Goal: Information Seeking & Learning: Find specific page/section

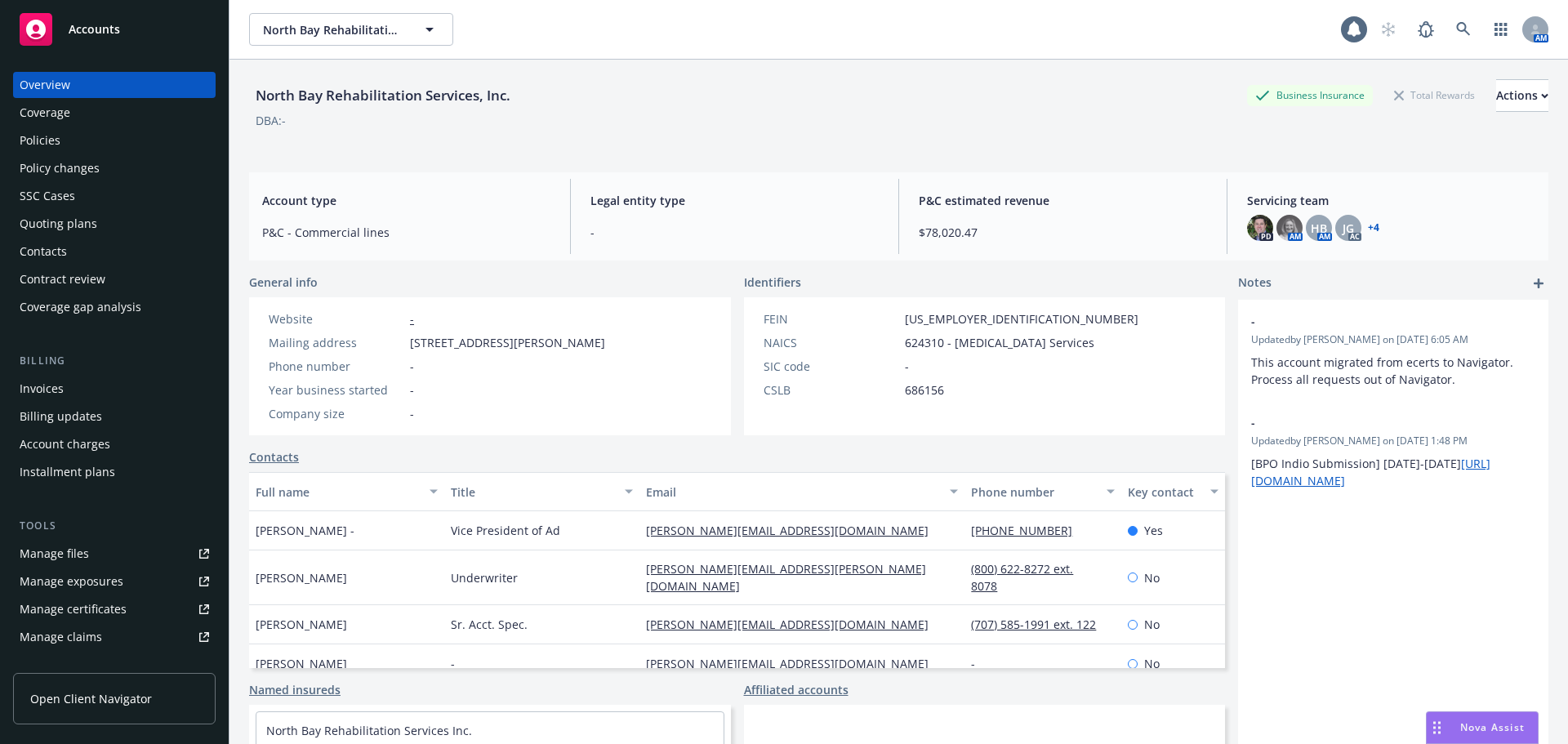
click at [57, 131] on div "Policies" at bounding box center [40, 140] width 41 height 26
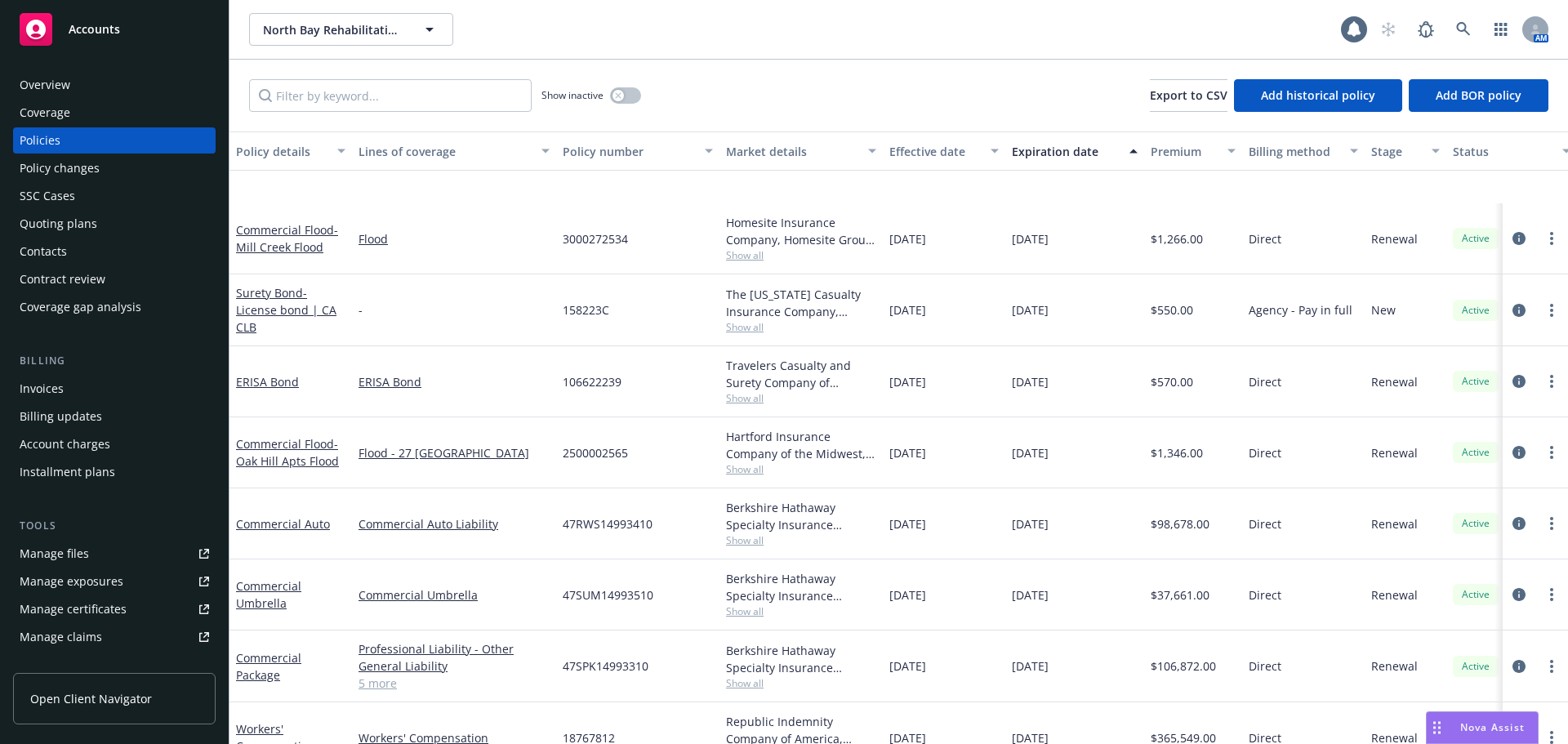
scroll to position [361, 0]
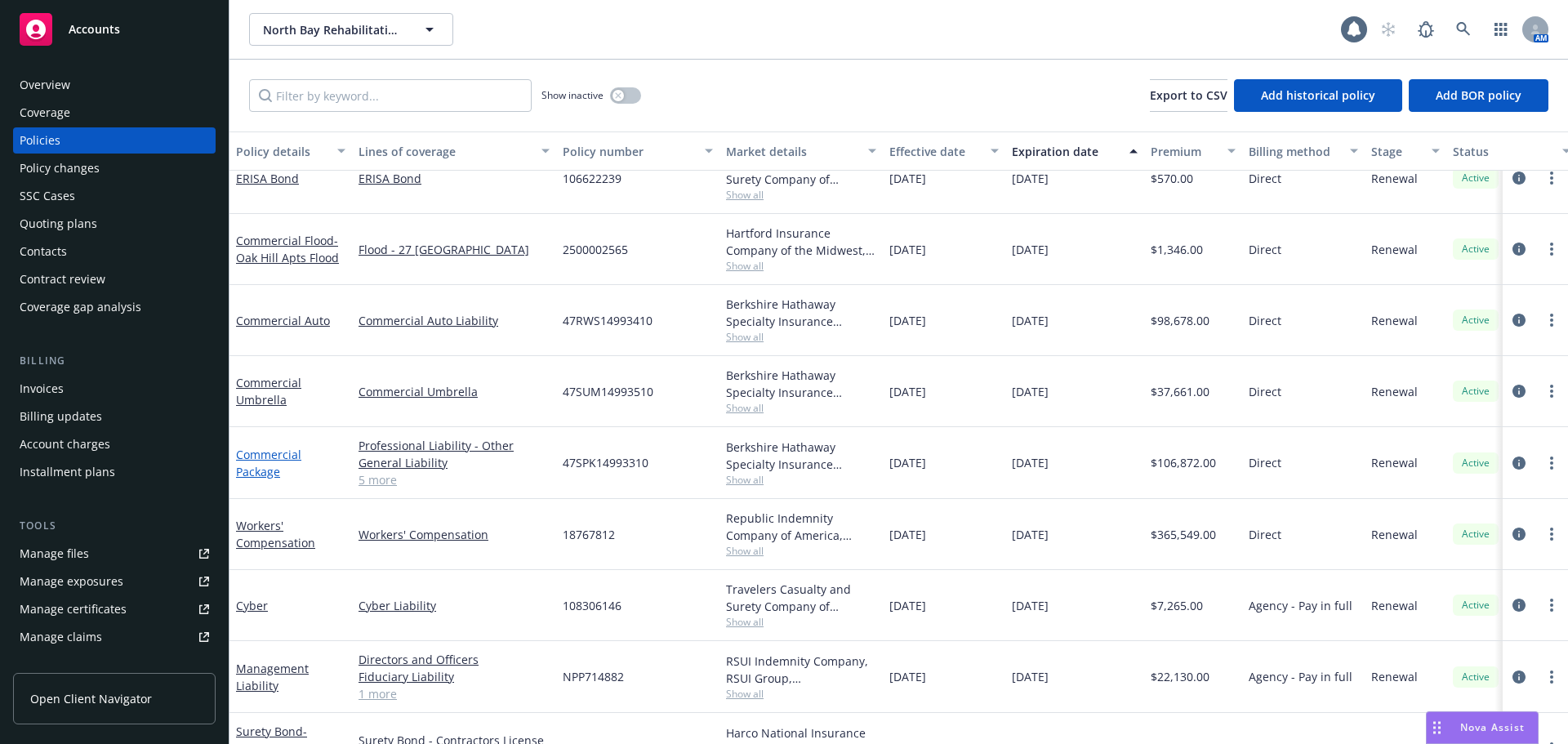
click at [257, 464] on link "Commercial Package" at bounding box center [269, 463] width 65 height 32
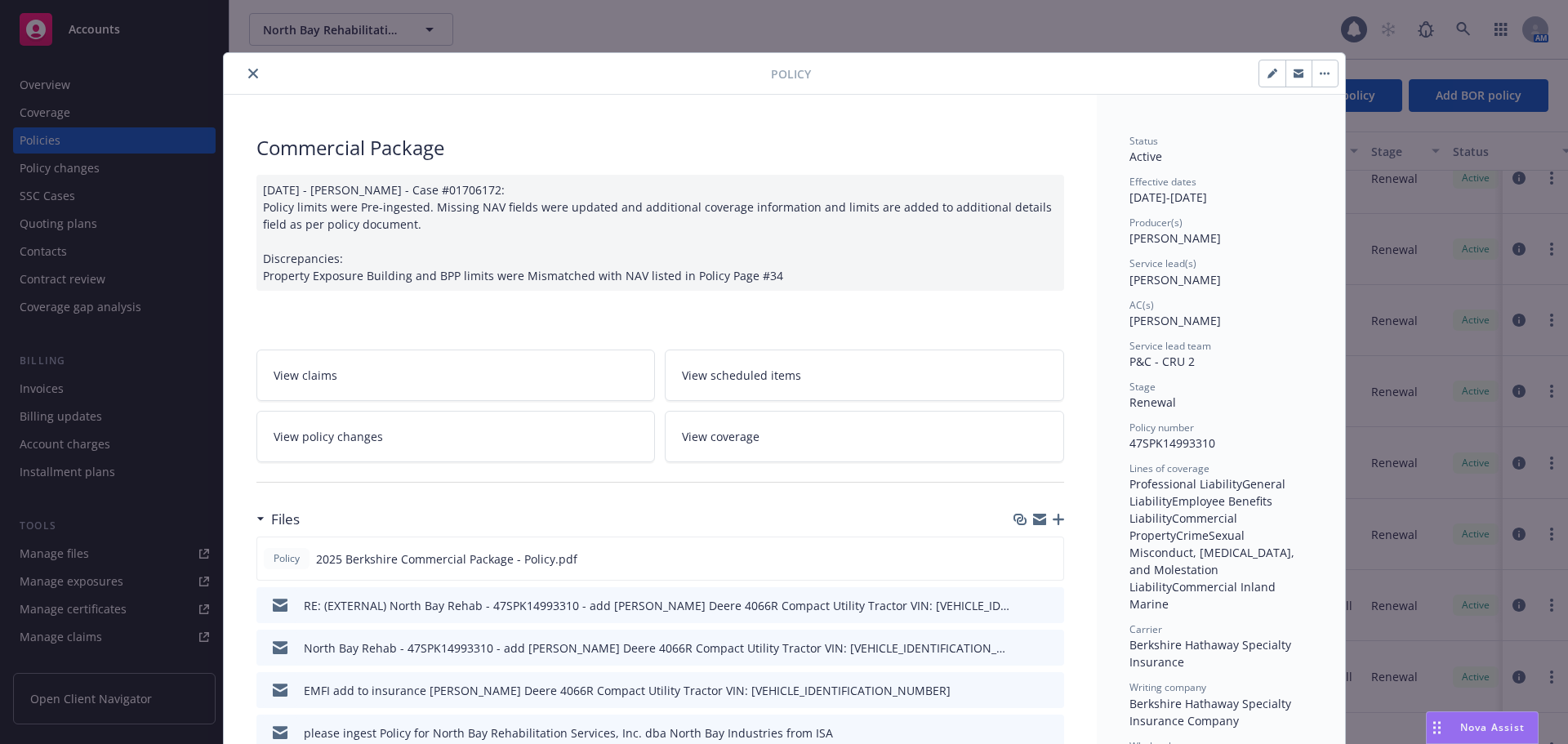
click at [251, 80] on button "close" at bounding box center [253, 74] width 20 height 20
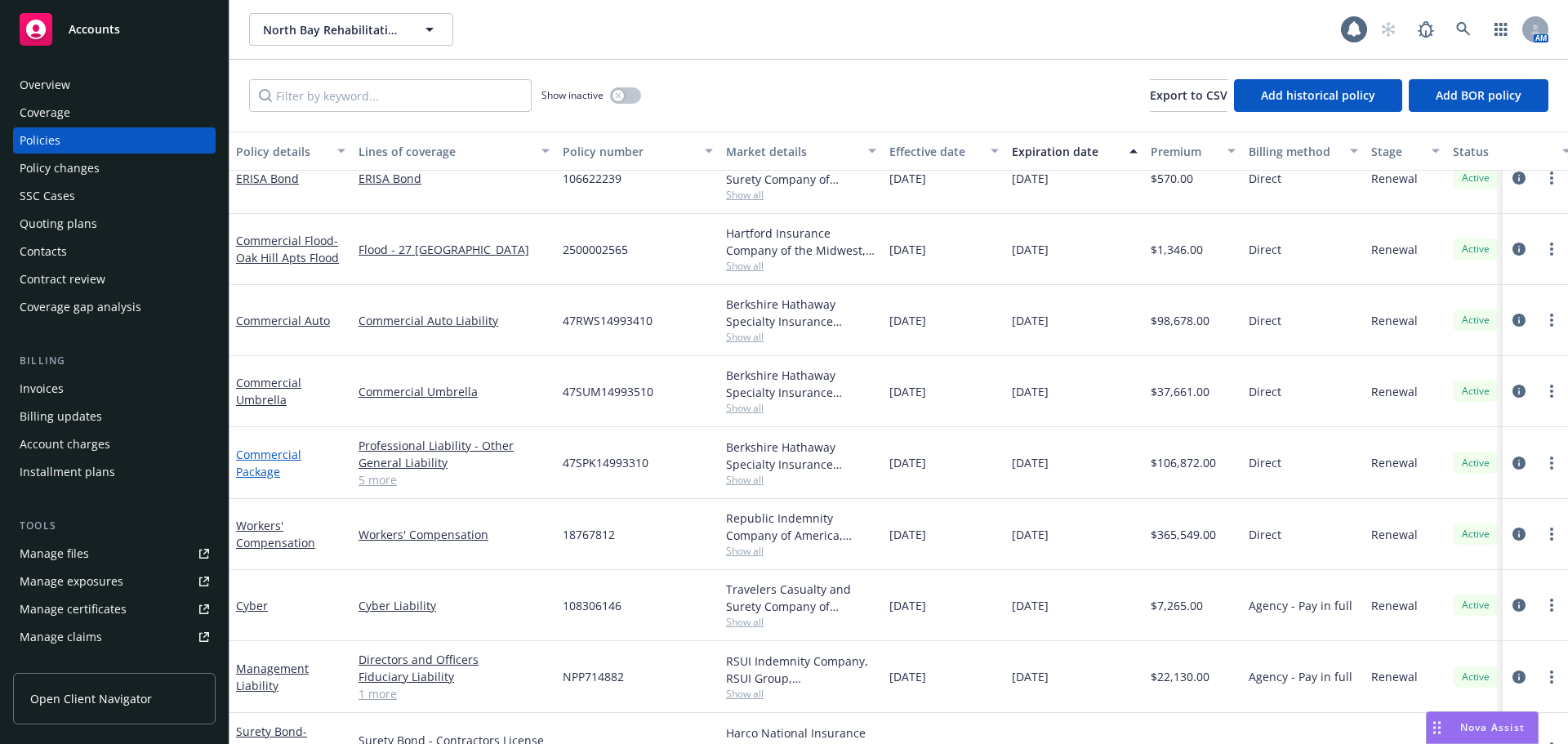
click at [262, 461] on div "Commercial Package" at bounding box center [290, 463] width 109 height 34
click at [1512, 467] on icon "circleInformation" at bounding box center [1519, 463] width 13 height 13
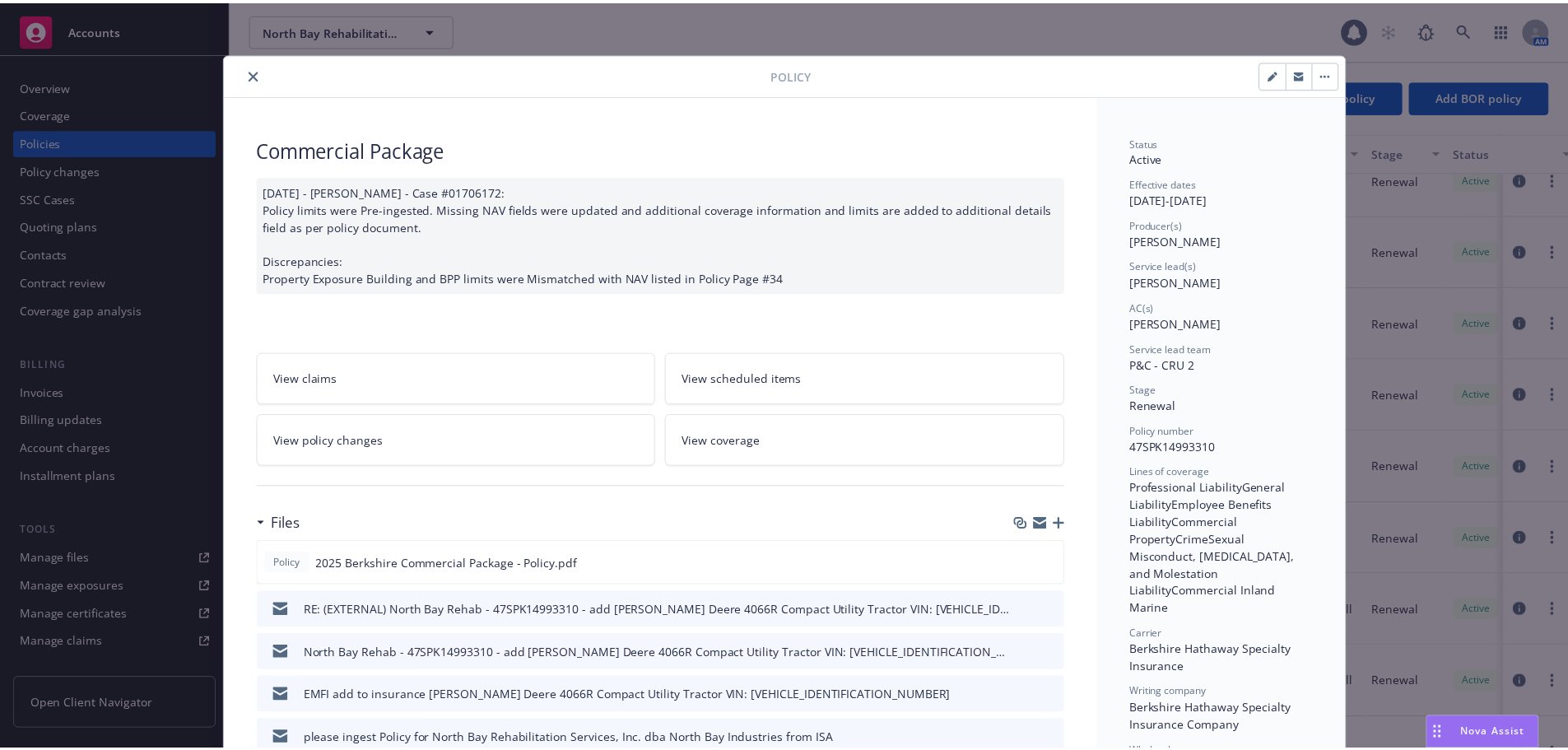
scroll to position [49, 0]
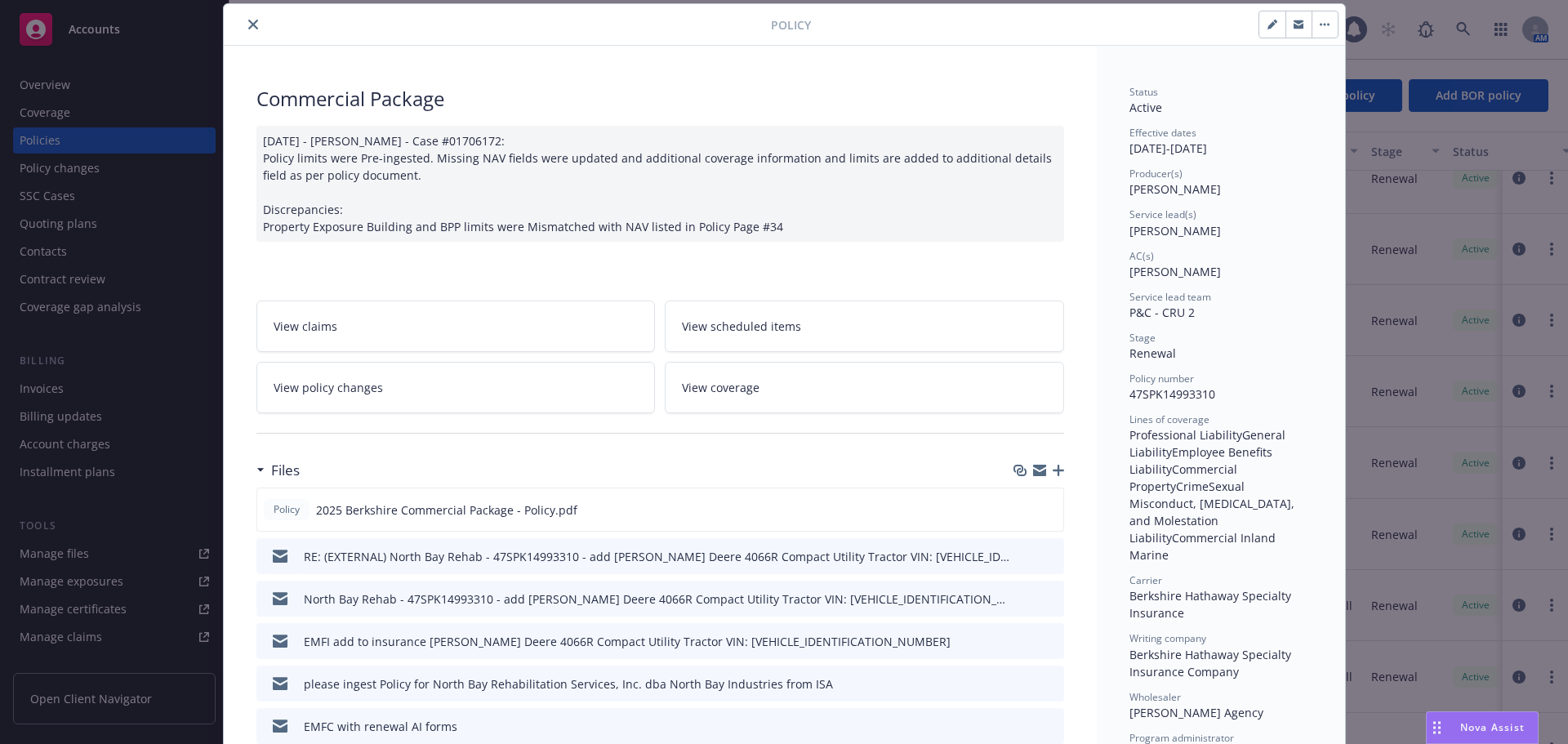
click at [384, 396] on link "View policy changes" at bounding box center [456, 388] width 399 height 52
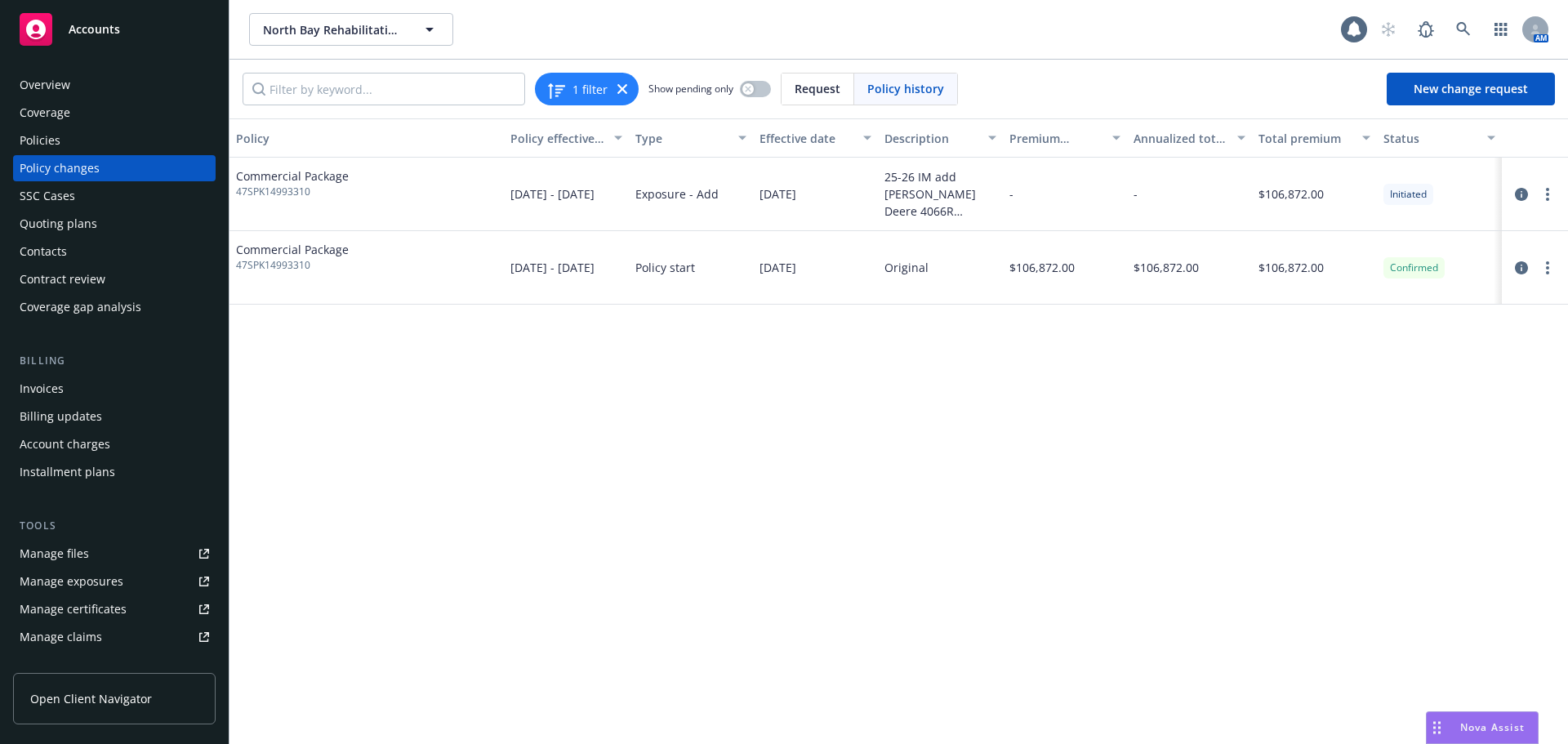
click at [851, 491] on div "Policy Policy effective dates Type Effective date Description Premium change An…" at bounding box center [899, 431] width 1338 height 626
click at [1547, 200] on circle "more" at bounding box center [1547, 199] width 3 height 3
click at [1347, 261] on link "Resume workflow" at bounding box center [1417, 260] width 280 height 32
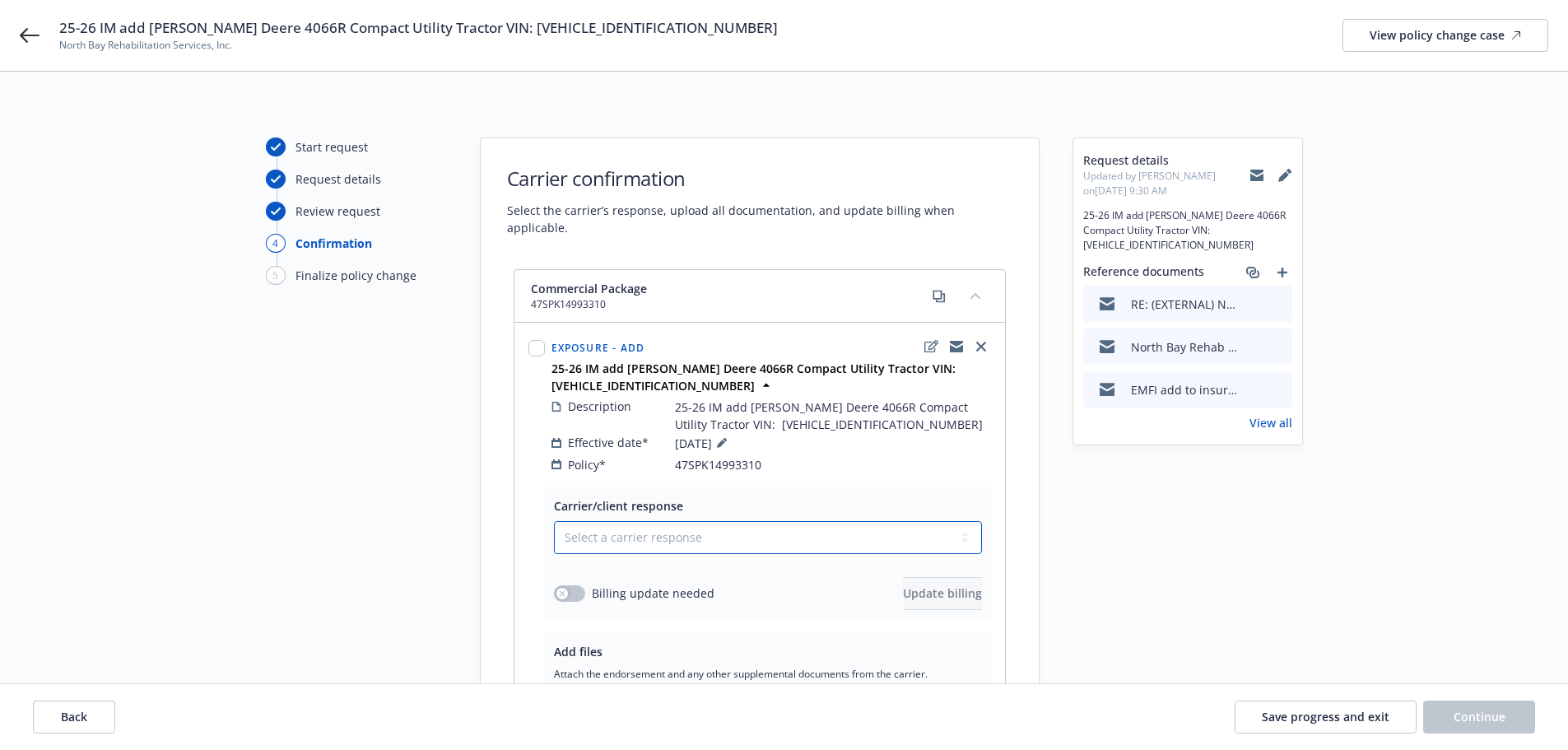
click at [630, 521] on select "Select a carrier response Accepted Accepted with revision No endorsement needed…" at bounding box center [768, 537] width 428 height 33
select select "ACCEPTED"
click at [554, 521] on select "Select a carrier response Accepted Accepted with revision No endorsement needed…" at bounding box center [768, 537] width 428 height 33
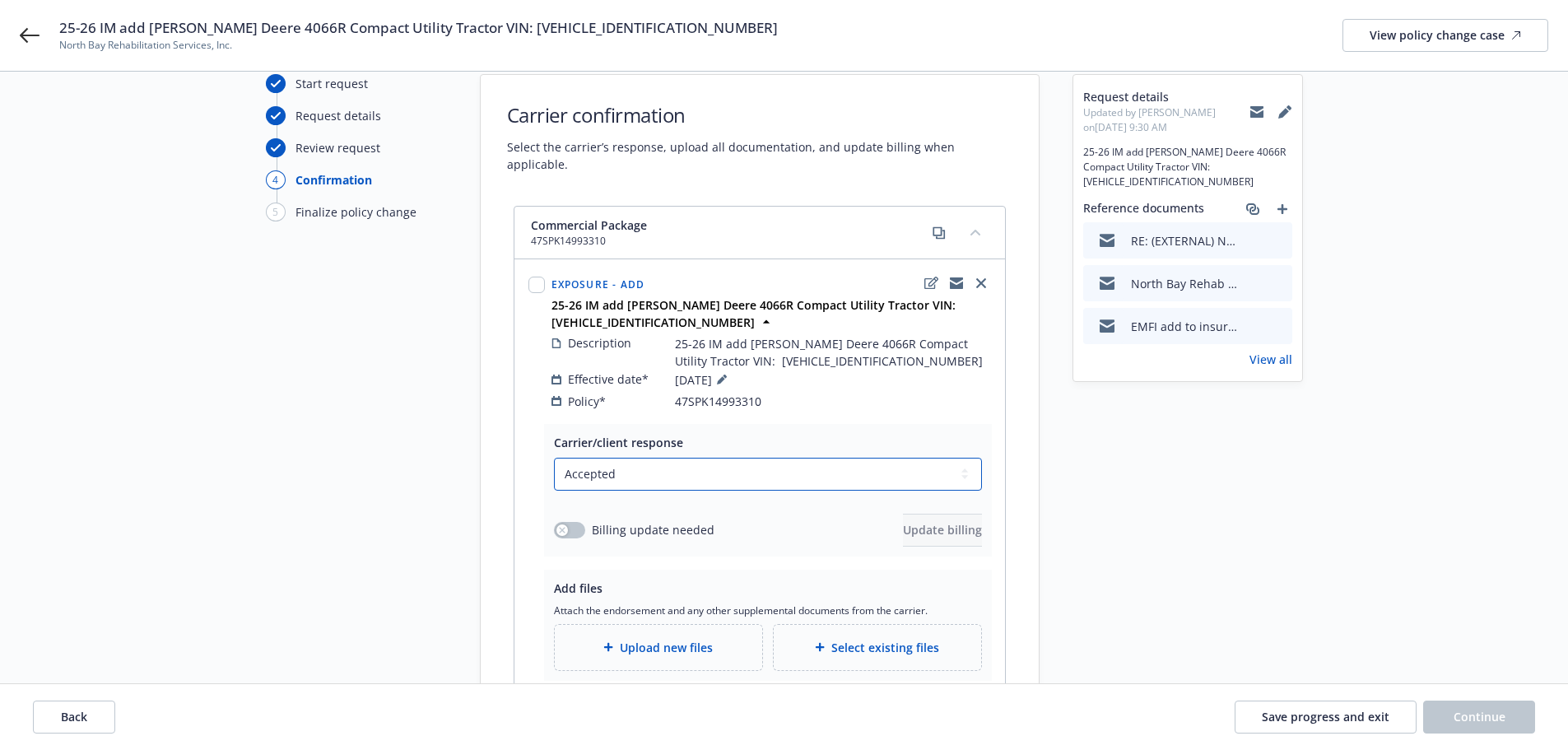
scroll to position [82, 0]
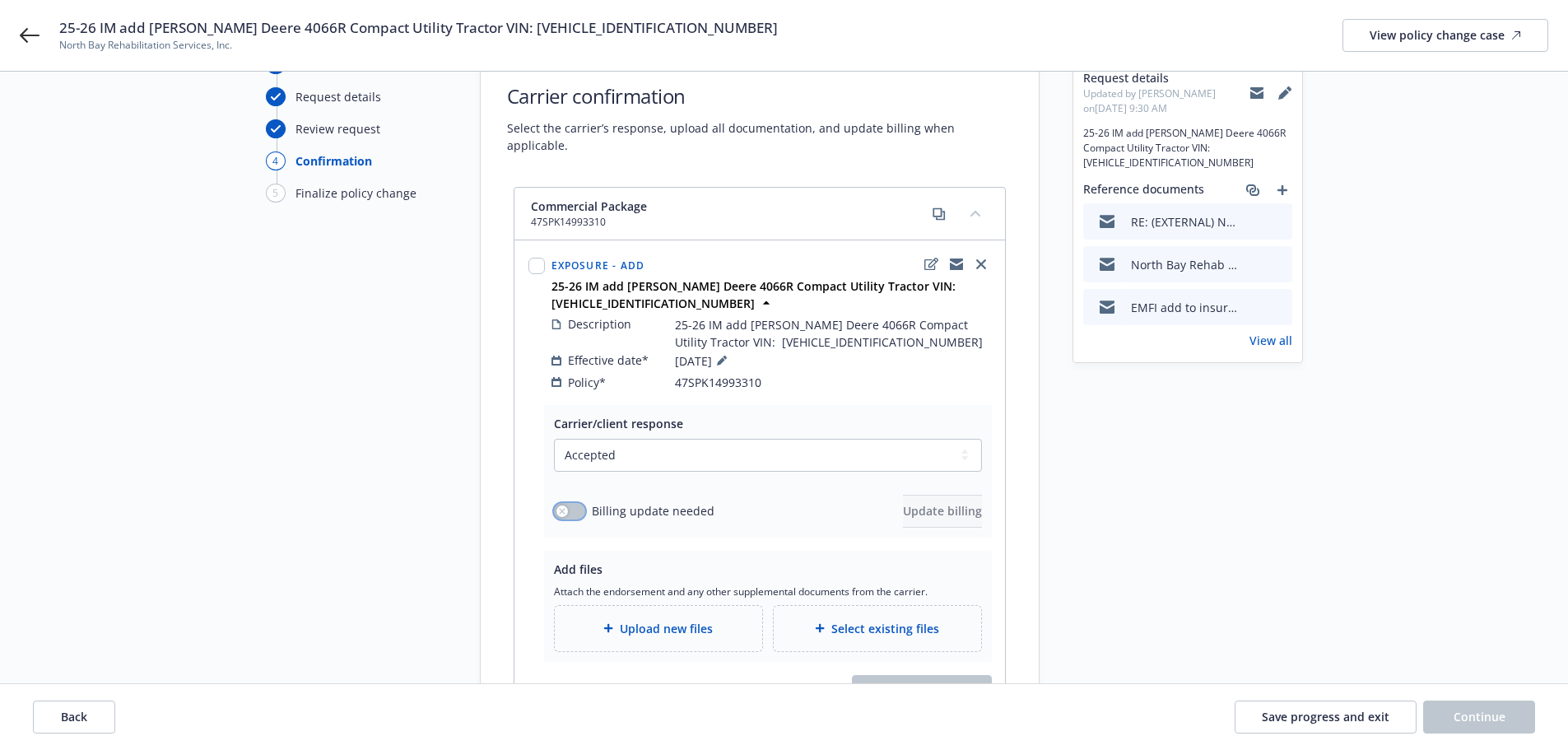
click at [574, 503] on button "button" at bounding box center [569, 512] width 31 height 17
click at [921, 503] on span "Update billing" at bounding box center [942, 511] width 79 height 16
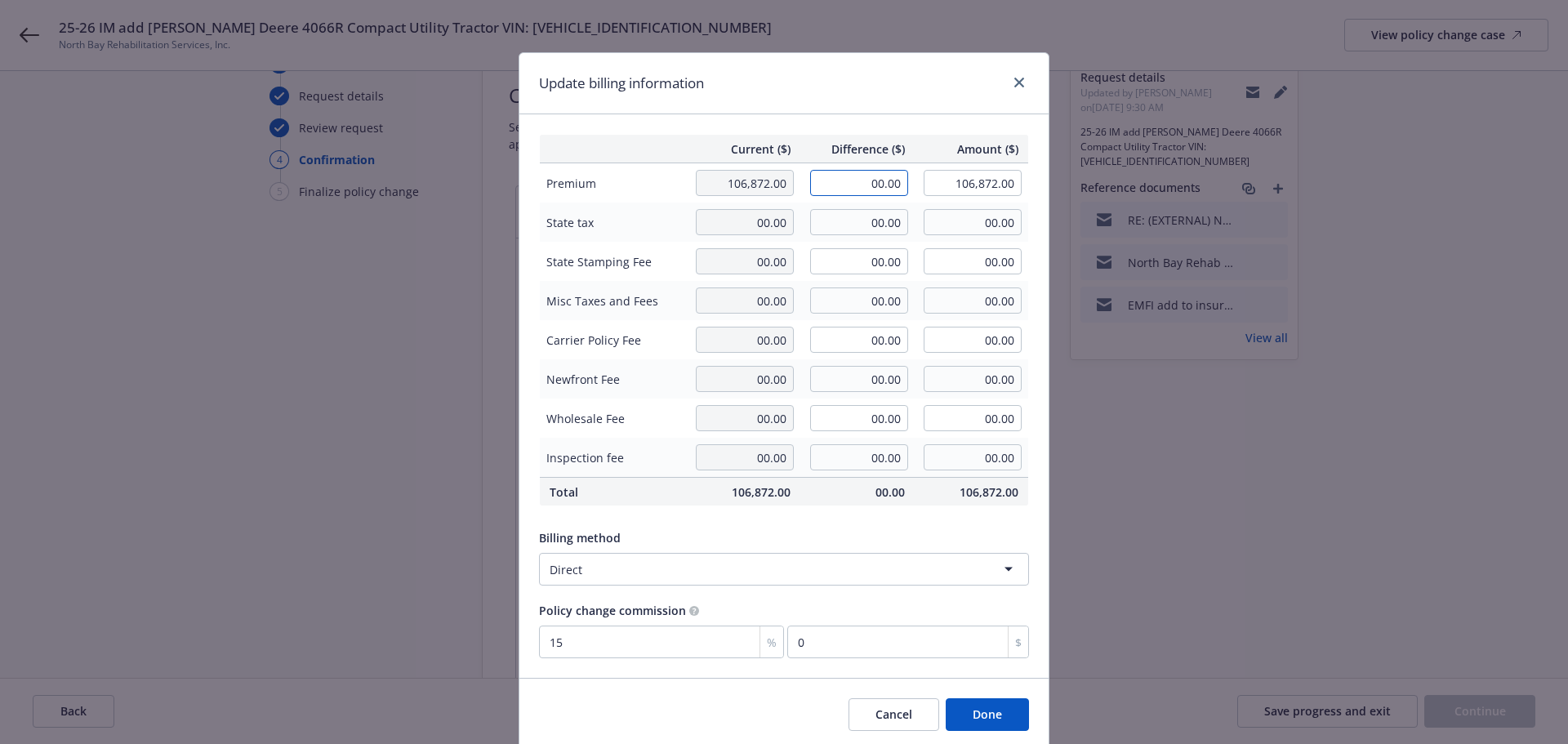
drag, startPoint x: 851, startPoint y: 182, endPoint x: 930, endPoint y: 207, distance: 82.9
click at [922, 206] on tbody "Premium 106,872.00 00.00 106,872.00 State tax 00.00 00.00 00.00 State Stamping …" at bounding box center [785, 320] width 489 height 315
type input "248.00"
type input "107,120.00"
type input "37.2"
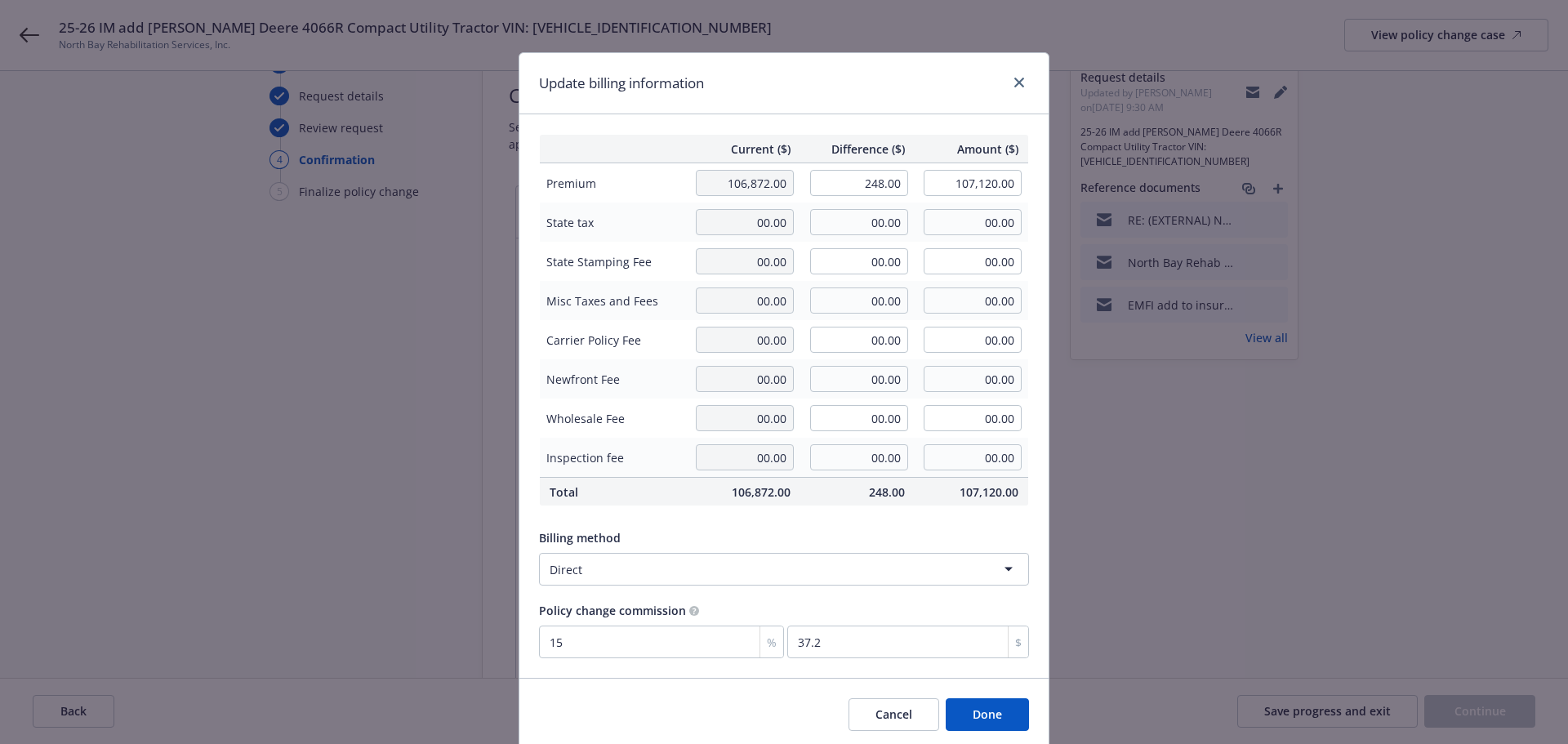
click at [874, 534] on div "Billing method" at bounding box center [784, 538] width 490 height 17
click at [752, 702] on div "Cancel Done" at bounding box center [784, 713] width 529 height 72
click at [994, 709] on button "Done" at bounding box center [987, 714] width 83 height 32
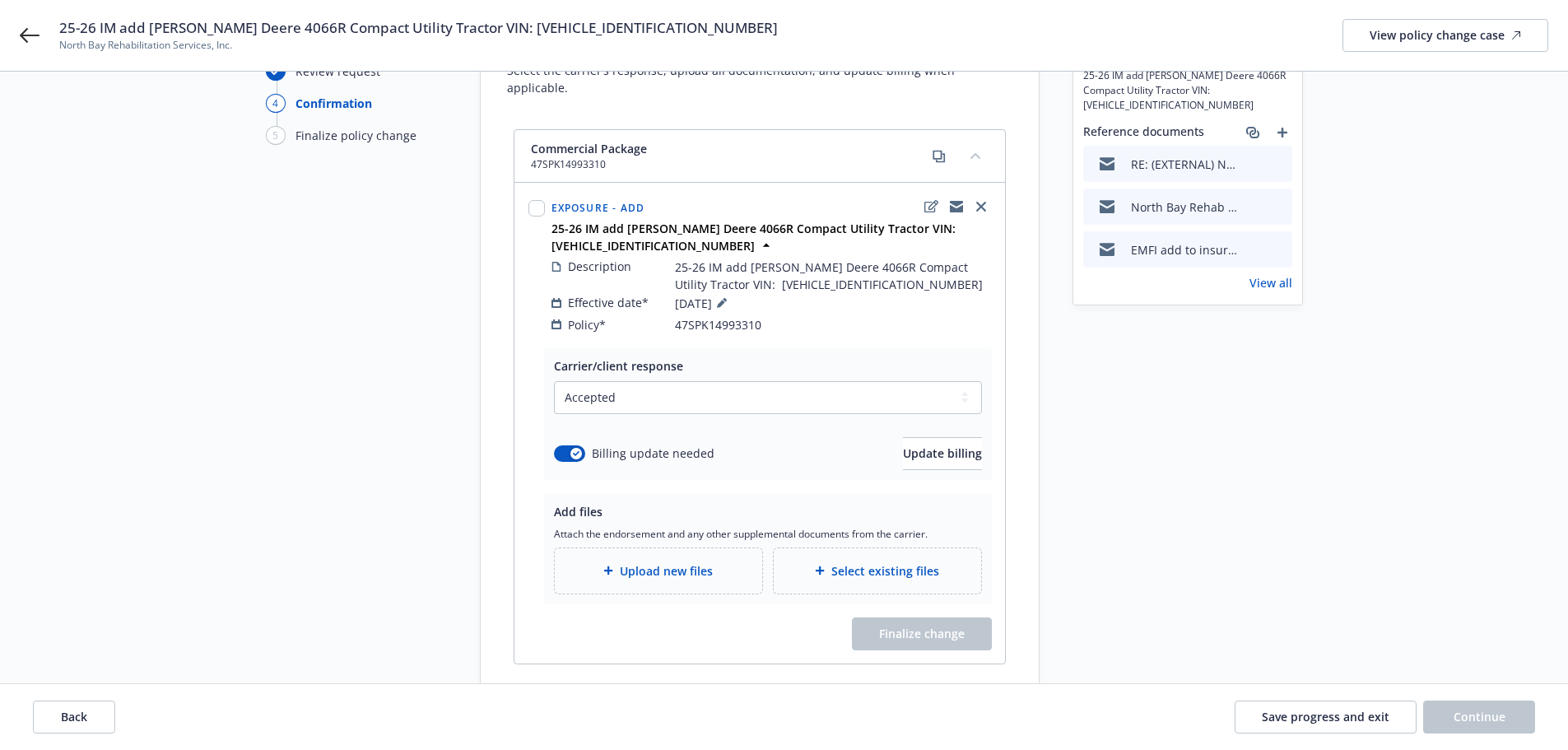
scroll to position [210, 0]
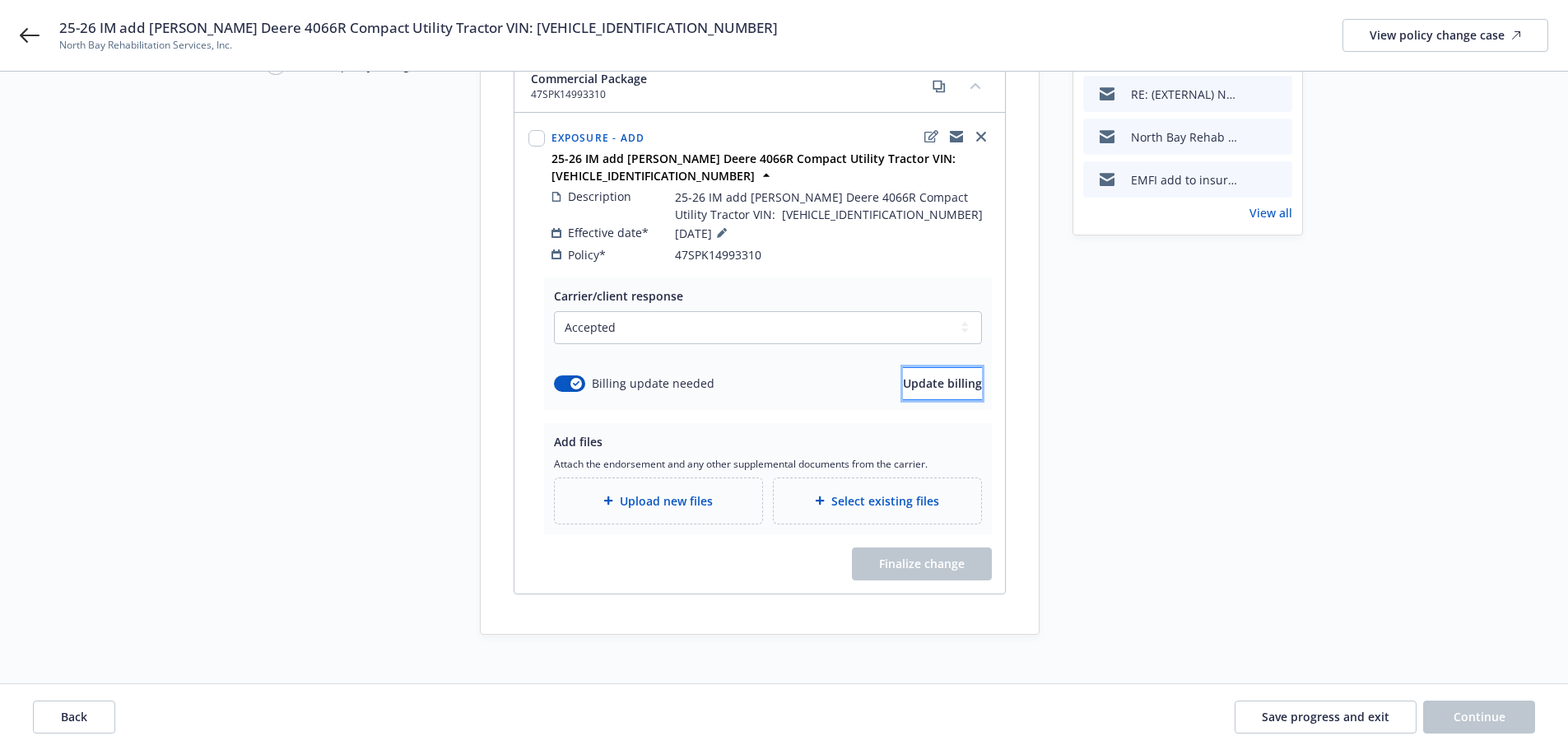
click at [925, 375] on span "Update billing" at bounding box center [942, 383] width 79 height 16
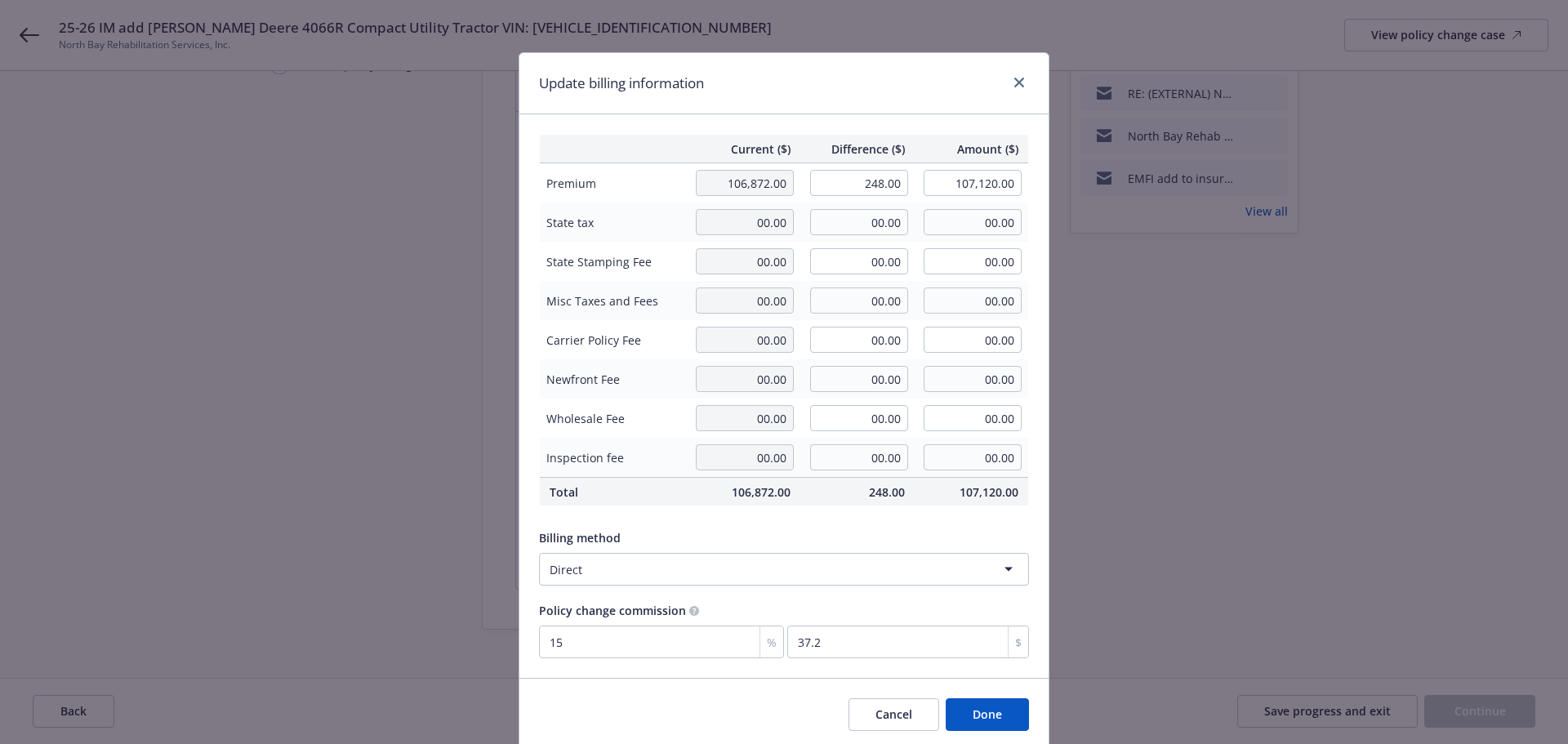
click at [971, 706] on button "Done" at bounding box center [987, 714] width 83 height 32
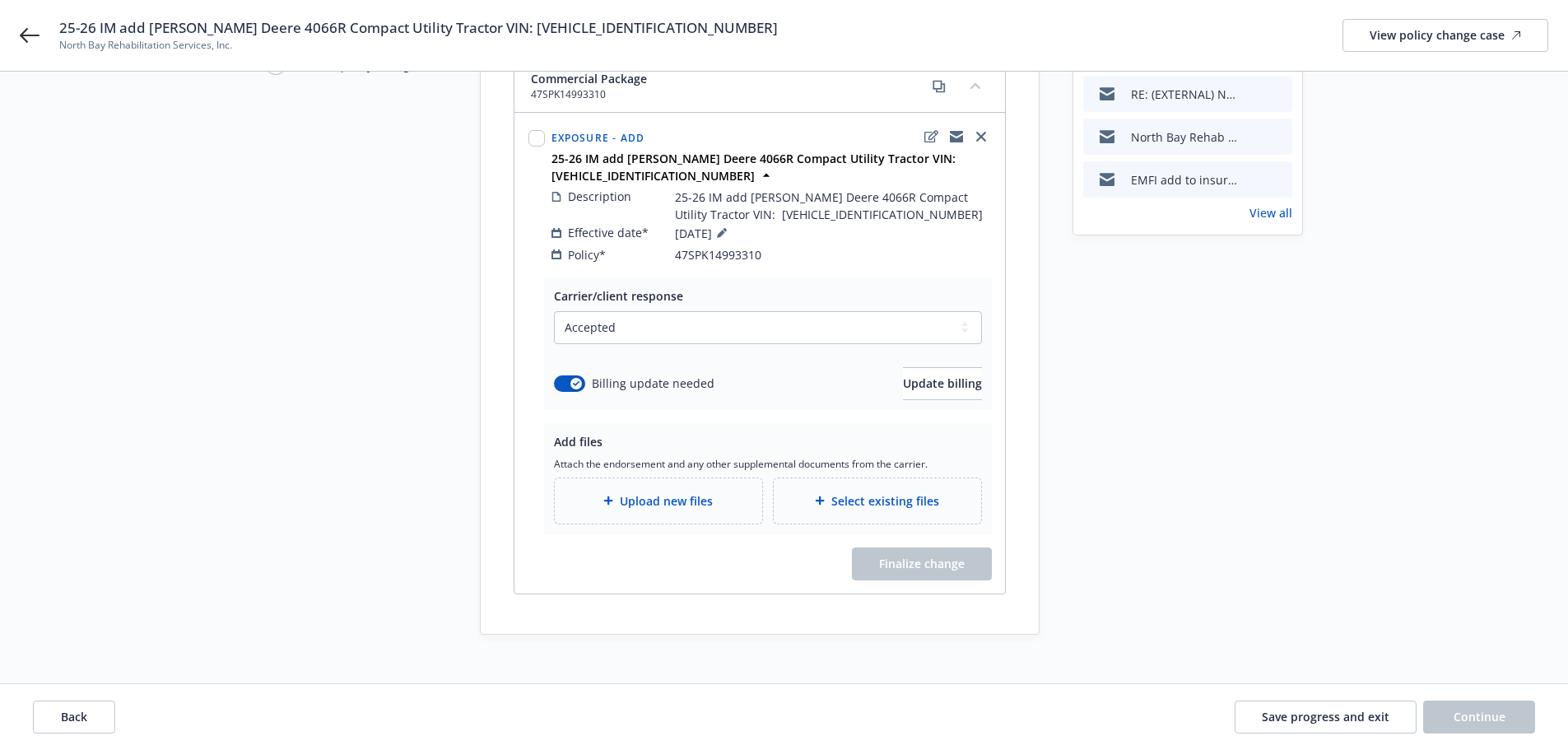
click at [701, 492] on span "Upload new files" at bounding box center [666, 501] width 93 height 18
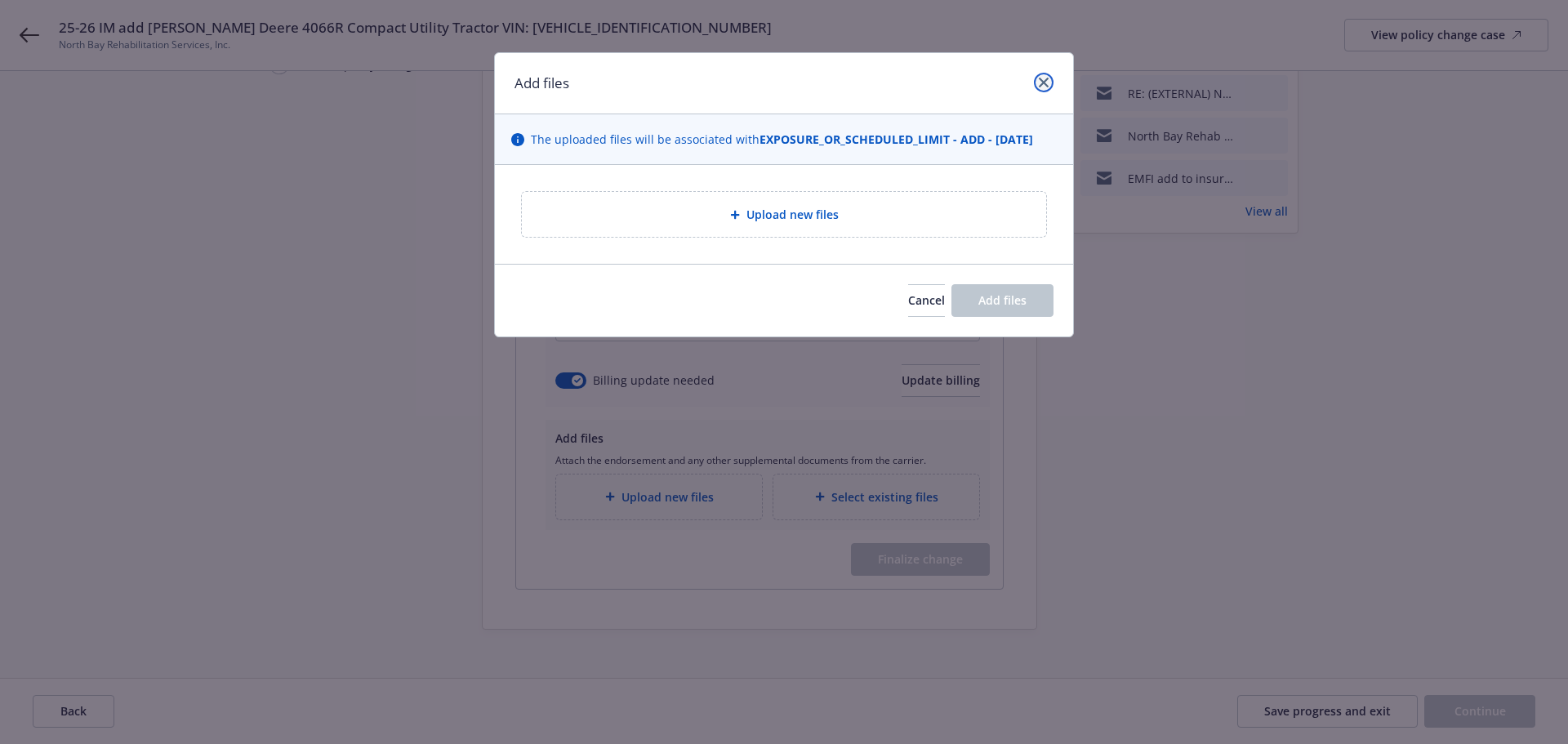
click at [1044, 85] on icon "close" at bounding box center [1044, 82] width 10 height 10
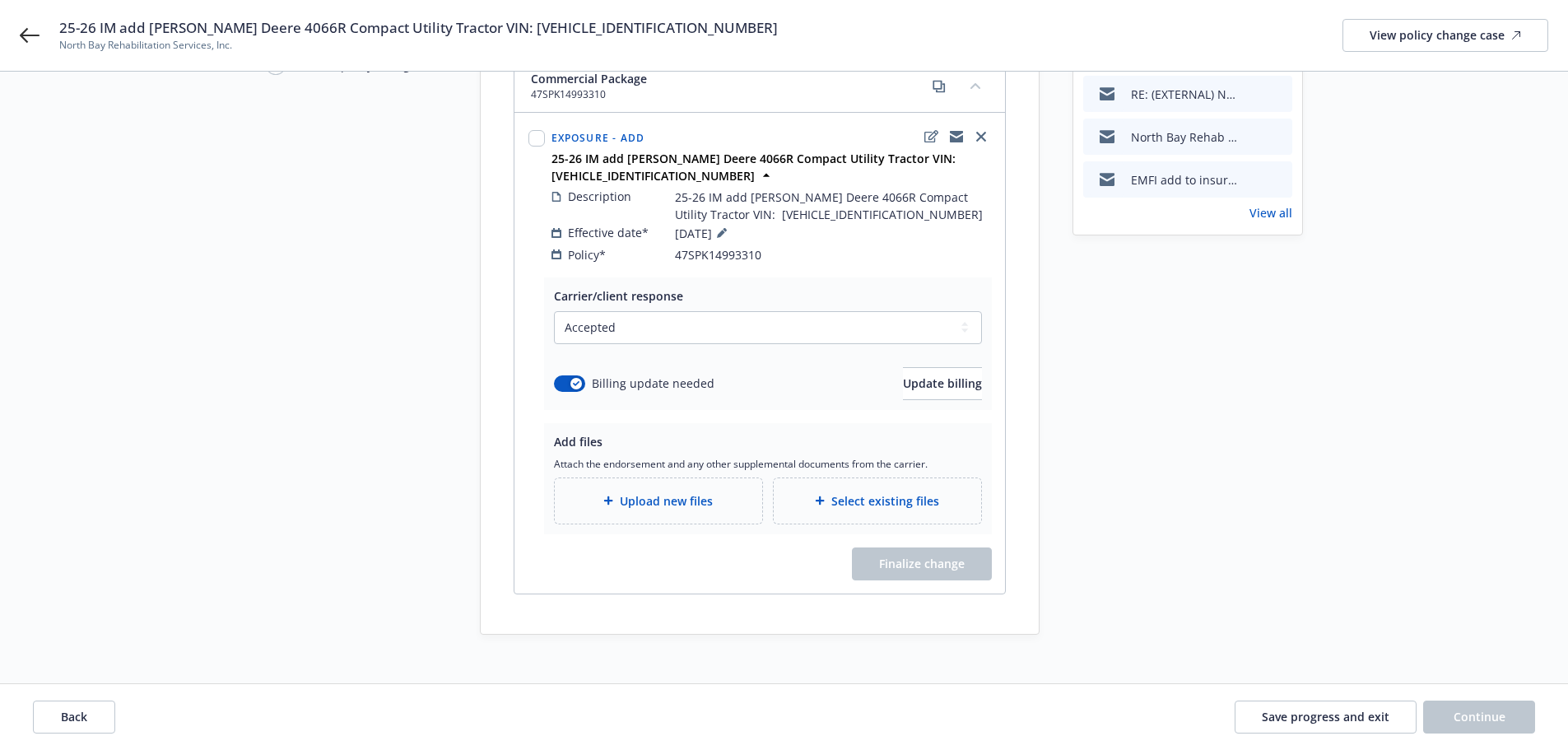
click at [662, 492] on span "Upload new files" at bounding box center [666, 501] width 93 height 18
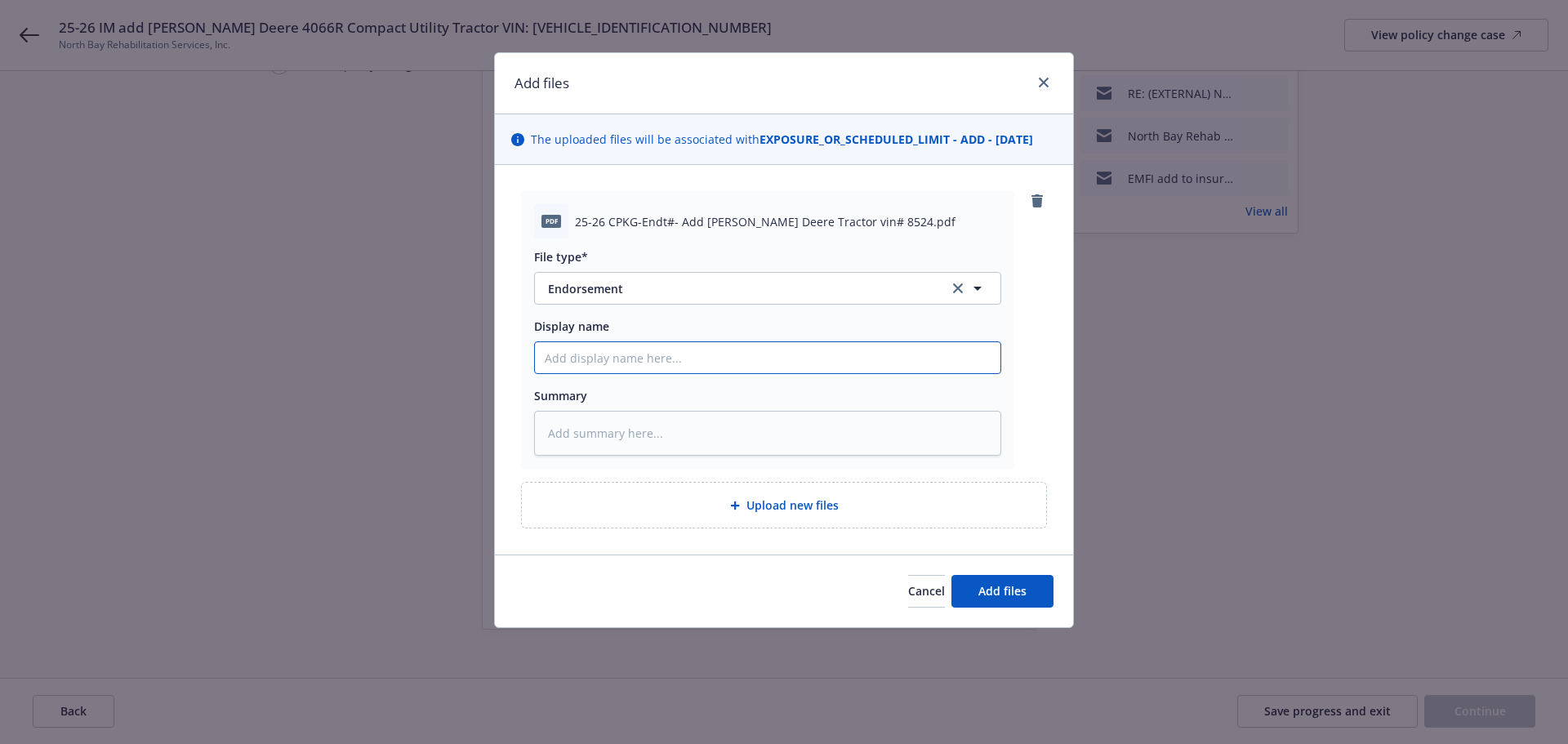
click at [655, 353] on input "Display name" at bounding box center [767, 357] width 465 height 31
paste input "North Bay Rehabilitation Services"
type textarea "x"
type input "North Bay Rehabilitation Services"
type textarea "x"
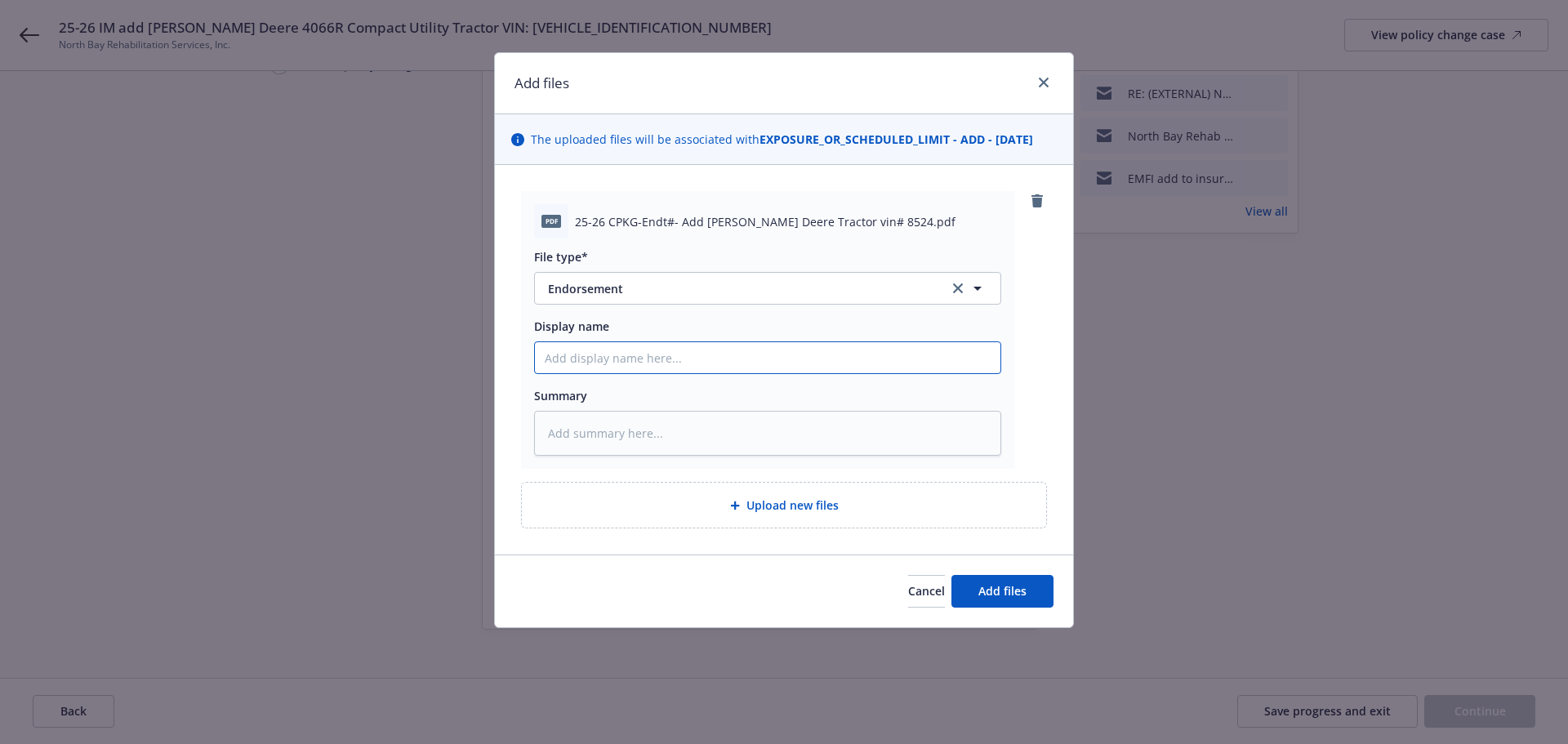
click at [630, 345] on input "Display name" at bounding box center [767, 357] width 465 height 31
paste input "25-26 CPKG-Endt#- Add John Deere Tractor vin# 8524"
type textarea "x"
type input "25-26 CPKG-Endt#- Add John Deere Tractor vin# 8524"
click at [626, 437] on textarea at bounding box center [767, 434] width 467 height 45
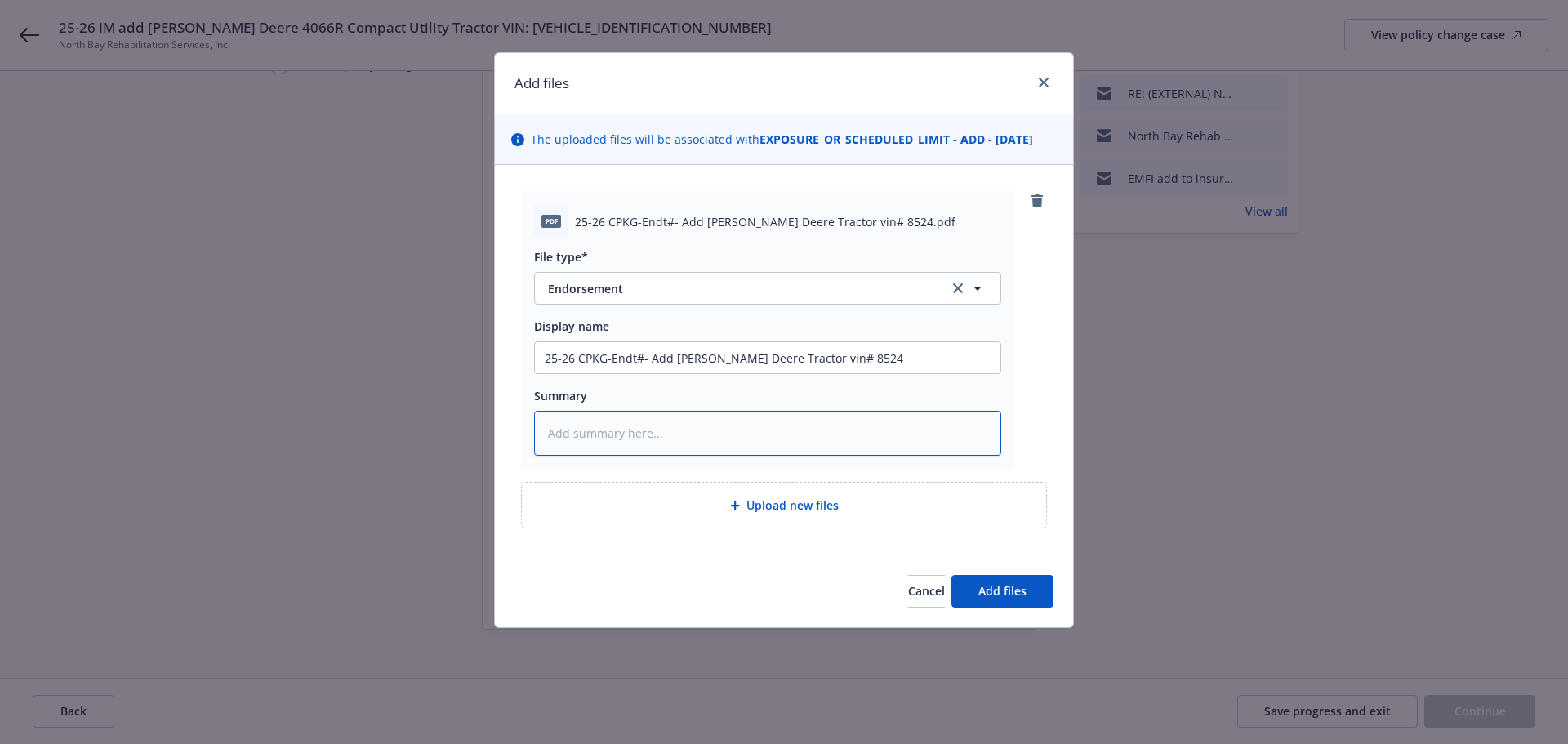
paste textarea "25-26 CPKG-Endt#- Add John Deere Tractor vin# 8524"
type textarea "x"
type textarea "25-26 CPKG-Endt#- Add John Deere Tractor vin# 8524"
click at [1024, 384] on div "pdf 25-26 CPKG-Endt#- Add John Deere Tractor vin# 8524.pdf File type* Endorseme…" at bounding box center [784, 330] width 526 height 278
drag, startPoint x: 646, startPoint y: 359, endPoint x: 644, endPoint y: 379, distance: 20.1
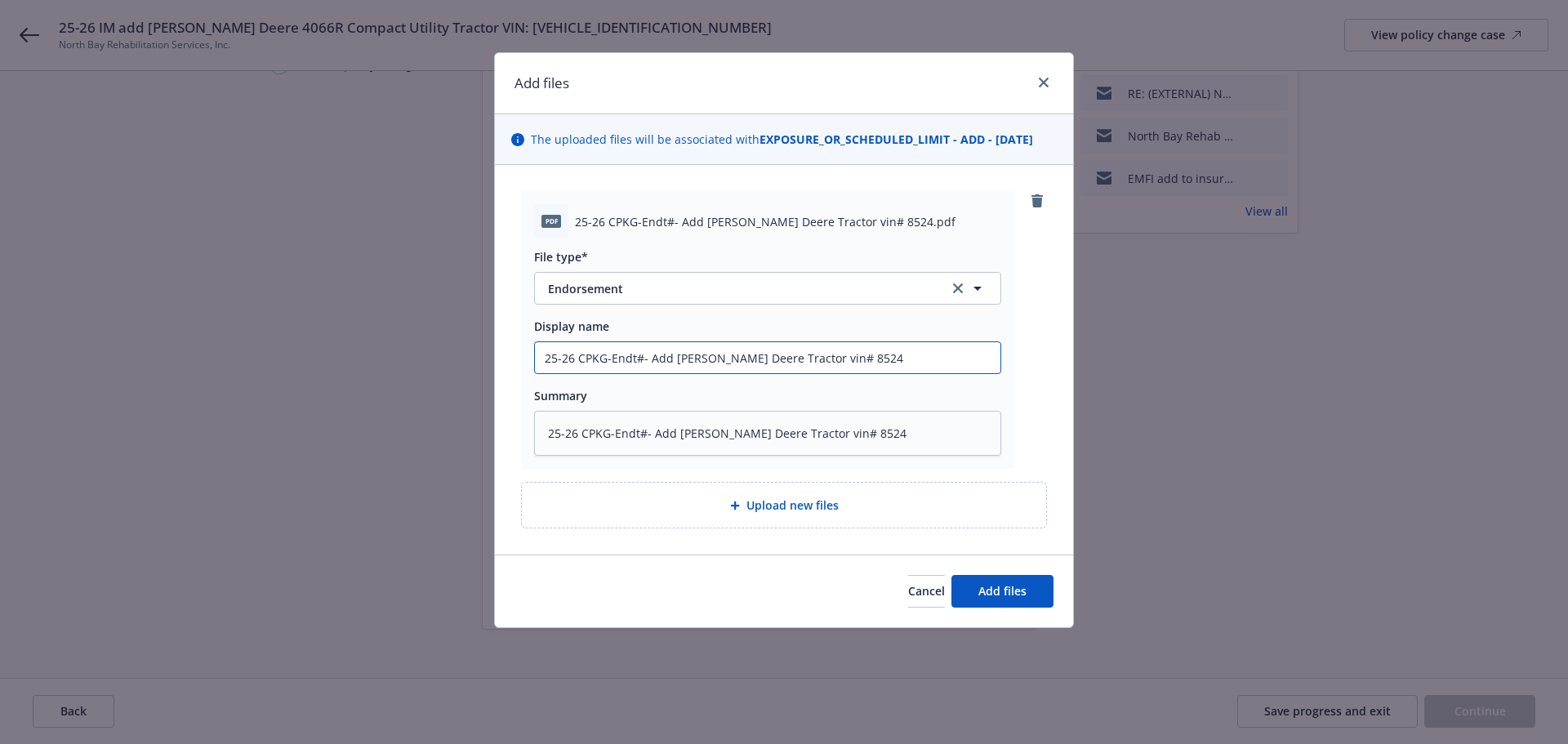
click at [647, 365] on input "25-26 CPKG-Endt#- Add John Deere Tractor vin# 8524" at bounding box center [767, 357] width 465 height 31
type textarea "x"
type input "25-26 CPKG-Endt# Add John Deere Tractor vin# 8524"
type textarea "x"
type input "25-26 CPKG-Endt#1 Add John Deere Tractor vin# 8524"
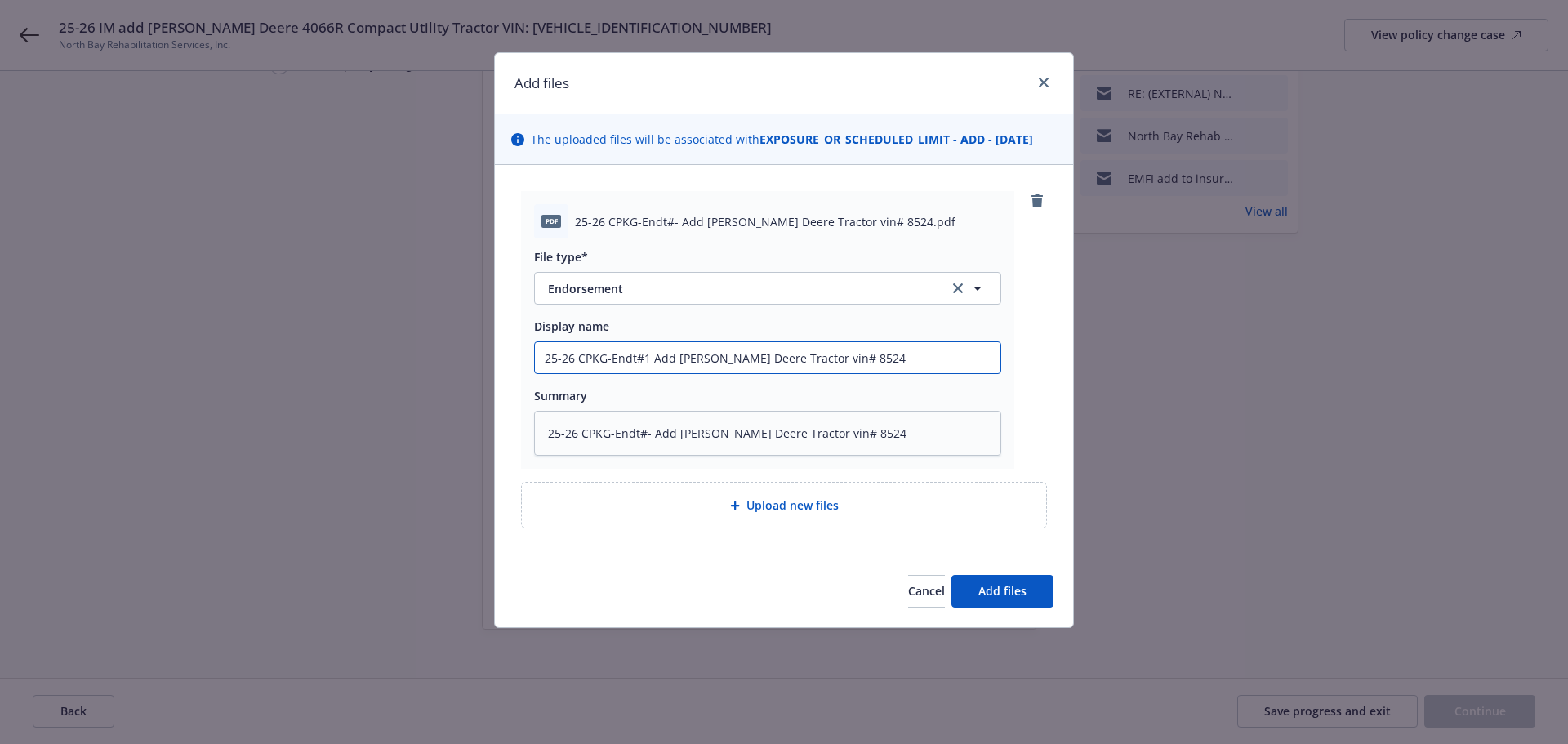
drag, startPoint x: 476, startPoint y: 349, endPoint x: 229, endPoint y: 350, distance: 247.0
click at [229, 350] on div "Add files The uploaded files will be associated with EXPOSURE_OR_SCHEDULED_LIMI…" at bounding box center [784, 372] width 1568 height 744
drag, startPoint x: 796, startPoint y: 445, endPoint x: 216, endPoint y: 472, distance: 580.6
click at [247, 470] on div "Add files The uploaded files will be associated with EXPOSURE_OR_SCHEDULED_LIMI…" at bounding box center [784, 372] width 1568 height 744
paste textarea "1"
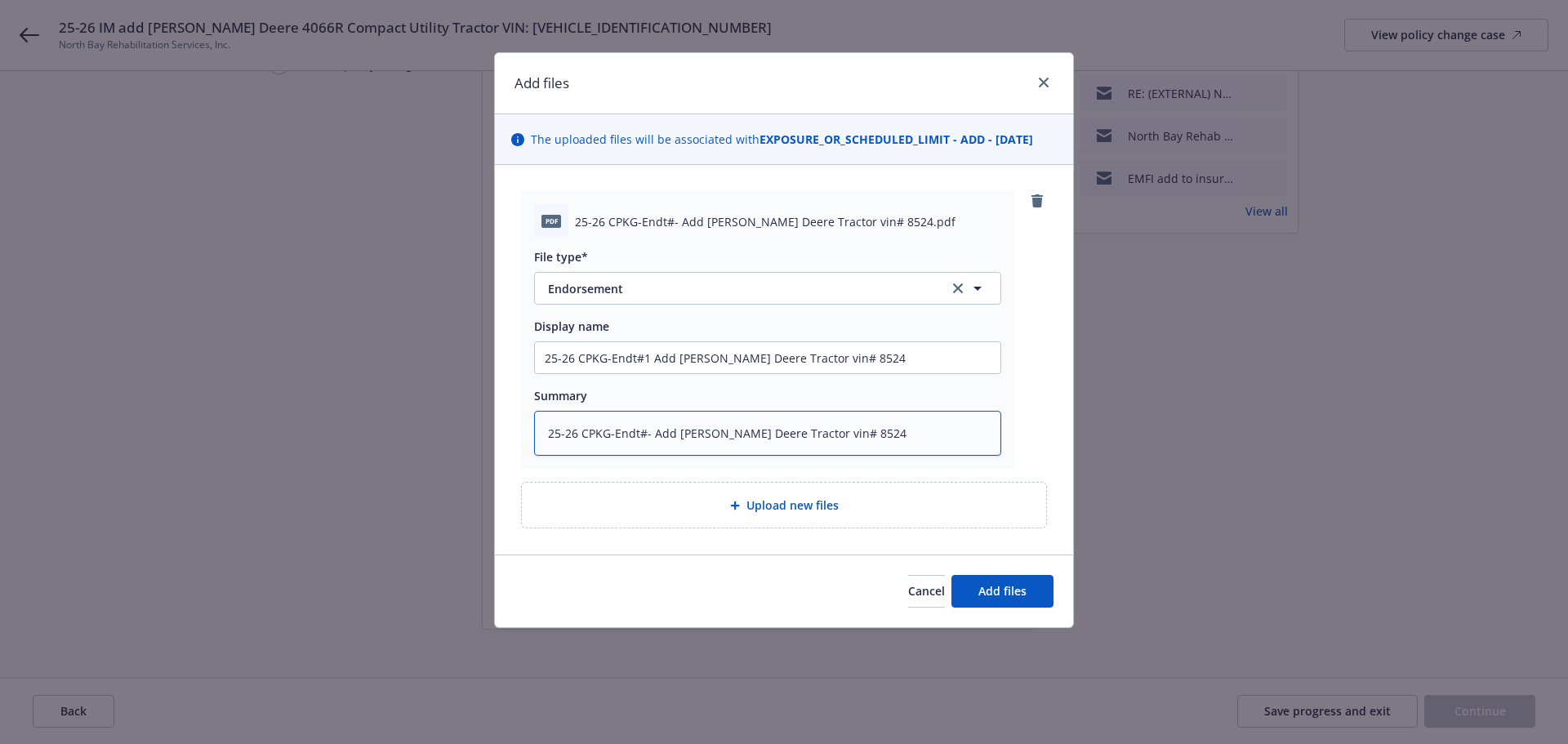
type textarea "x"
type textarea "25-26 CPKG-Endt#1 Add John Deere Tractor vin# 8524"
click at [987, 595] on span "Add files" at bounding box center [1002, 591] width 48 height 16
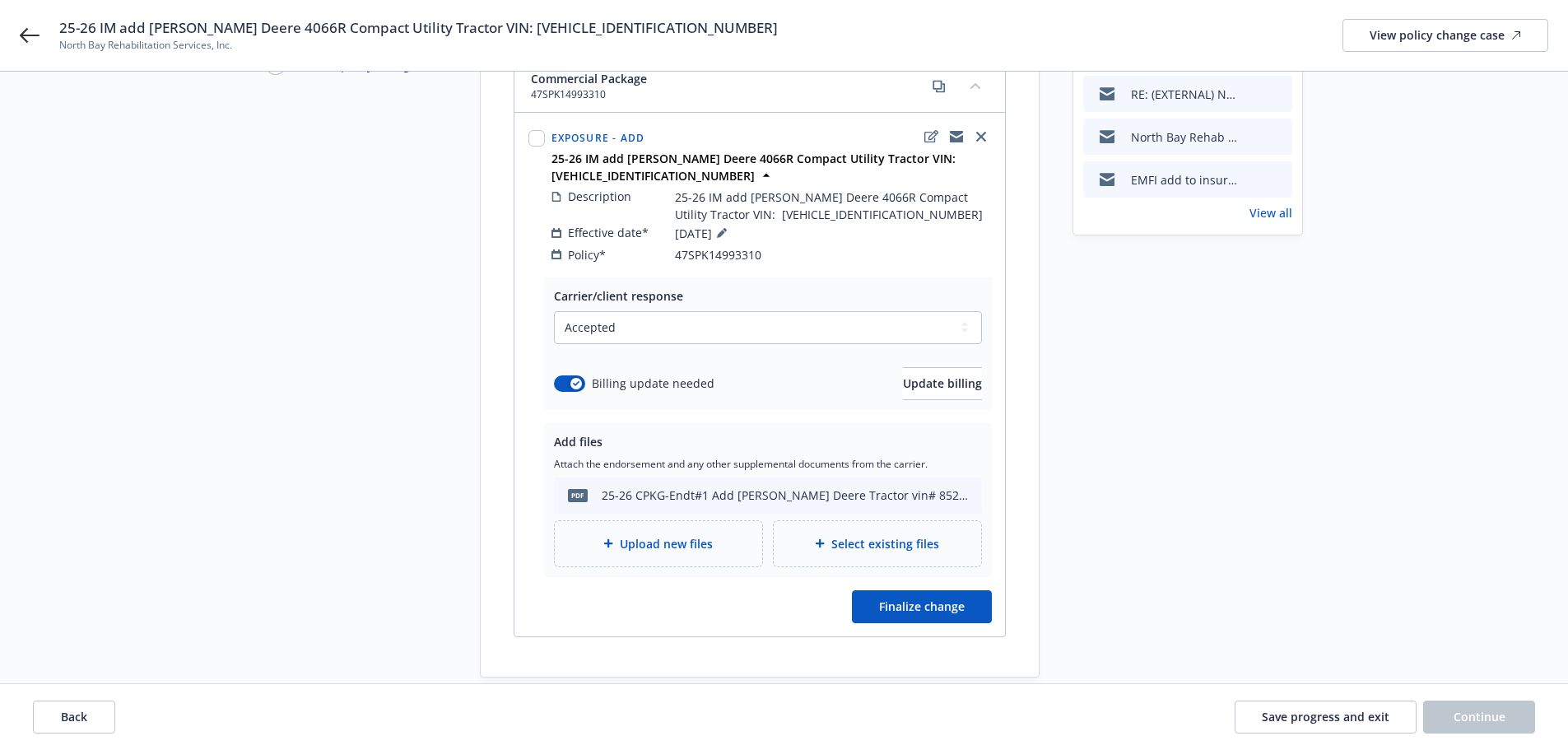
click at [646, 535] on span "Upload new files" at bounding box center [666, 544] width 93 height 18
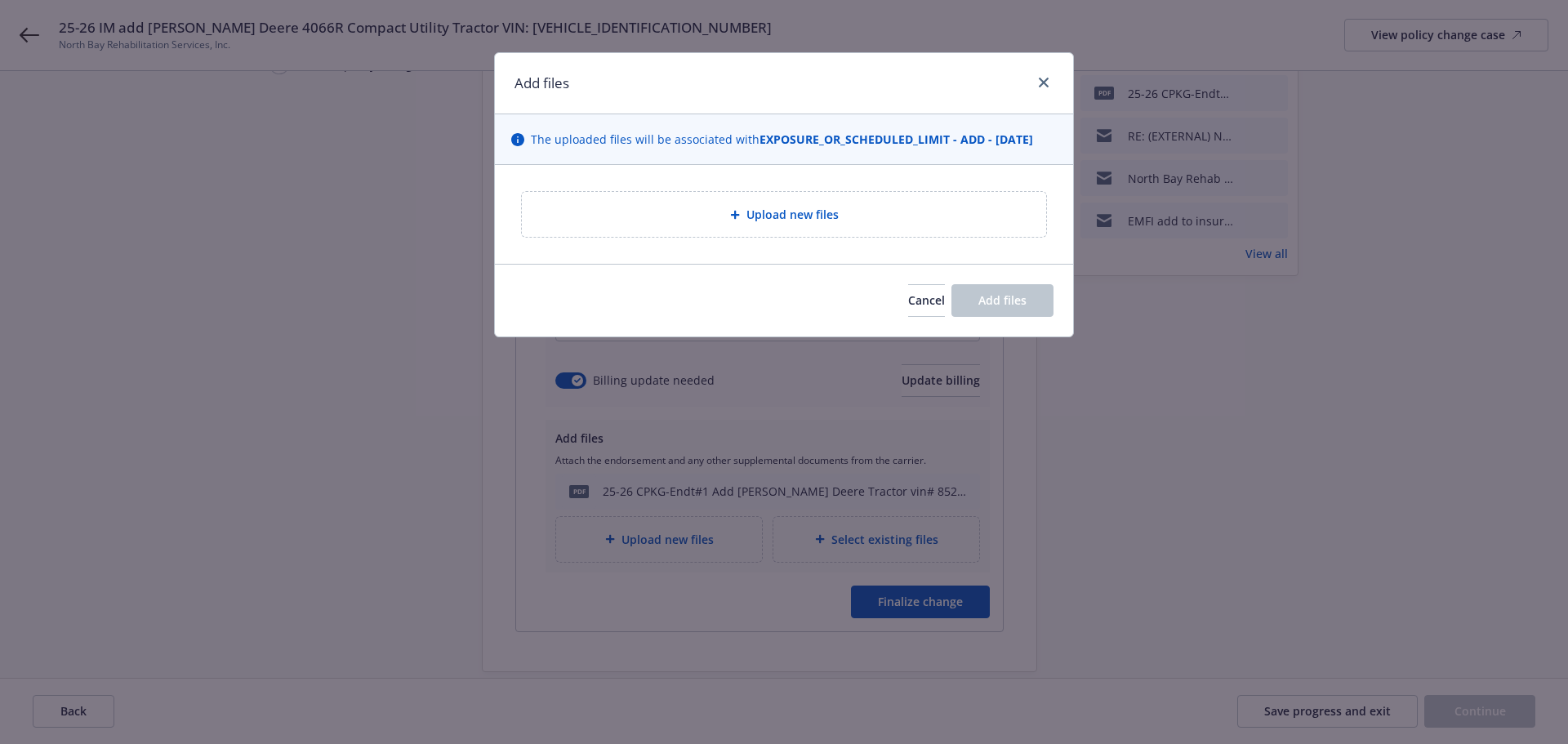
type textarea "x"
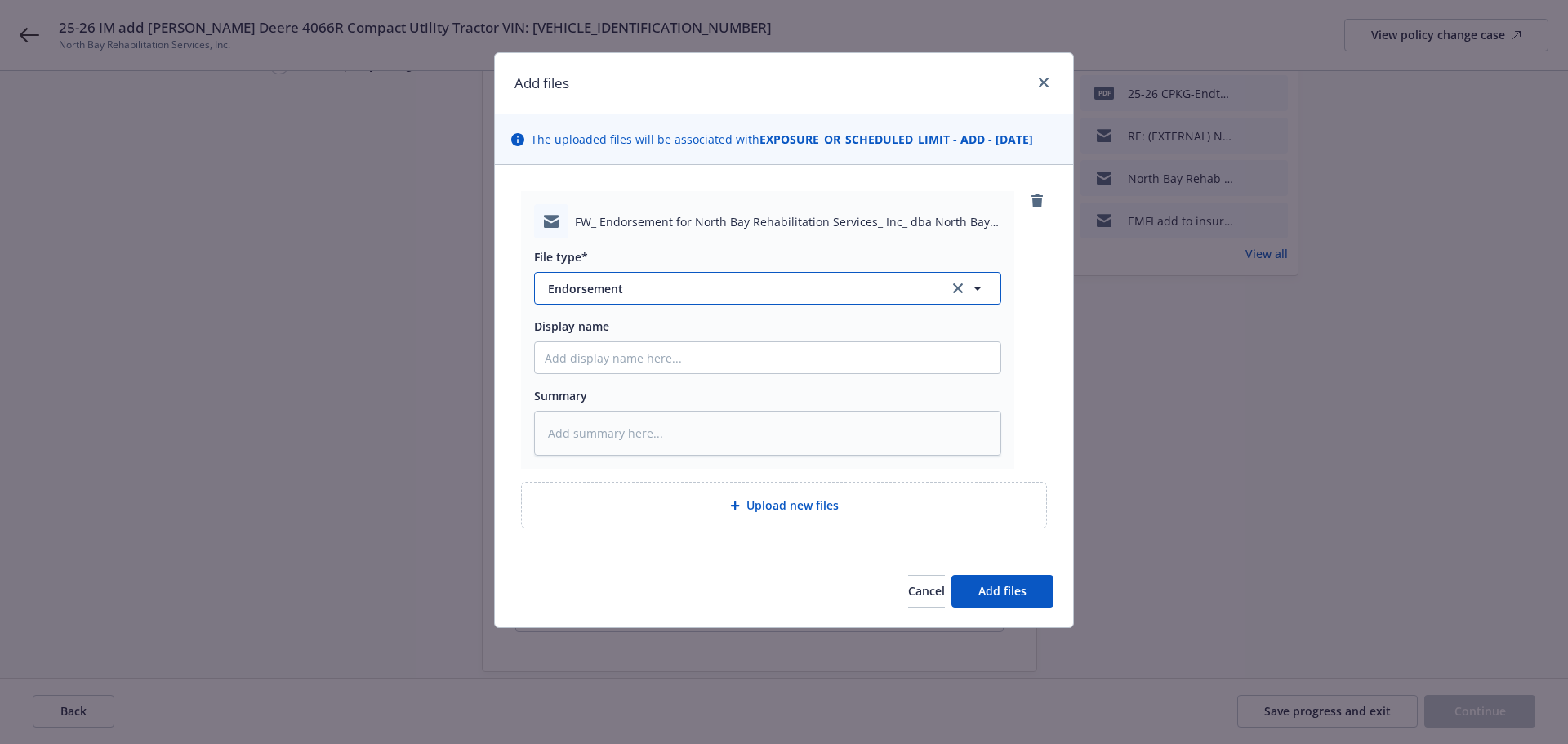
click at [693, 288] on span "Endorsement" at bounding box center [737, 289] width 378 height 17
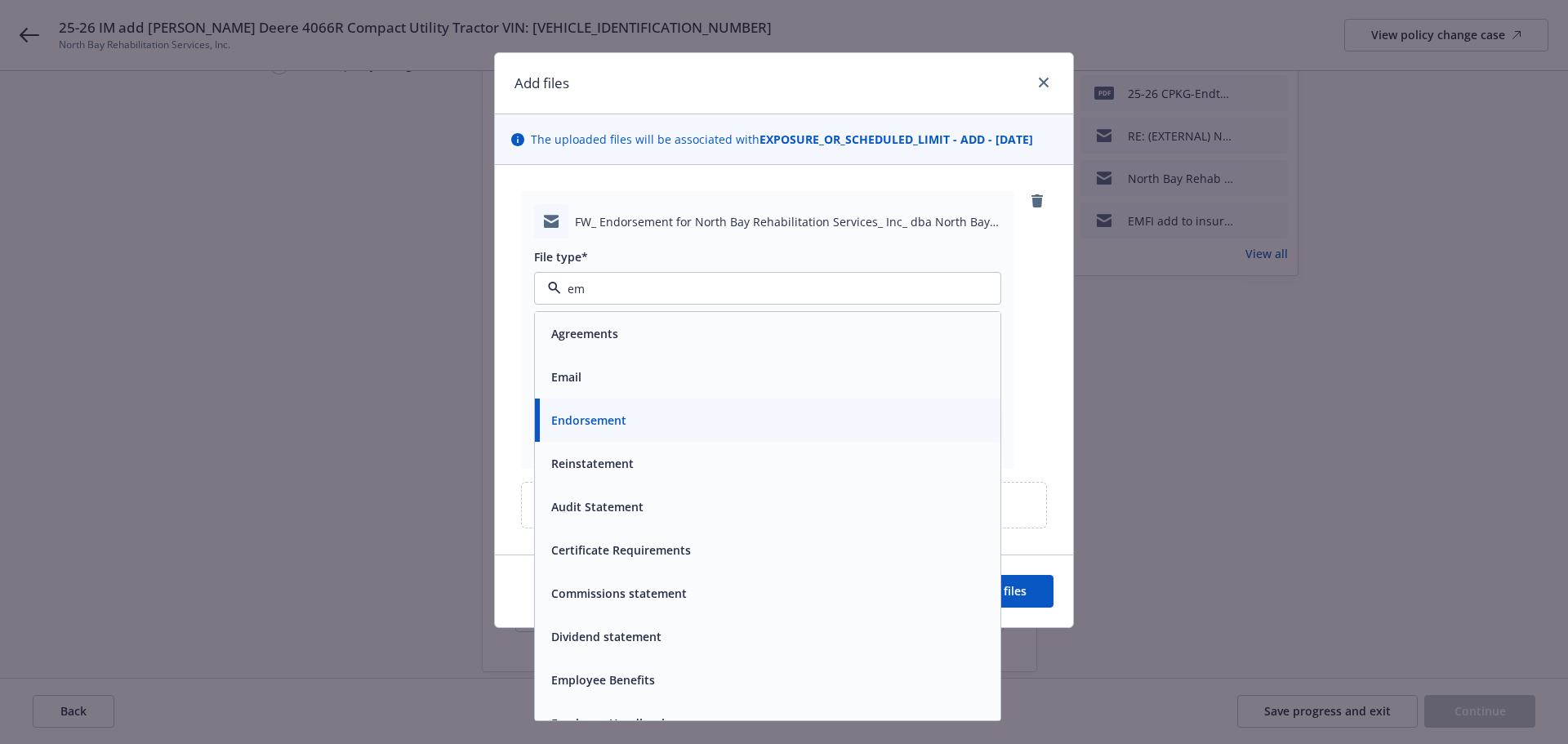
type input "ema"
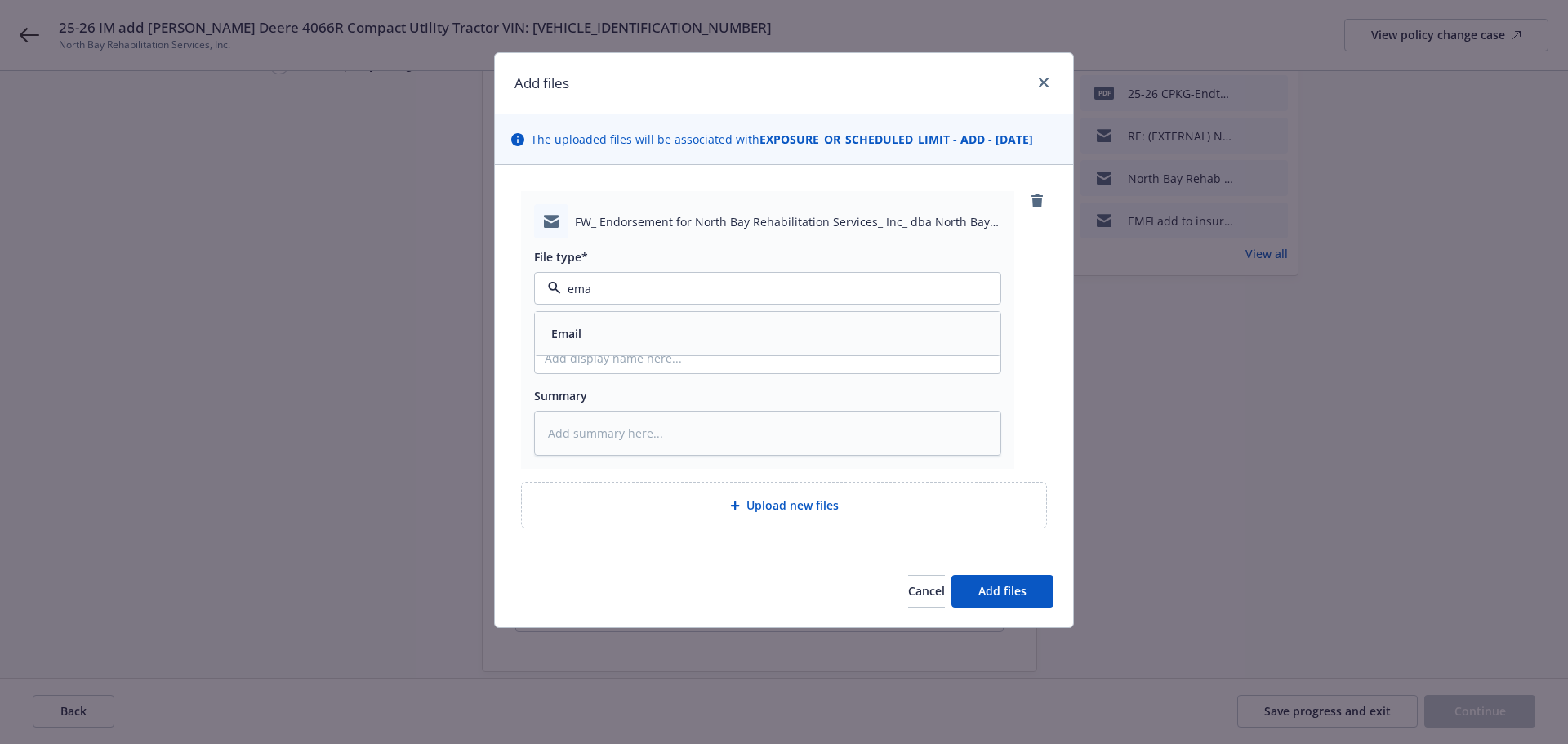
click at [638, 328] on div "Email" at bounding box center [767, 334] width 446 height 23
click at [636, 367] on input "Display name" at bounding box center [767, 357] width 465 height 31
type textarea "x"
type input "R"
type textarea "x"
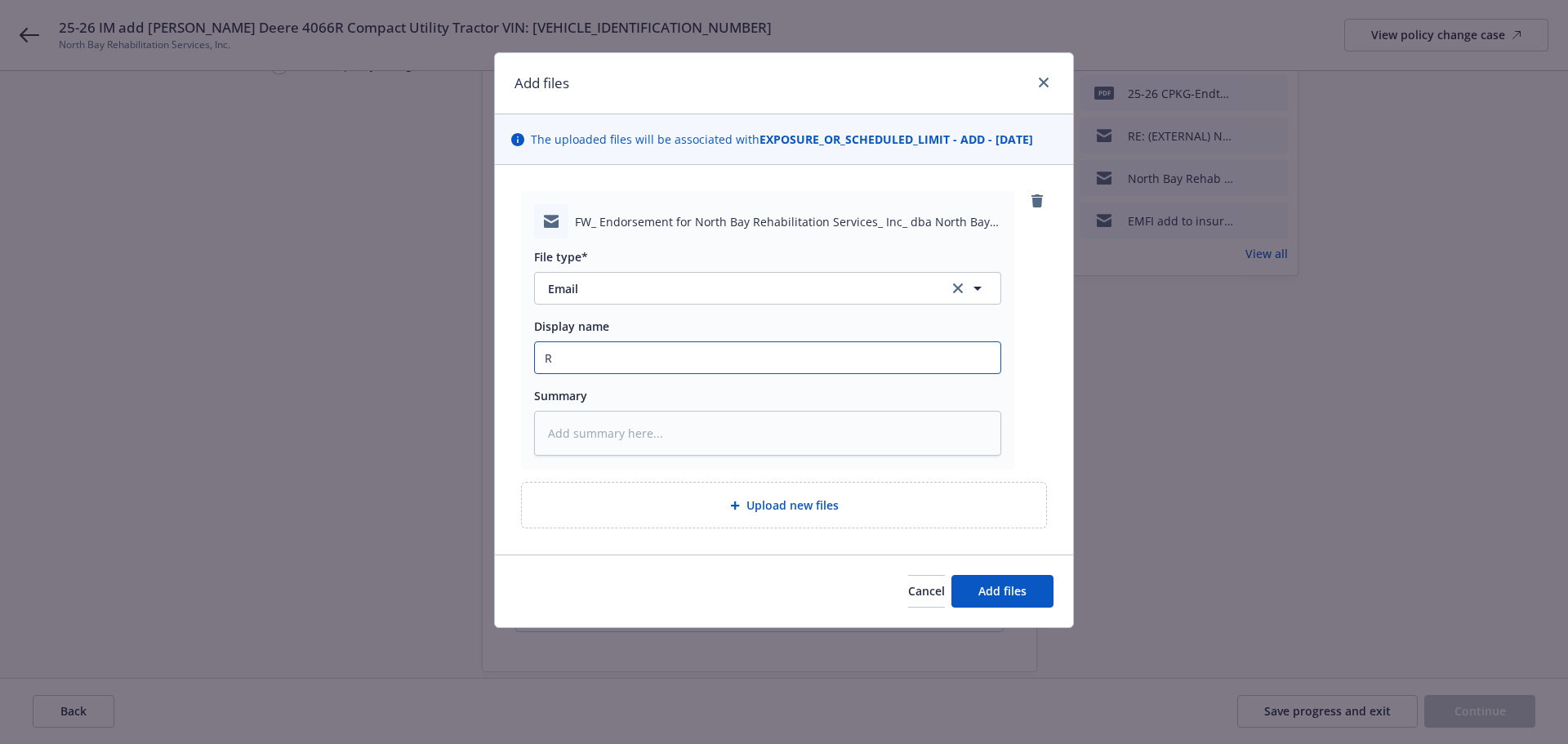
type input "Re"
type textarea "x"
type input "Re:"
type textarea "x"
type input "Re:"
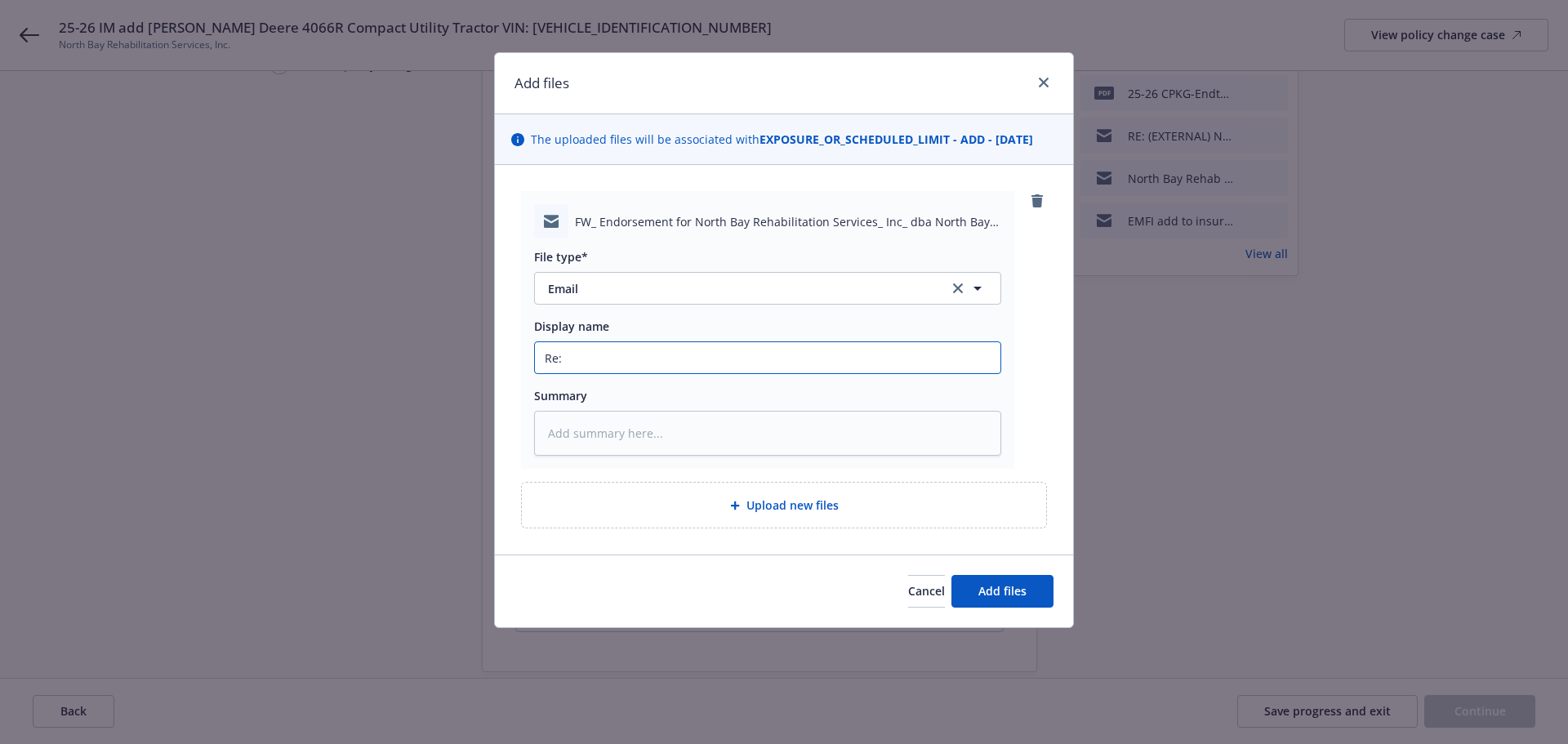
paste input "25-26 CPKG-Endt#1 Add John Deere Tractor vin# 8524"
type textarea "x"
drag, startPoint x: 544, startPoint y: 333, endPoint x: 53, endPoint y: 357, distance: 491.6
click at [53, 357] on div "Add files The uploaded files will be associated with EXPOSURE_OR_SCHEDULED_LIMI…" at bounding box center [784, 372] width 1568 height 744
type input "Re: 25-26 CPKG-Endt#1 Add John Deere Tractor vin# 8524"
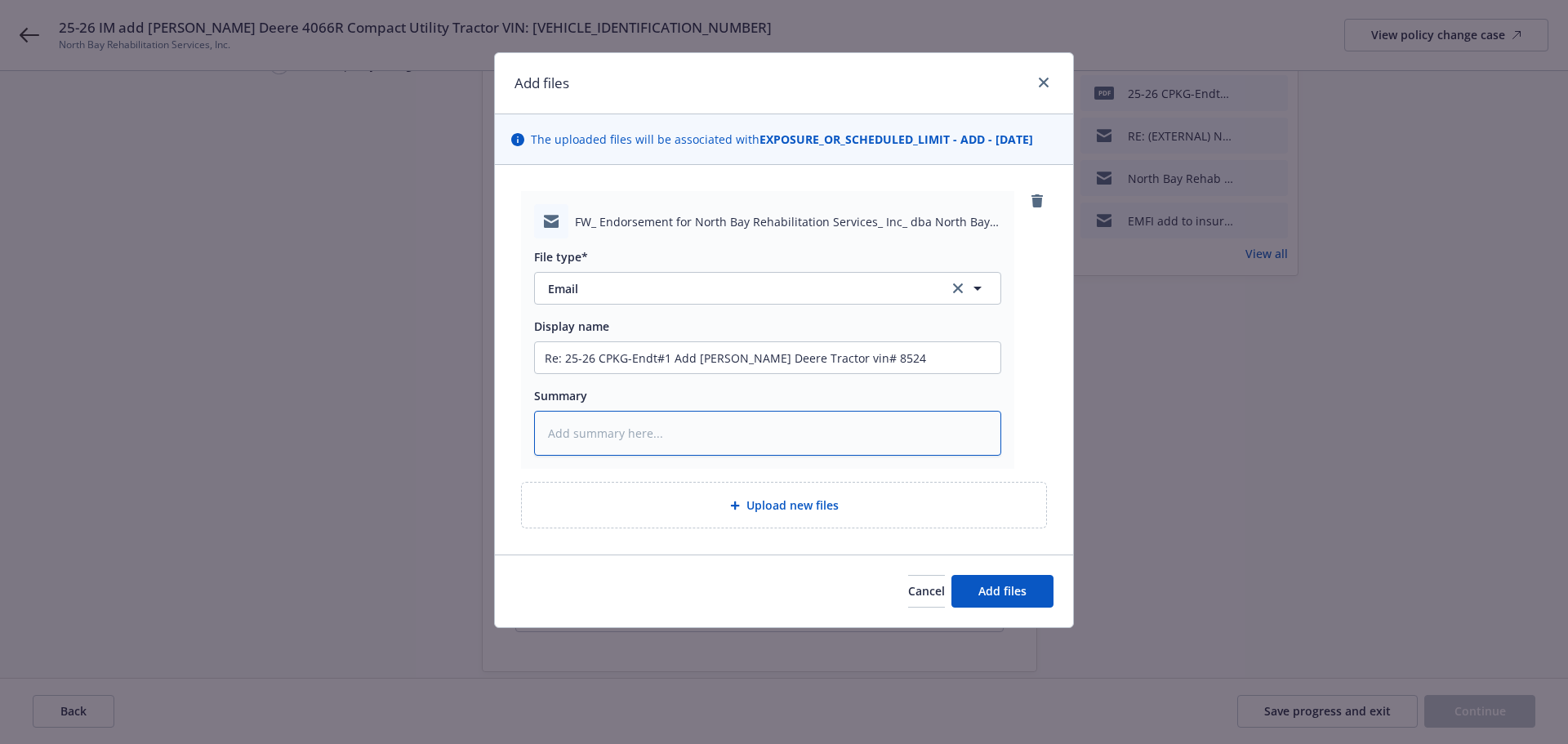
click at [622, 441] on textarea at bounding box center [767, 434] width 467 height 45
paste textarea "Re: 25-26 CPKG-Endt#1 Add John Deere Tractor vin# 8524"
type textarea "x"
type textarea "Re: 25-26 CPKG-Endt#1 Add John Deere Tractor vin# 8524"
click at [1016, 587] on span "Add files" at bounding box center [1002, 591] width 48 height 16
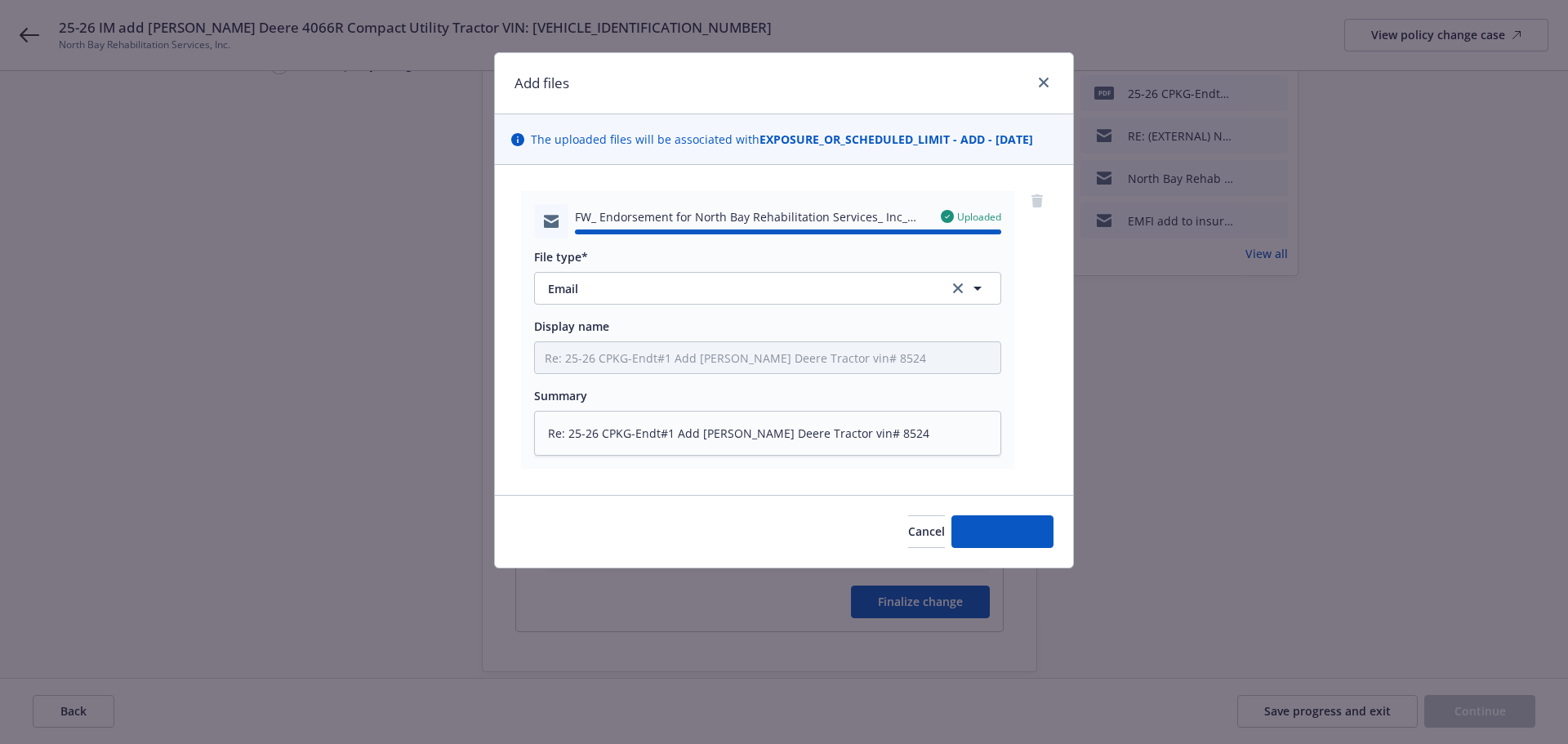
type textarea "x"
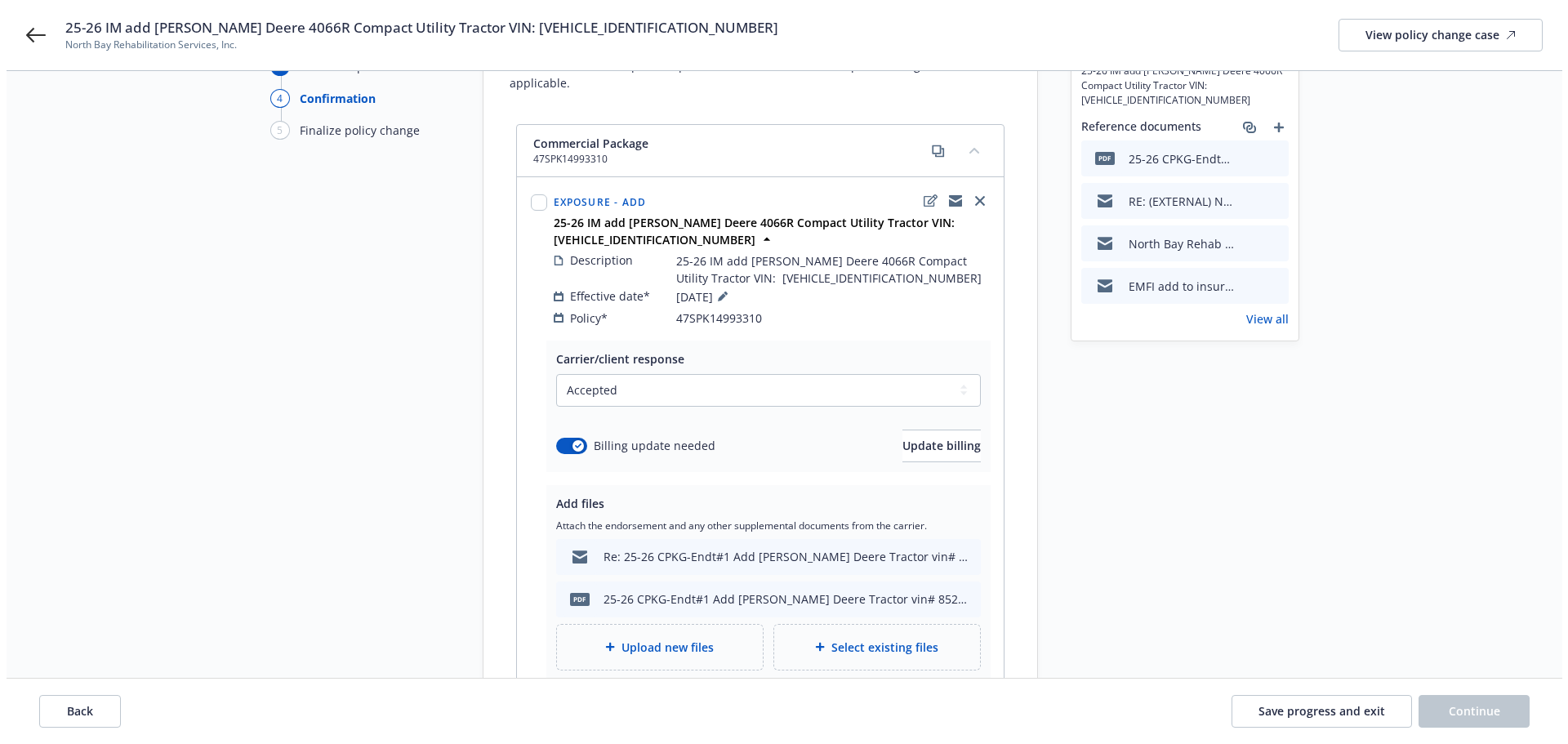
scroll to position [293, 0]
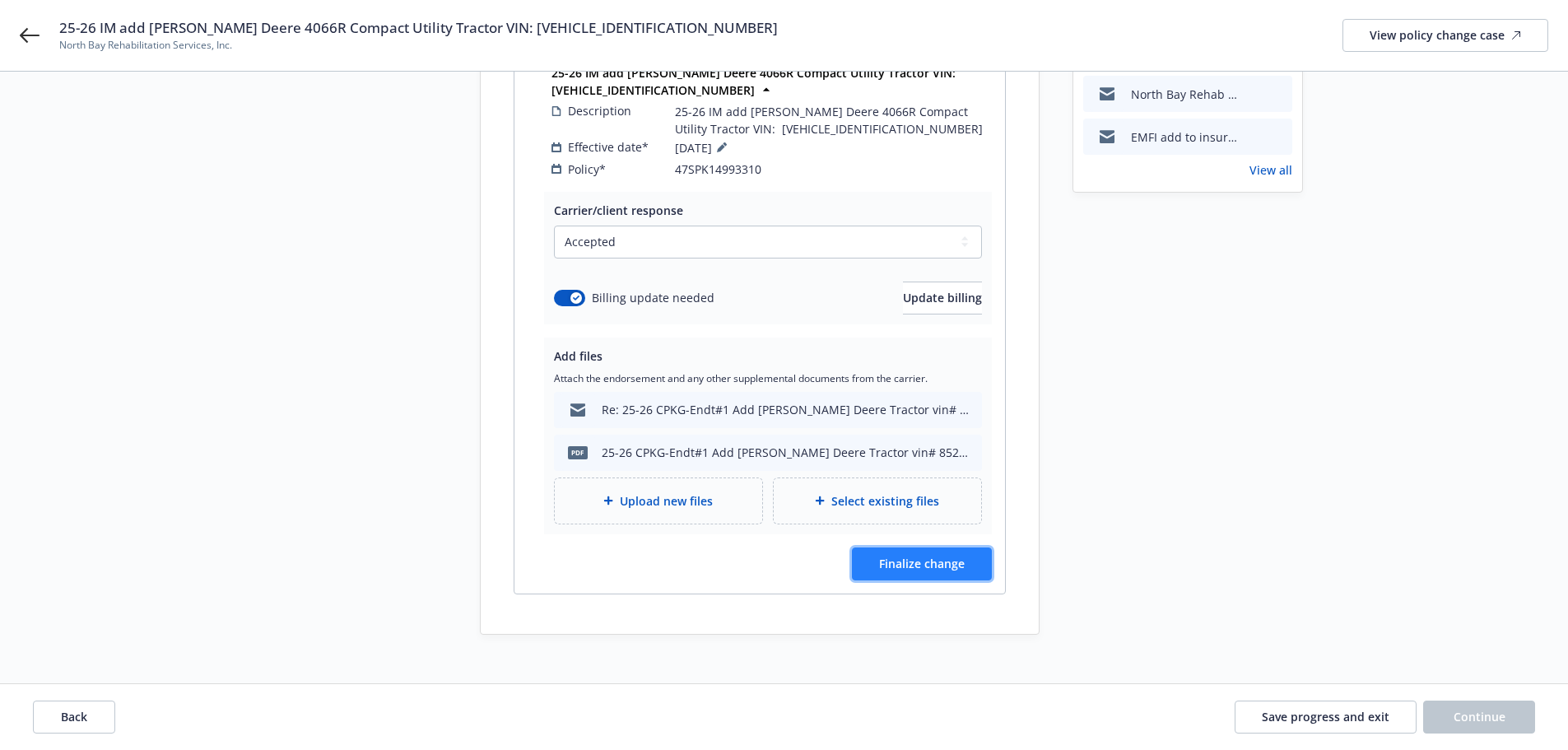
click at [947, 560] on button "Finalize change" at bounding box center [922, 563] width 140 height 33
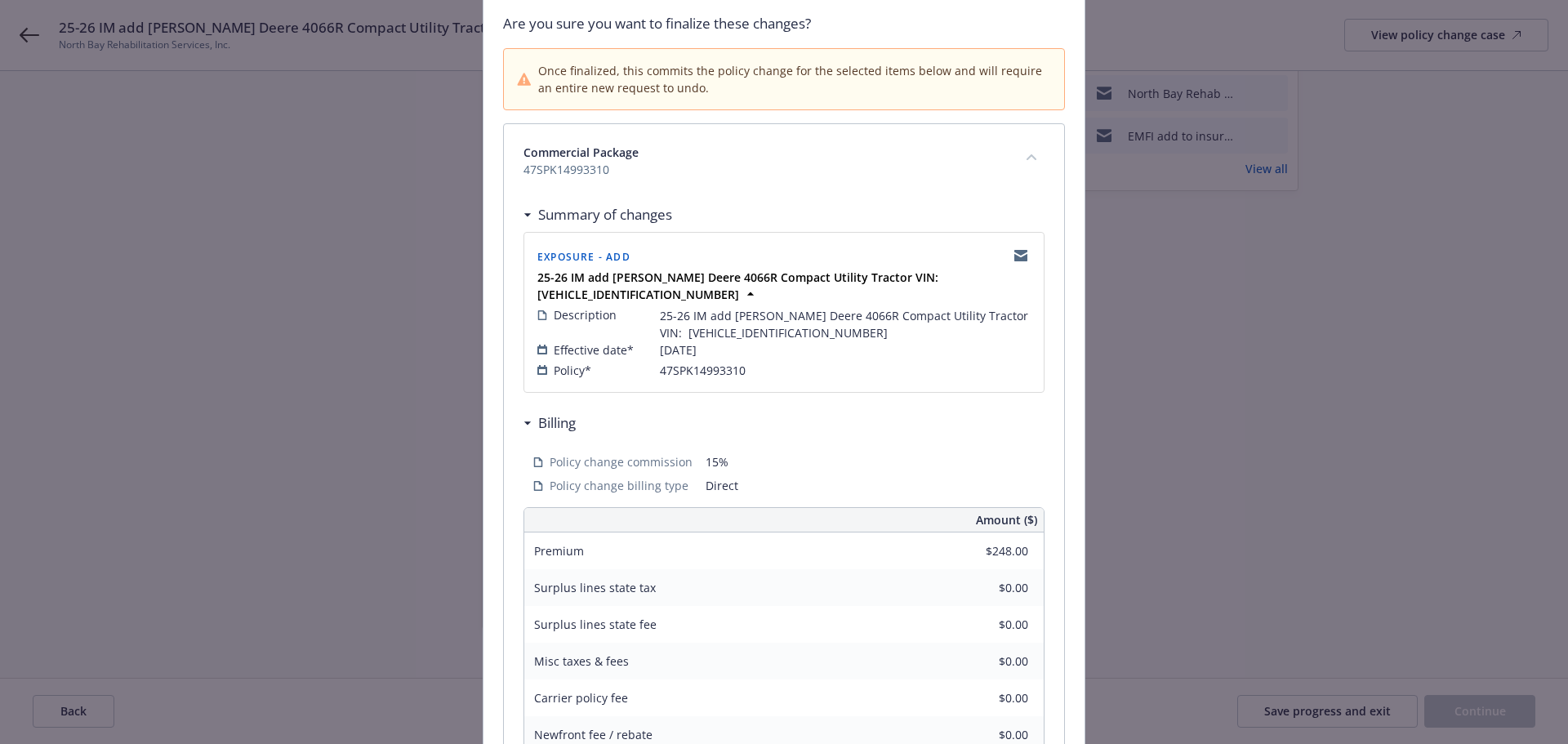
scroll to position [377, 0]
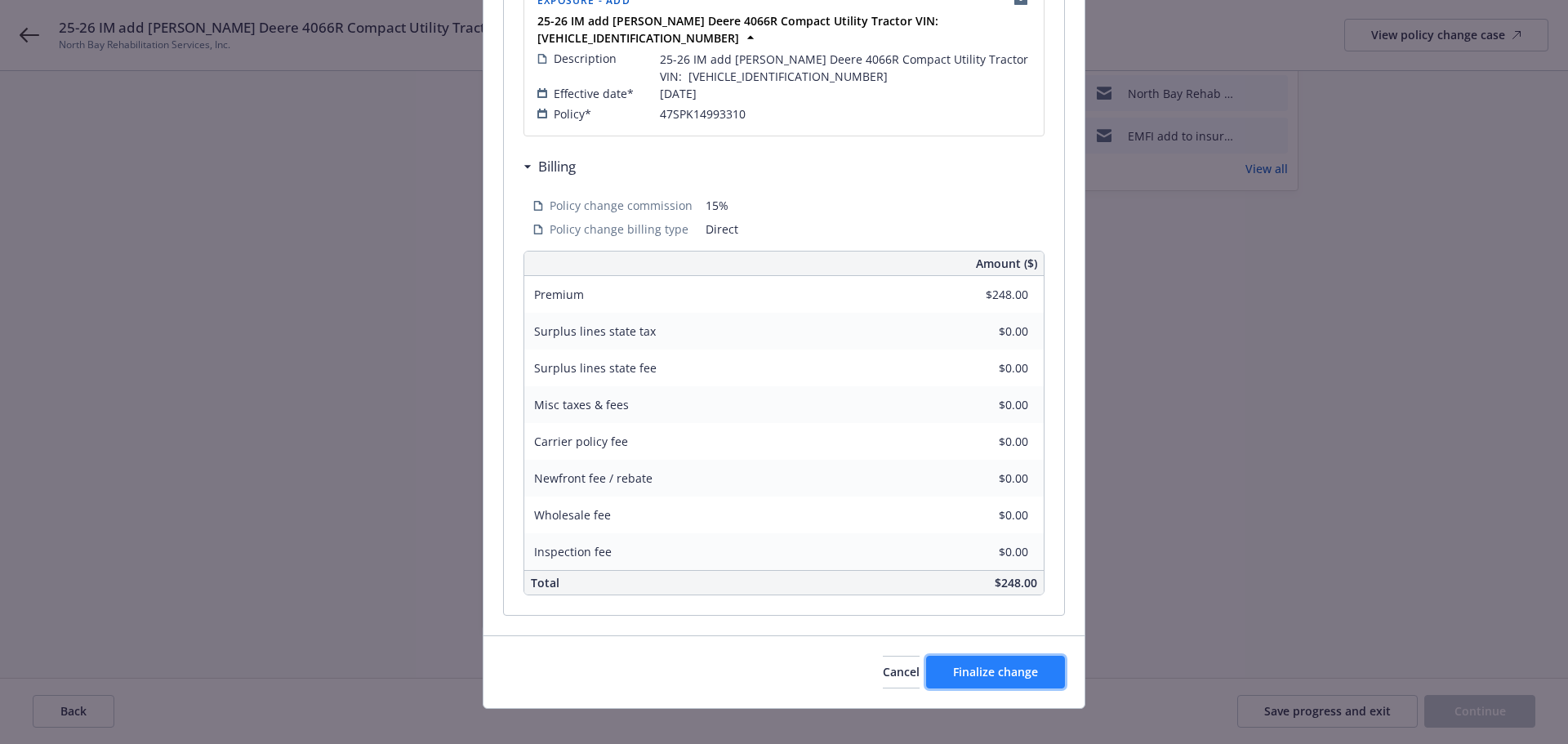
click at [1033, 657] on button "Finalize change" at bounding box center [995, 672] width 139 height 32
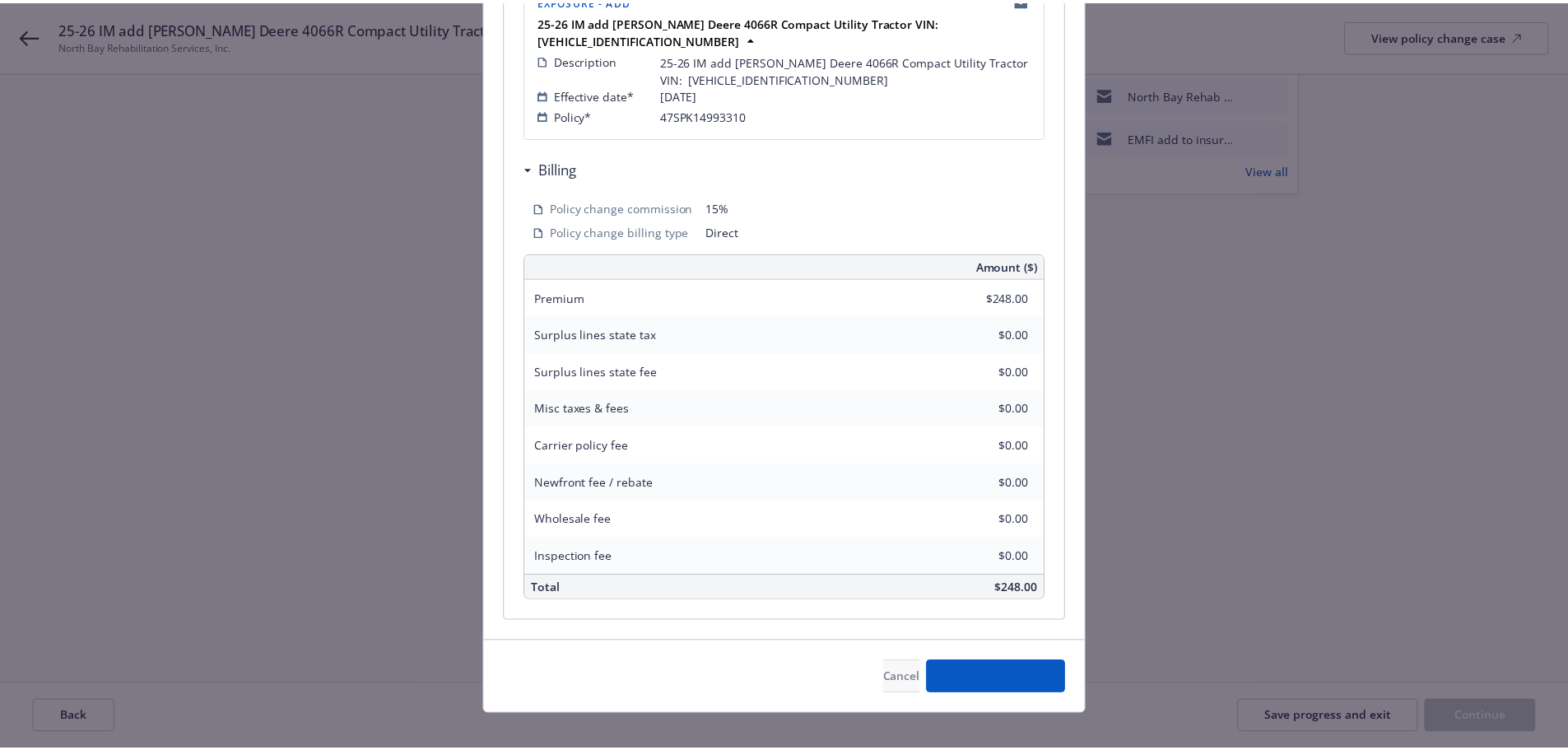
scroll to position [278, 0]
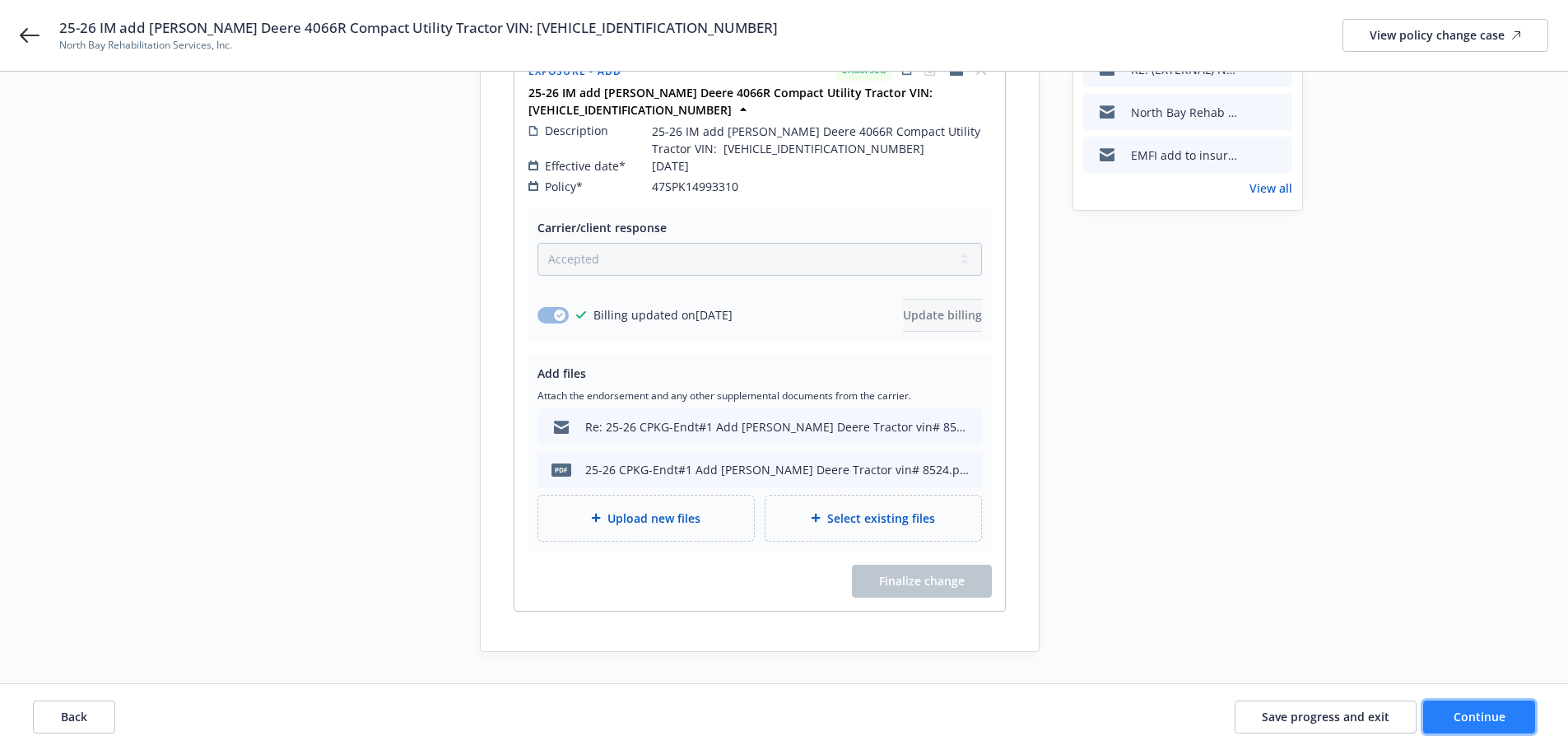
click at [1502, 714] on span "Continue" at bounding box center [1480, 716] width 52 height 16
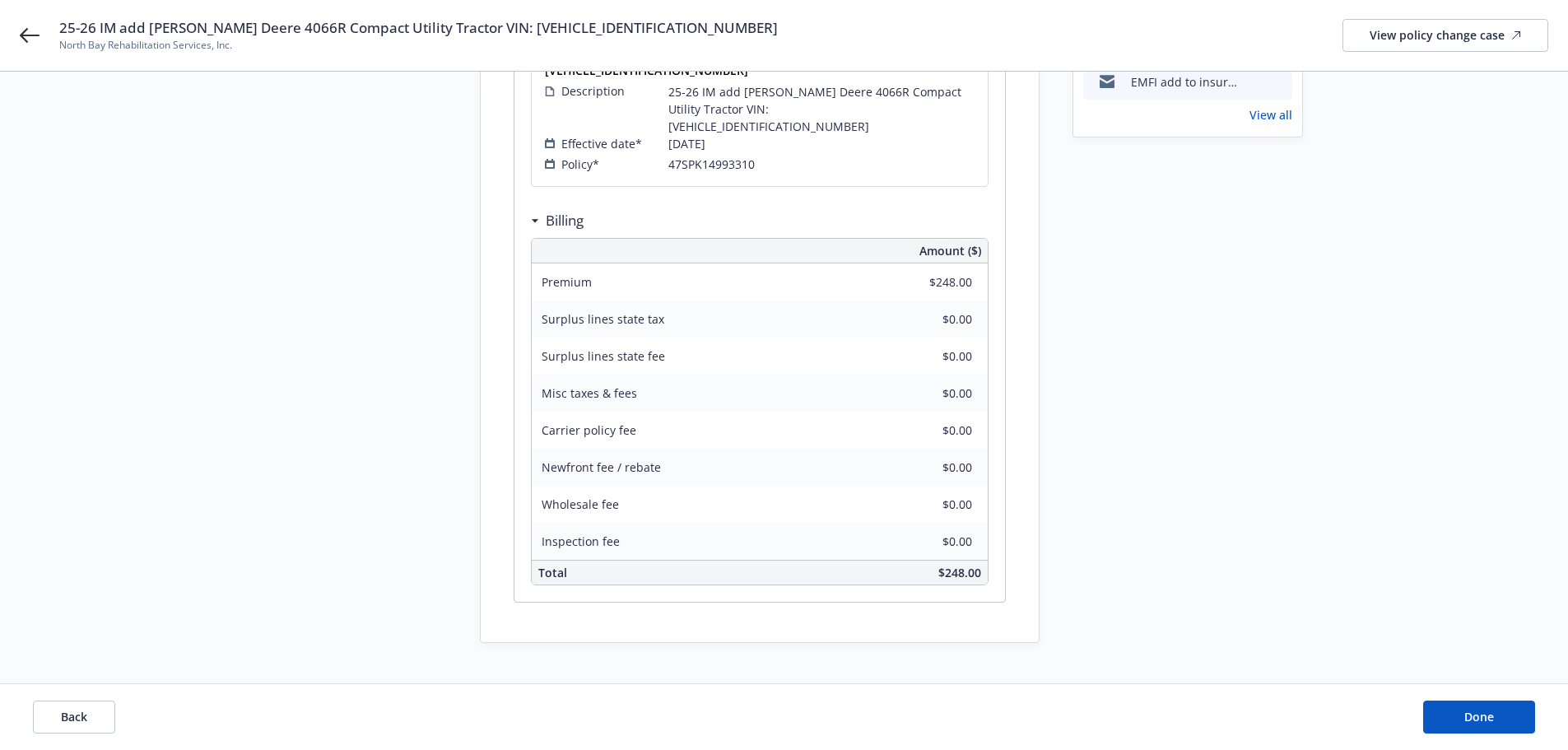
scroll to position [359, 0]
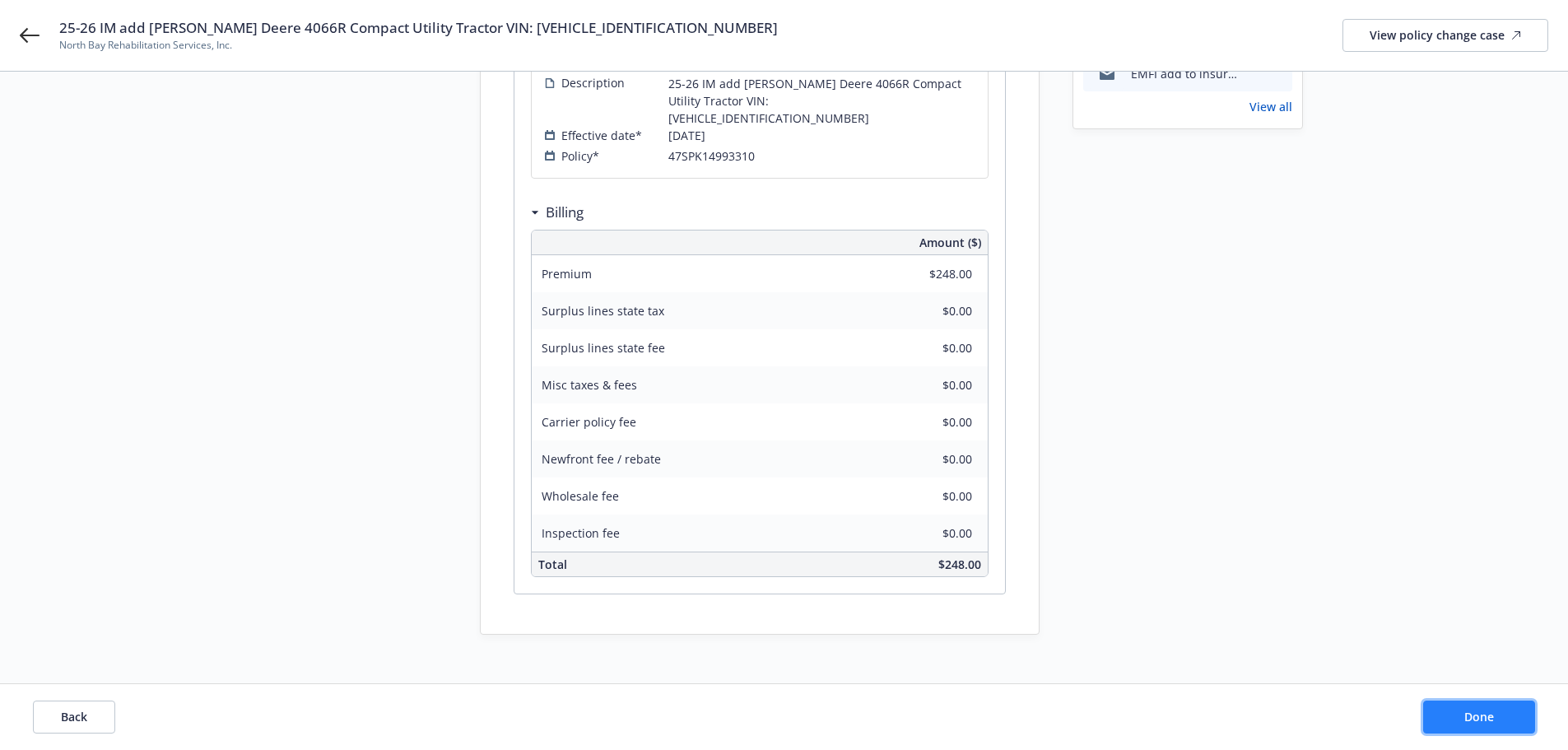
click at [1508, 716] on button "Done" at bounding box center [1478, 716] width 112 height 33
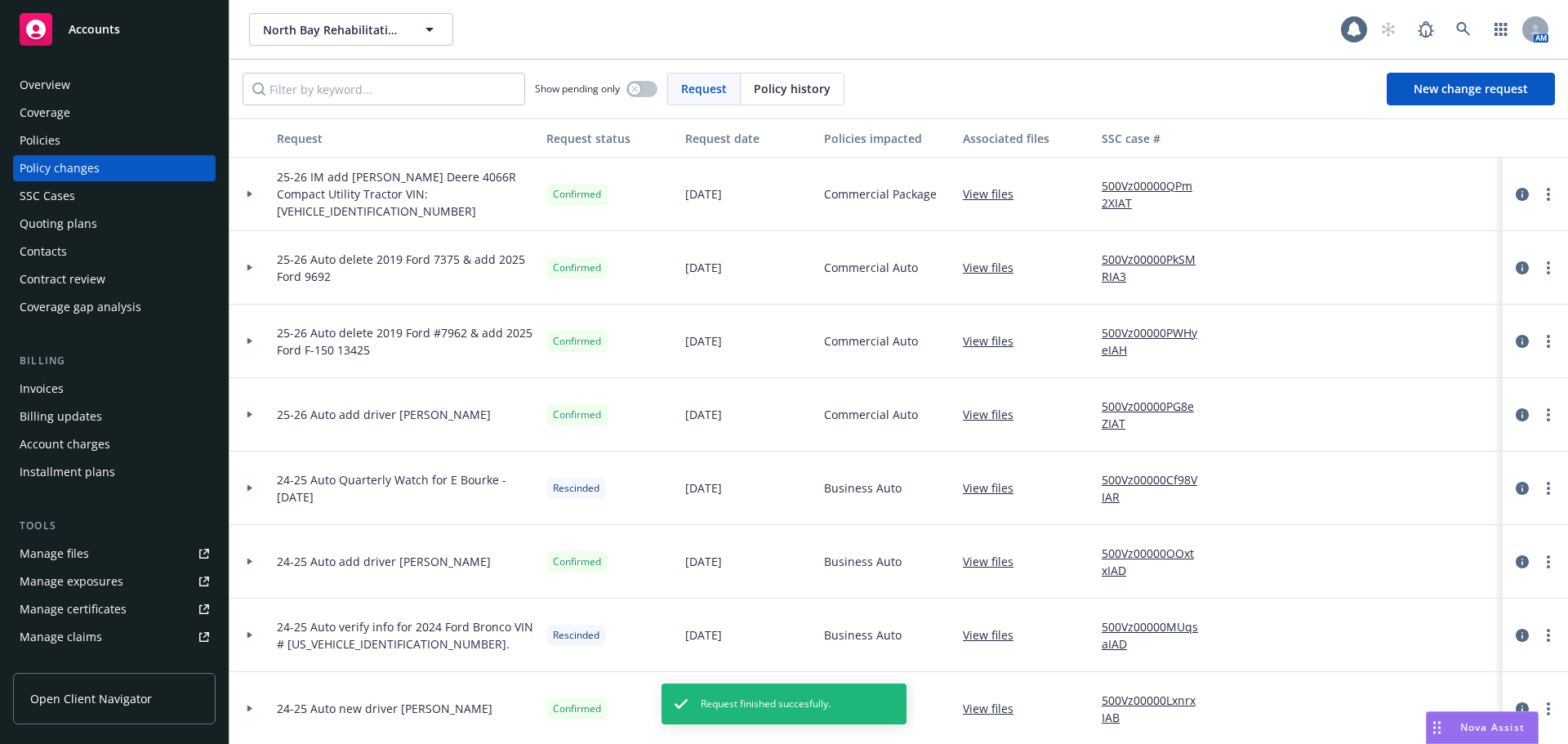
click at [43, 556] on div "Manage files" at bounding box center [54, 553] width 69 height 26
click at [1112, 188] on link "500Vz00000QPm2XIAT" at bounding box center [1156, 194] width 109 height 34
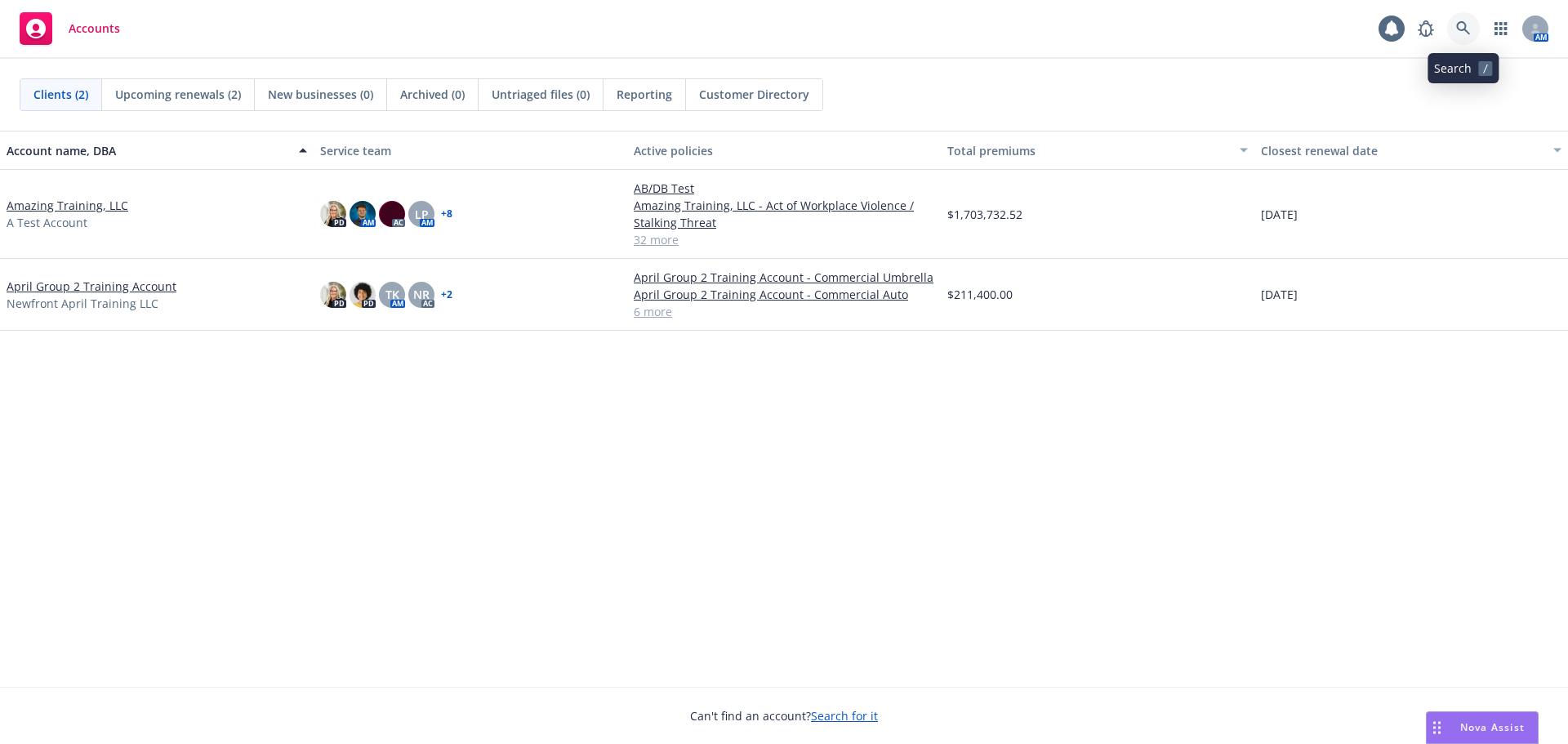
click at [1464, 33] on icon at bounding box center [1463, 29] width 15 height 15
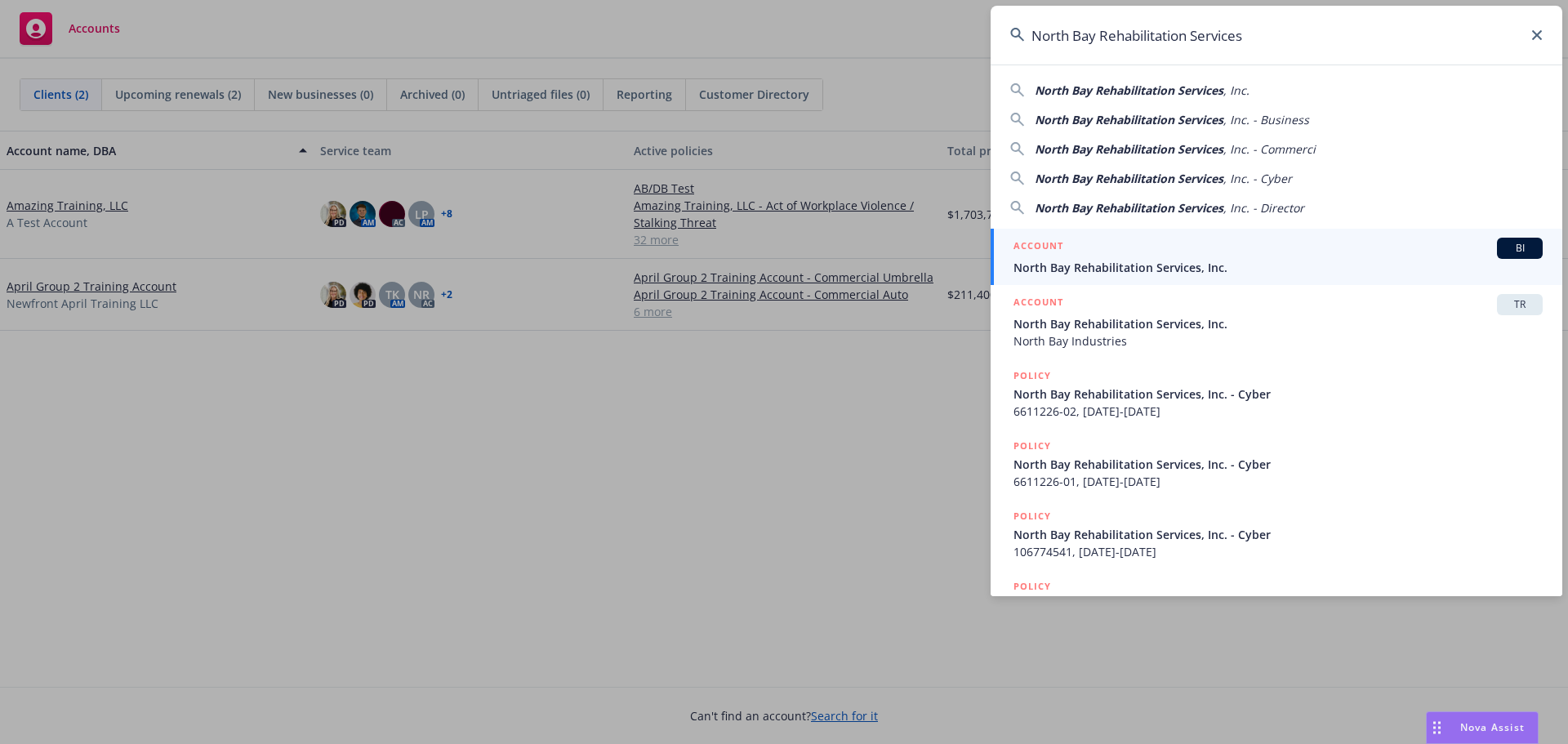
type input "North Bay Rehabilitation Services"
click at [1207, 247] on div "ACCOUNT BI" at bounding box center [1278, 249] width 529 height 22
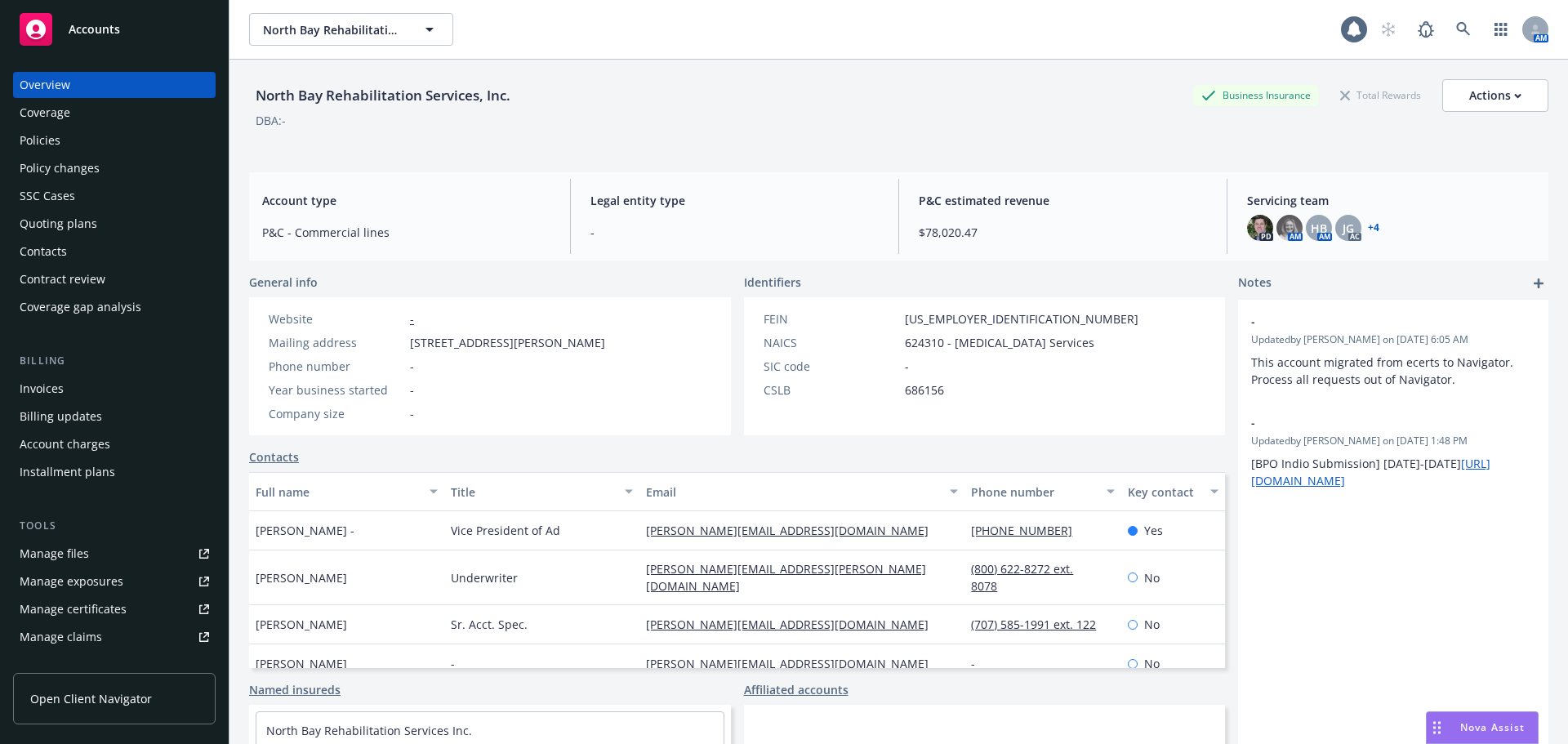
click at [25, 136] on div "Policies" at bounding box center [40, 140] width 41 height 26
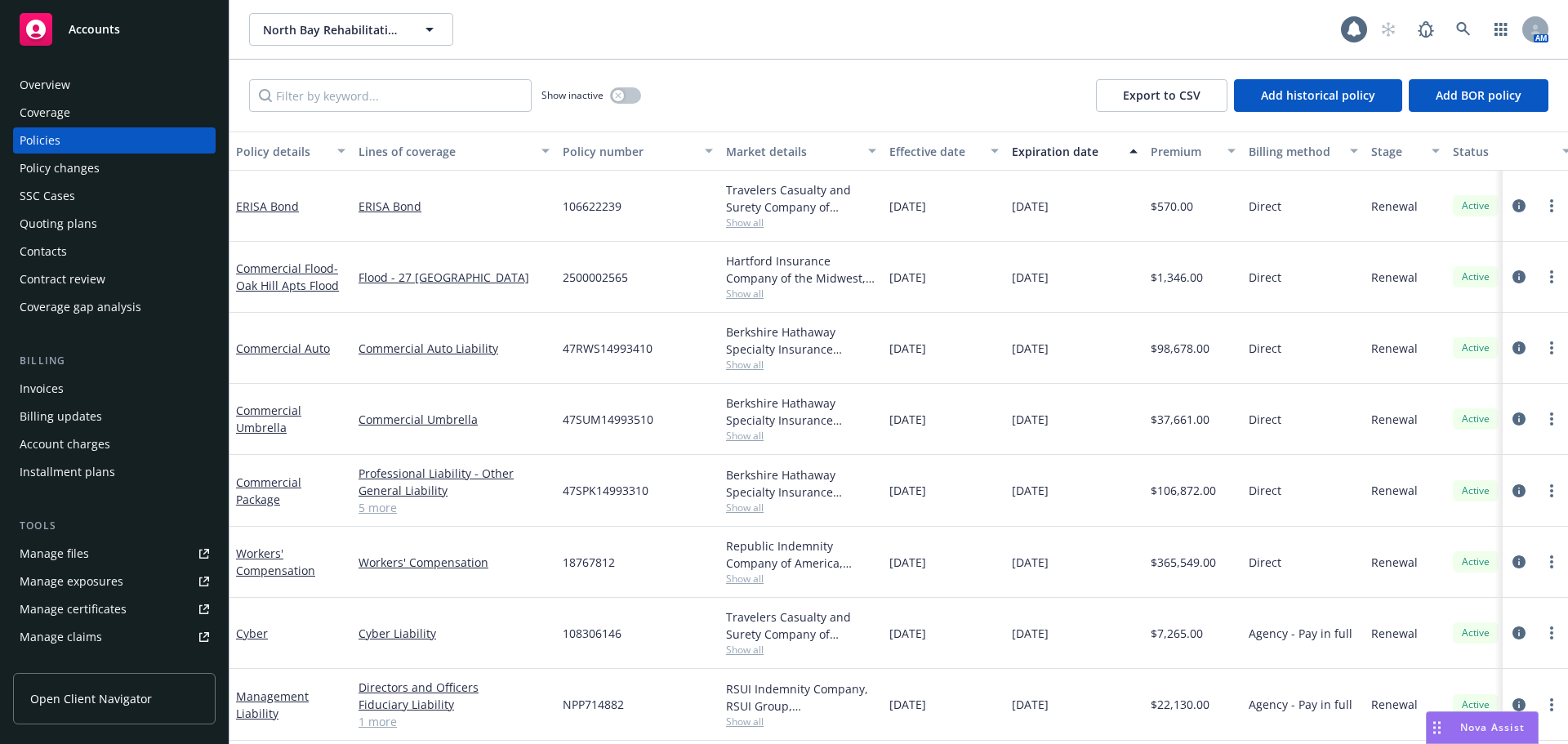
scroll to position [408, 0]
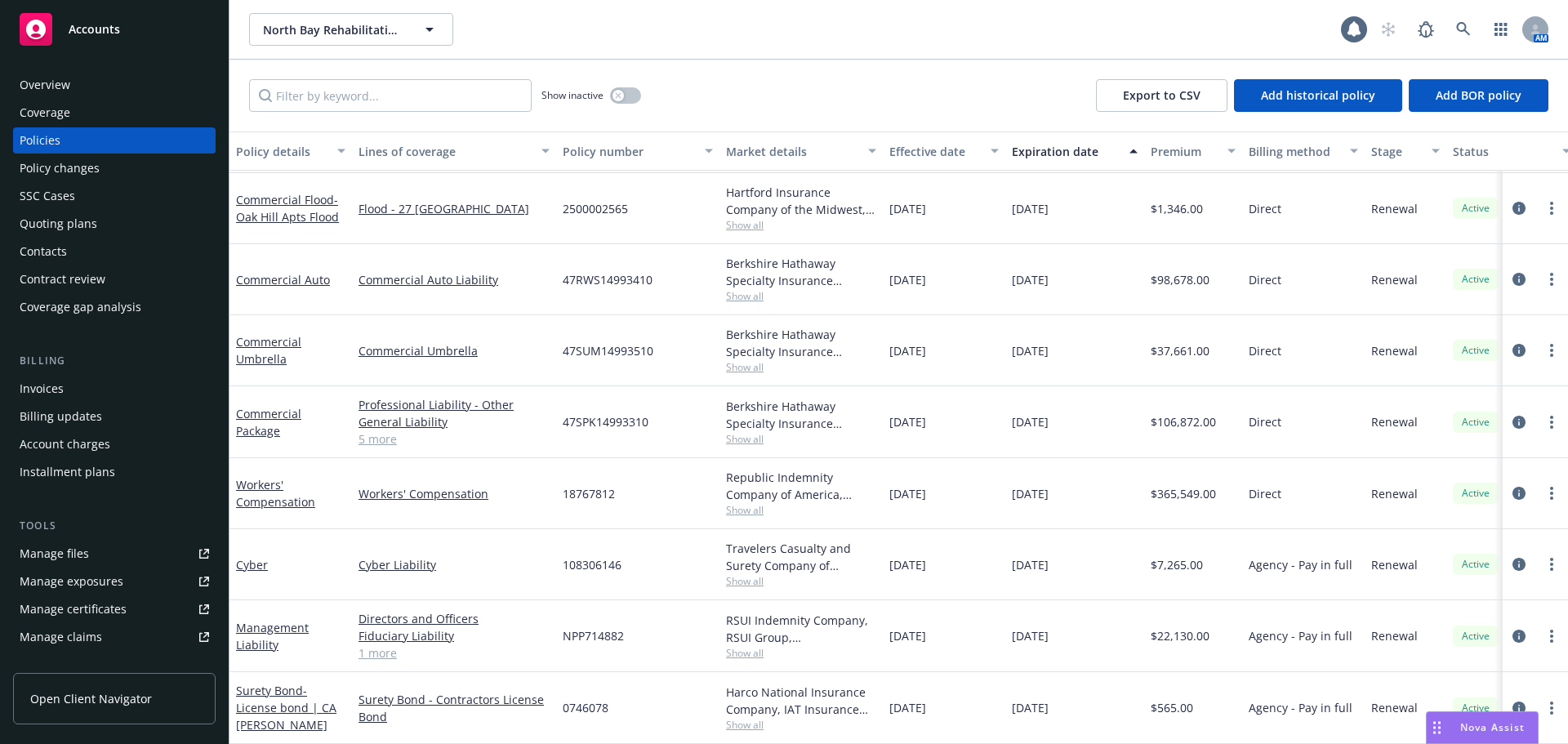
click at [370, 430] on link "5 more" at bounding box center [454, 439] width 191 height 17
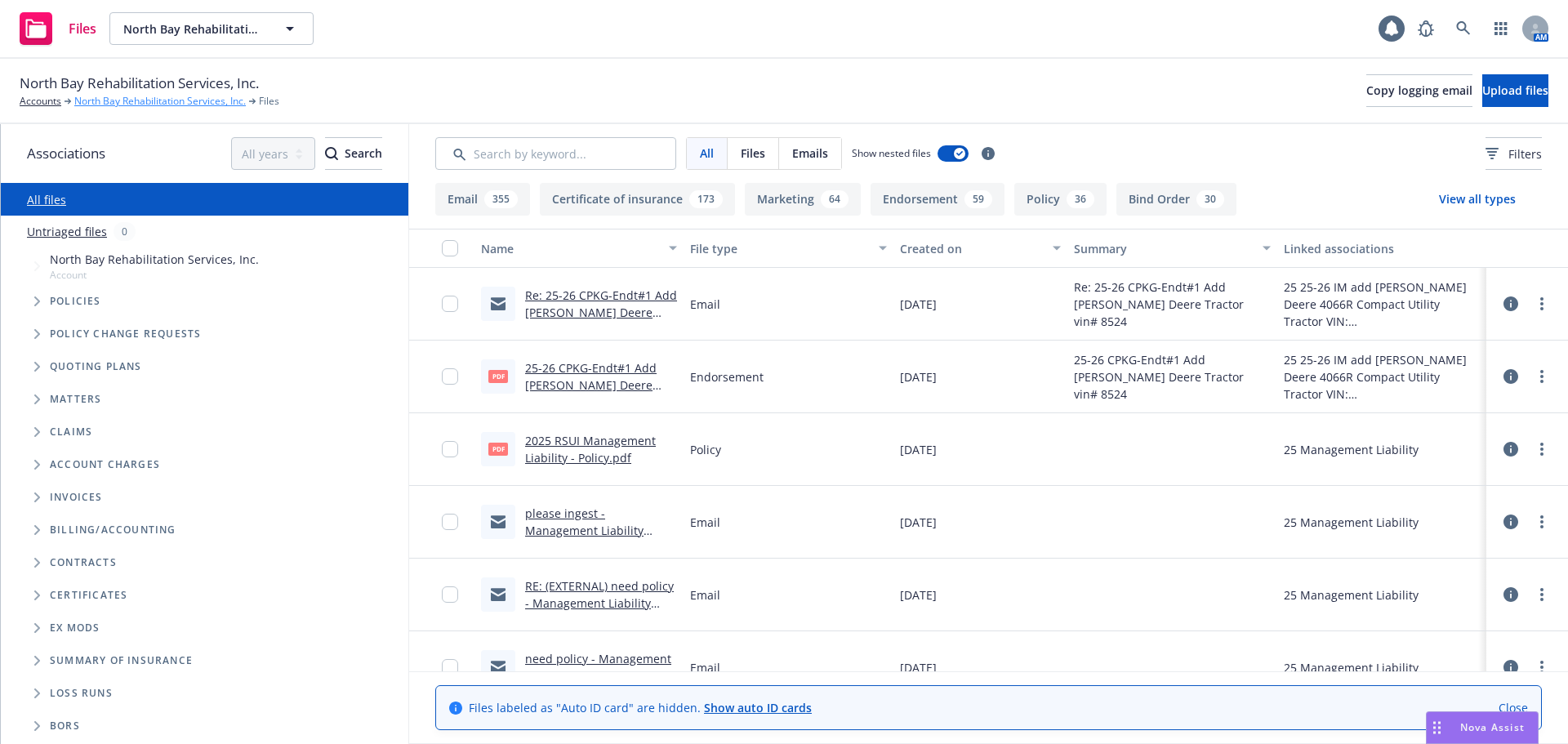
click at [131, 101] on link "North Bay Rehabilitation Services, Inc." at bounding box center [160, 102] width 171 height 15
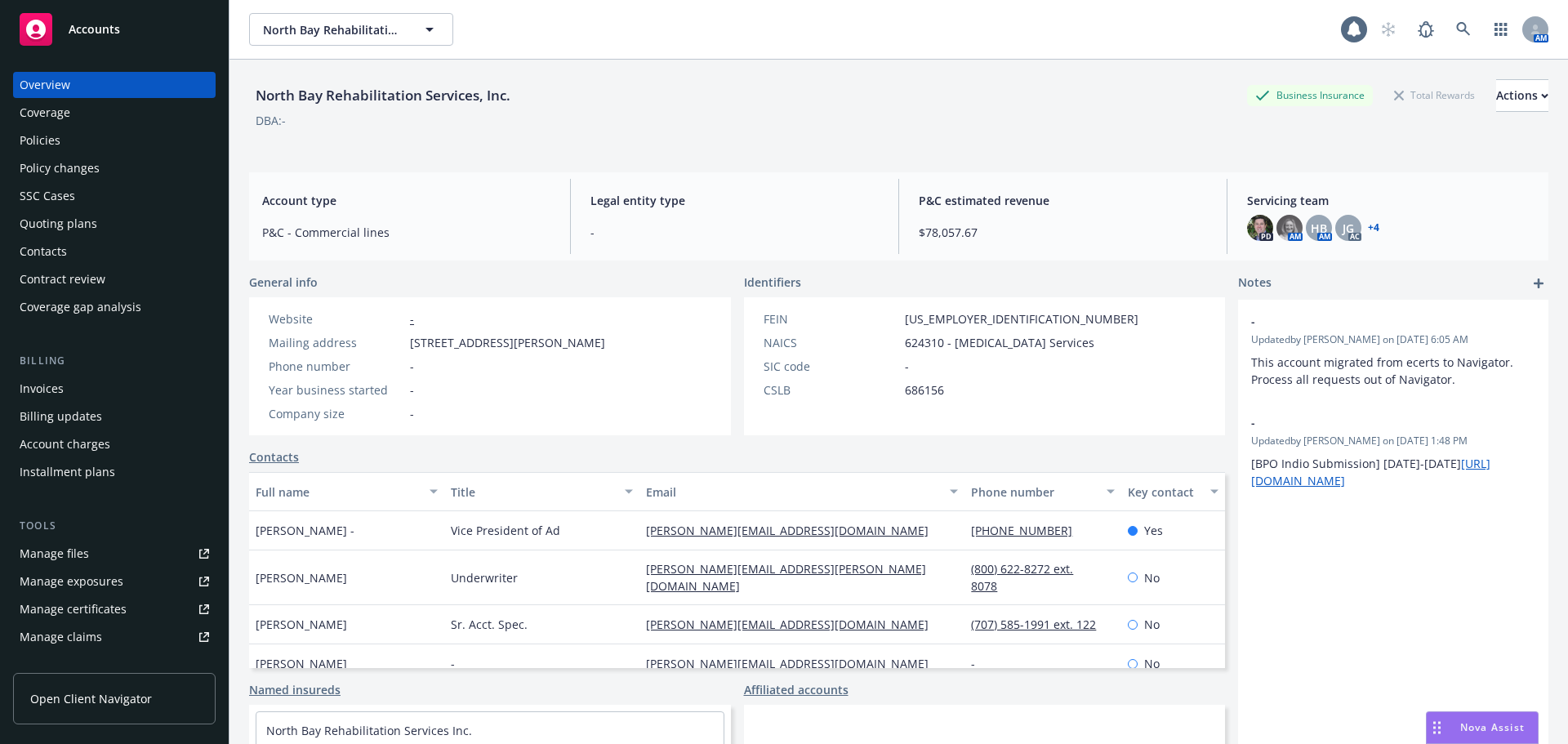
click at [52, 172] on div "Policy changes" at bounding box center [60, 167] width 80 height 26
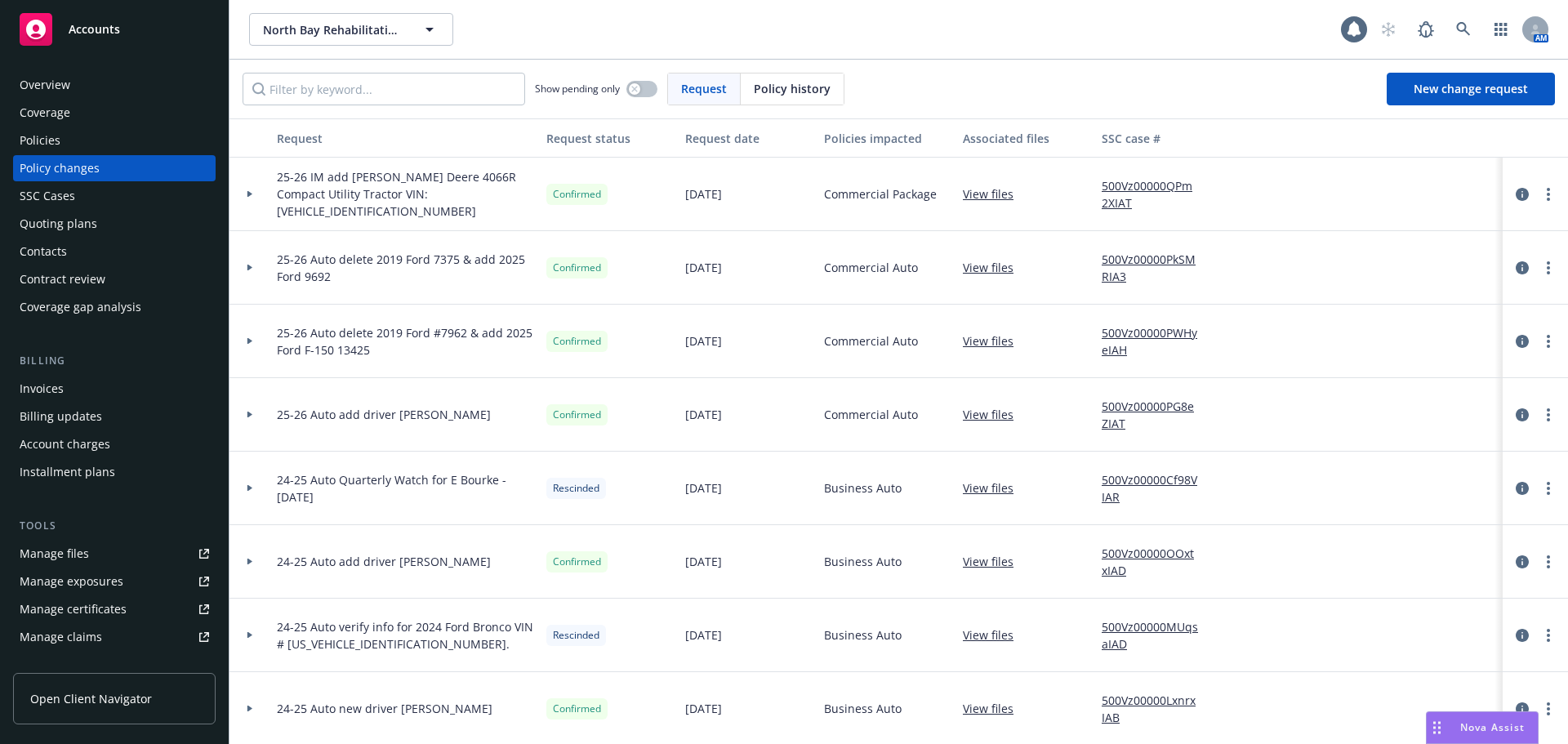
click at [1005, 196] on link "View files" at bounding box center [995, 194] width 64 height 17
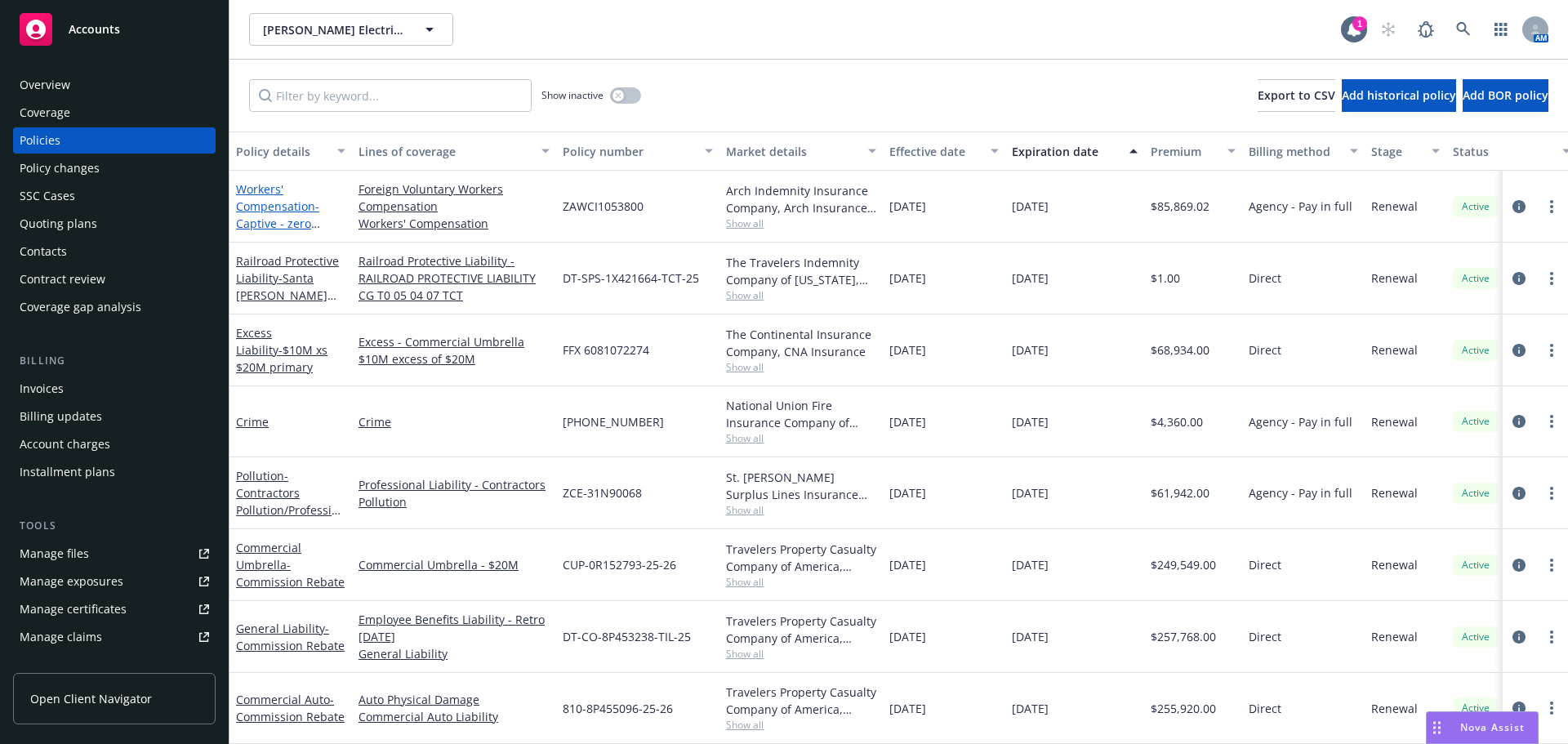
click at [256, 211] on link "Workers' Compensation - Captive - zero commission" at bounding box center [278, 215] width 83 height 67
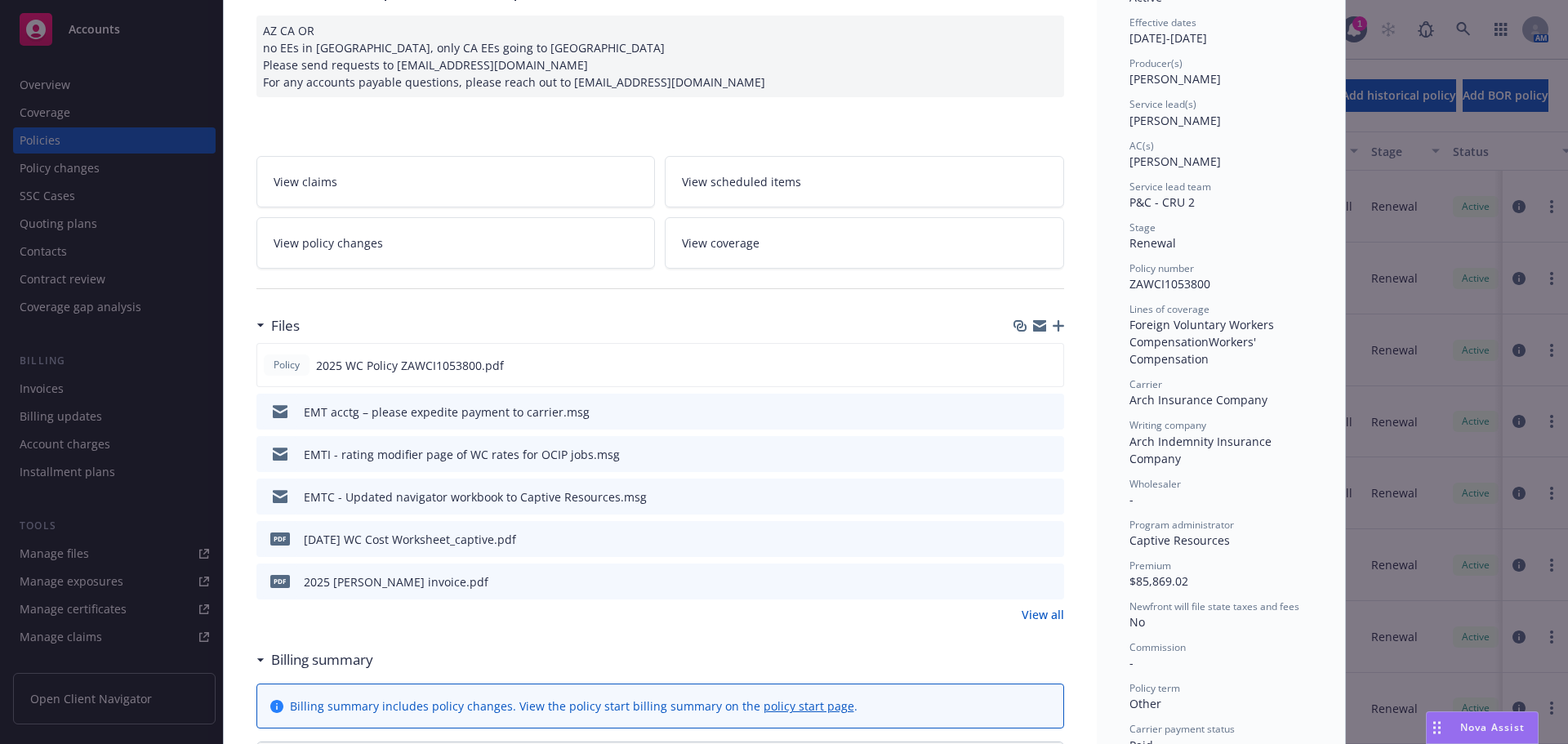
scroll to position [163, 0]
click at [1045, 536] on icon "preview file" at bounding box center [1049, 534] width 15 height 12
click at [1040, 606] on link "View all" at bounding box center [1042, 610] width 42 height 17
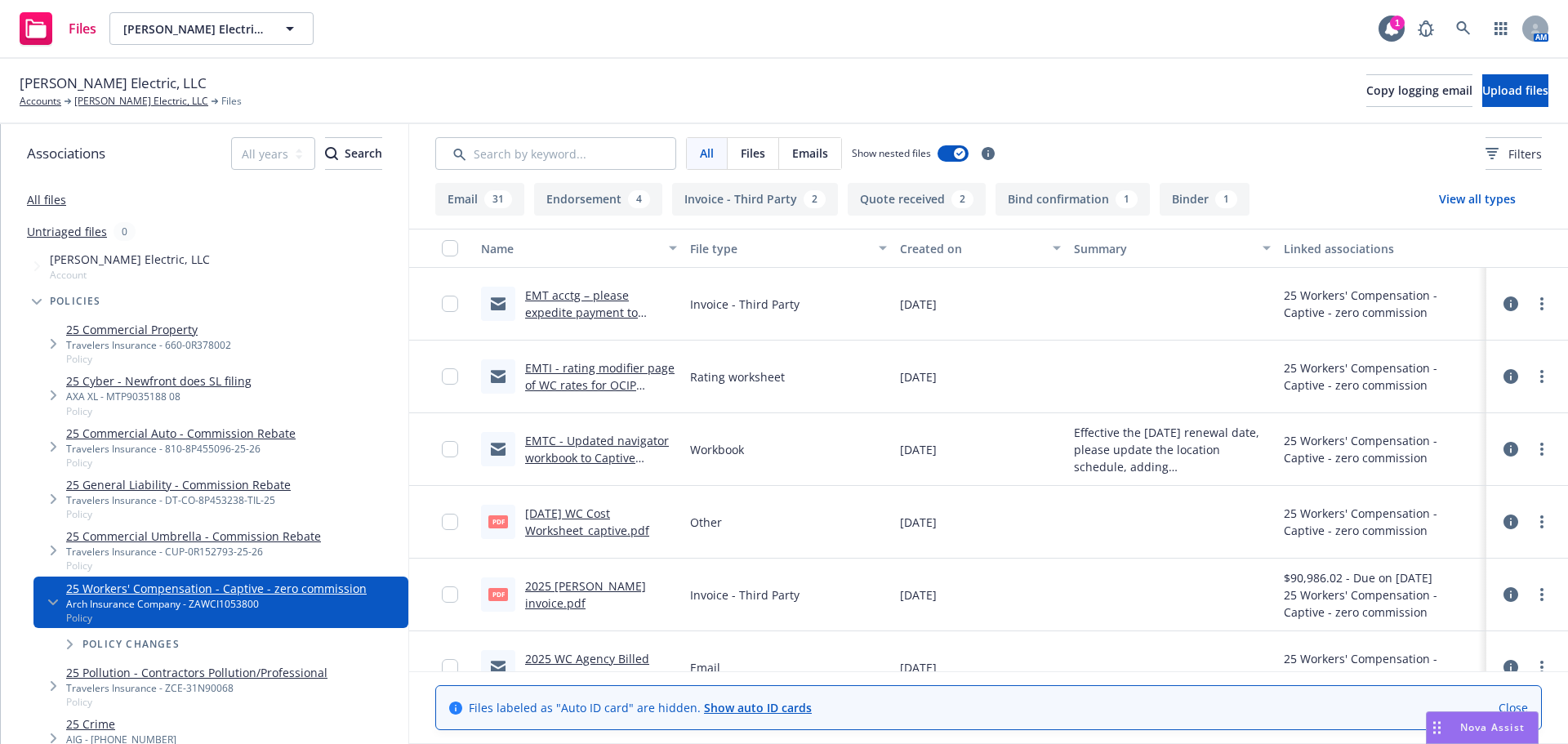
click at [1513, 707] on link "Close" at bounding box center [1512, 707] width 29 height 17
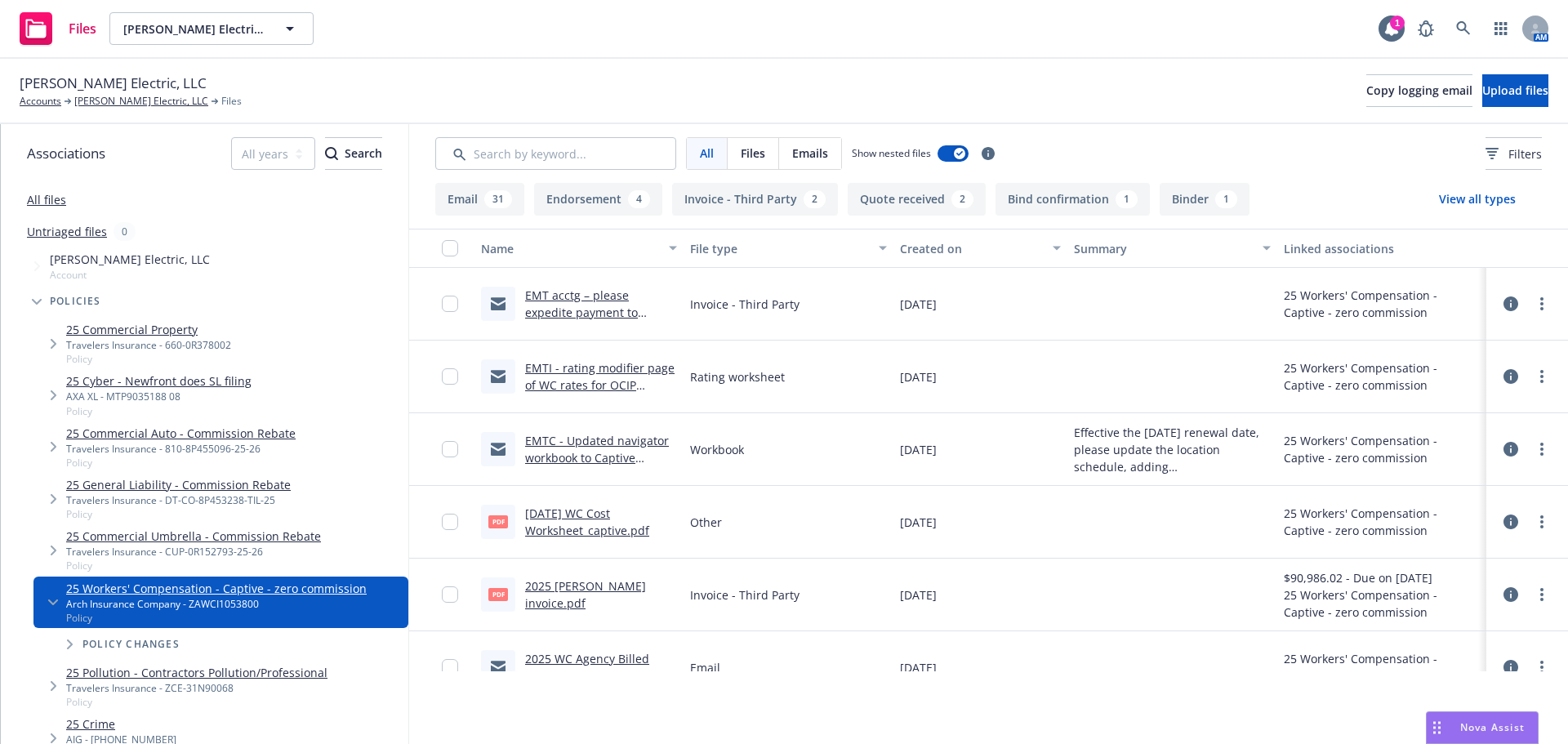
click at [1185, 207] on button "Binder 1" at bounding box center [1204, 199] width 90 height 32
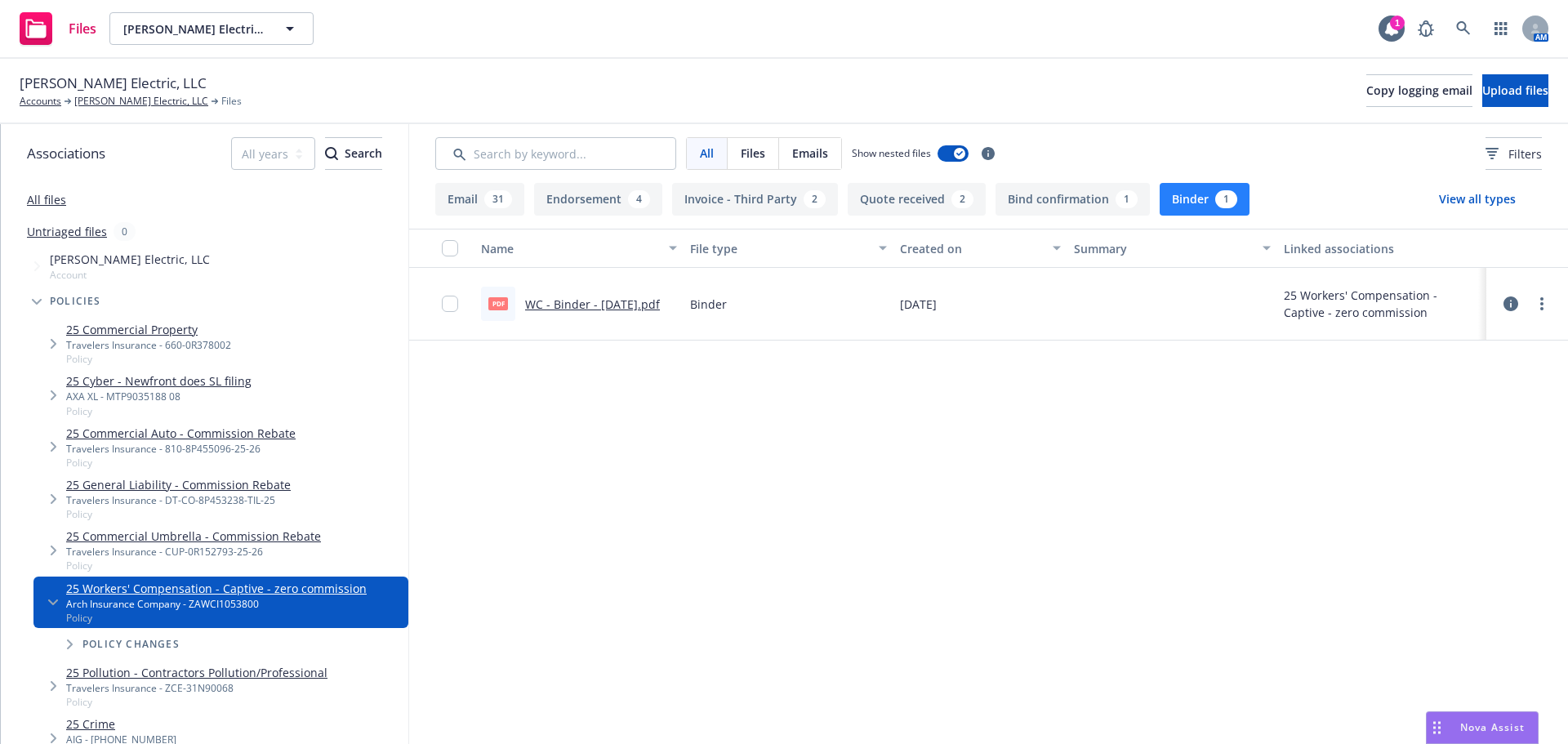
click at [1064, 206] on button "Bind confirmation 1" at bounding box center [1072, 199] width 154 height 32
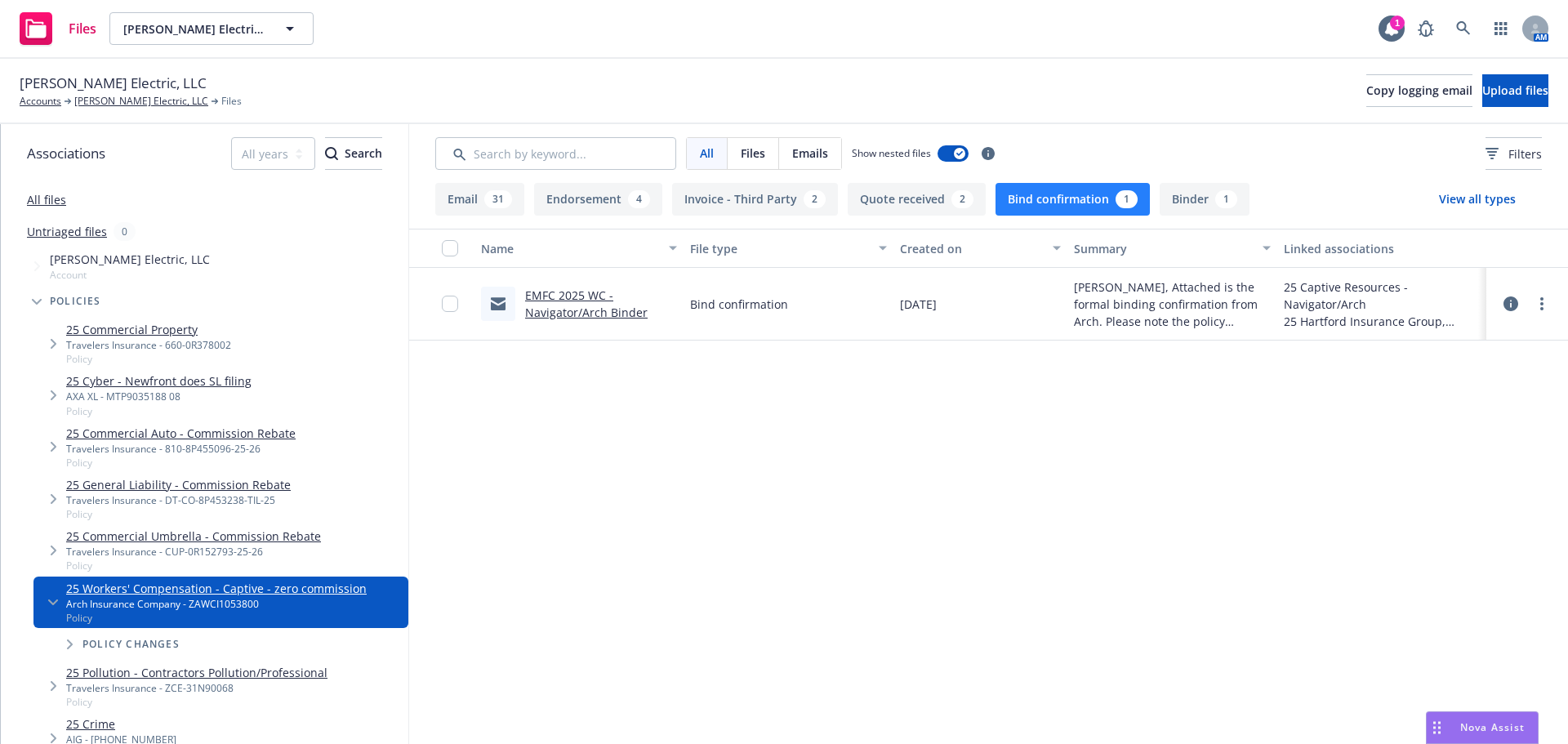
click at [575, 308] on link "EMFC 2025 WC - Navigator/Arch Binder" at bounding box center [586, 303] width 122 height 32
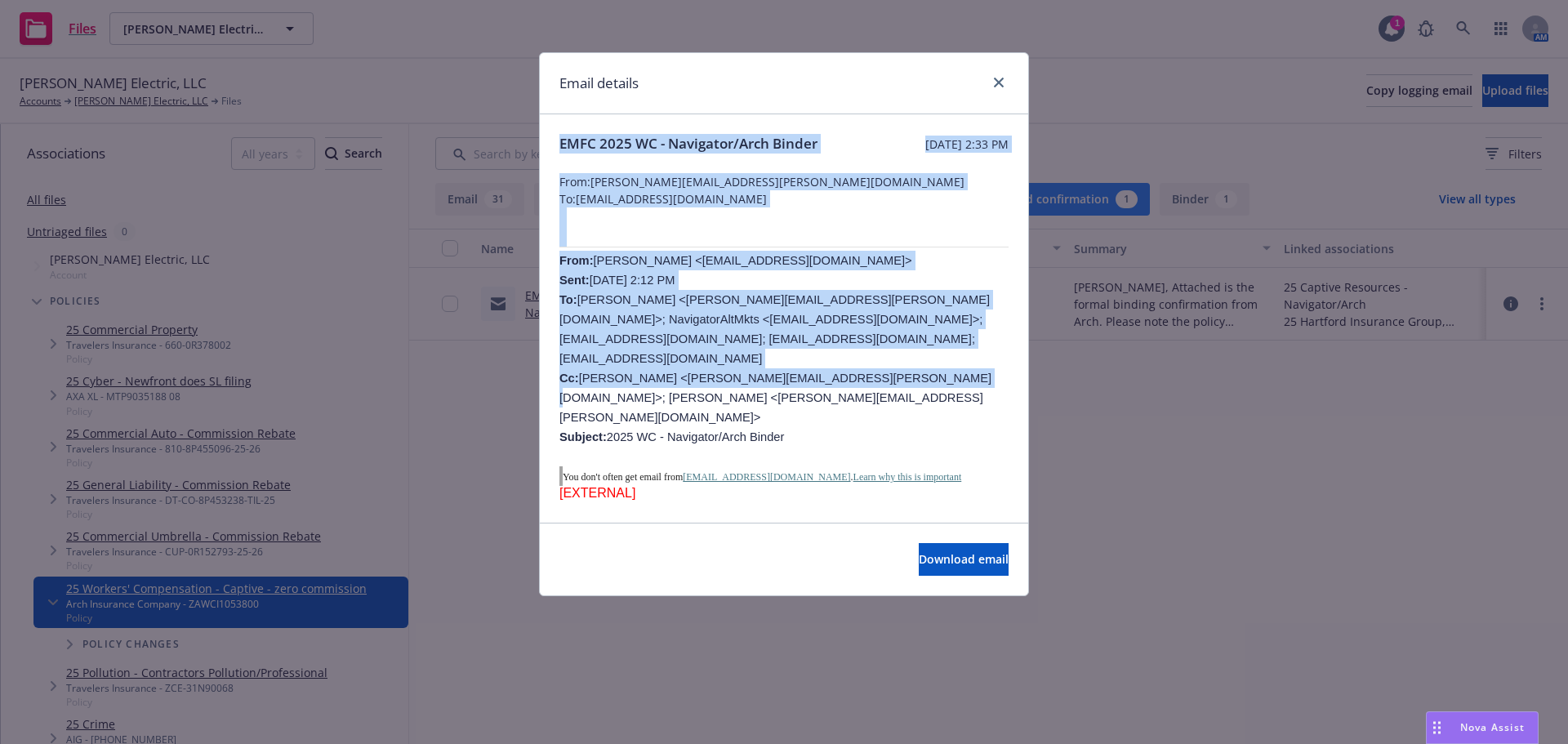
drag, startPoint x: 802, startPoint y: 126, endPoint x: 879, endPoint y: 377, distance: 262.5
click at [879, 377] on div "Email details EMFC 2025 WC - Navigator/Arch Binder Tuesday, June 10, 2025 at 2:…" at bounding box center [784, 324] width 490 height 543
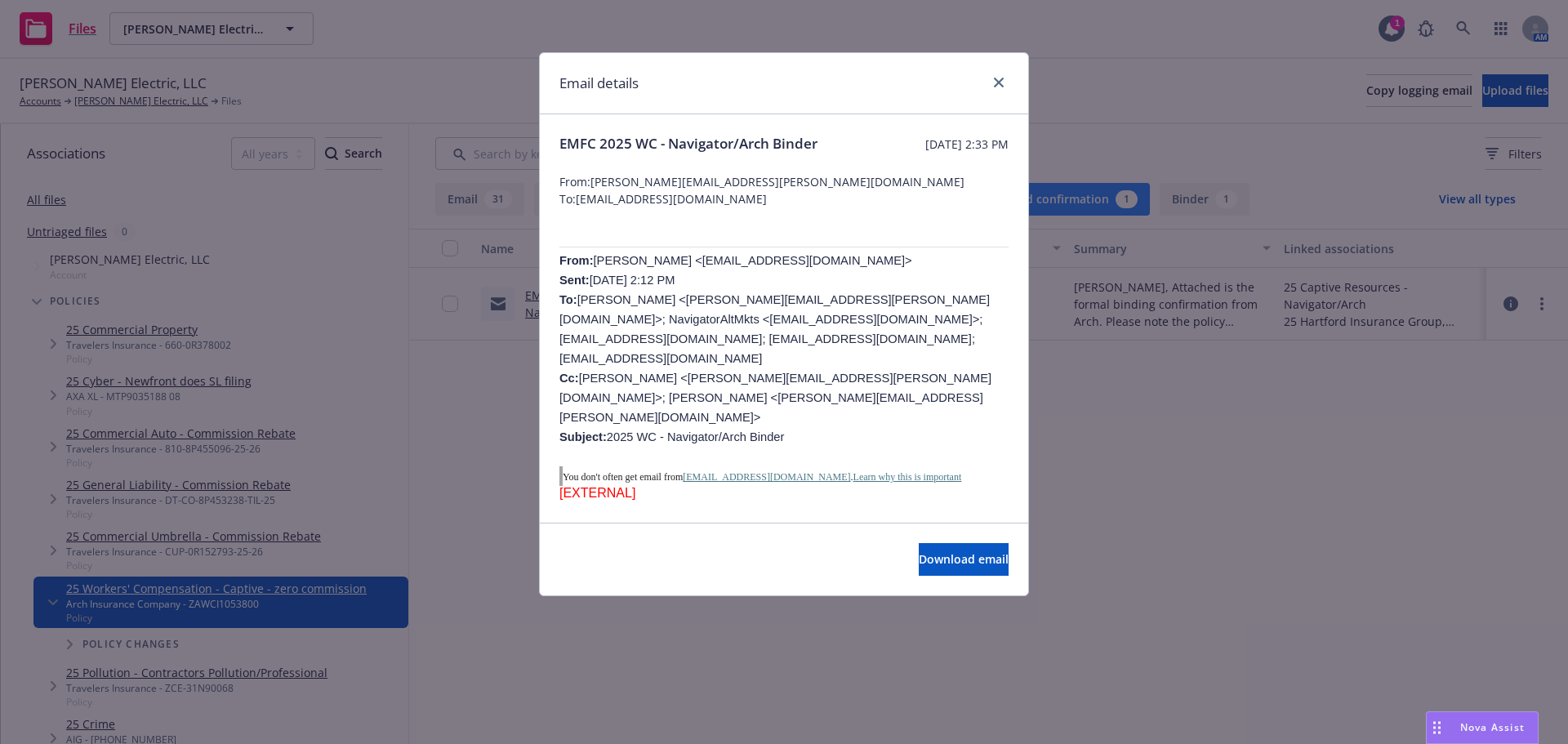
click at [995, 395] on p "From: Sheldon, Eric <ESheldon@archinsurance.com> Sent: Tuesday, June 10, 2025 2…" at bounding box center [784, 348] width 449 height 196
click at [997, 79] on icon "close" at bounding box center [999, 82] width 10 height 10
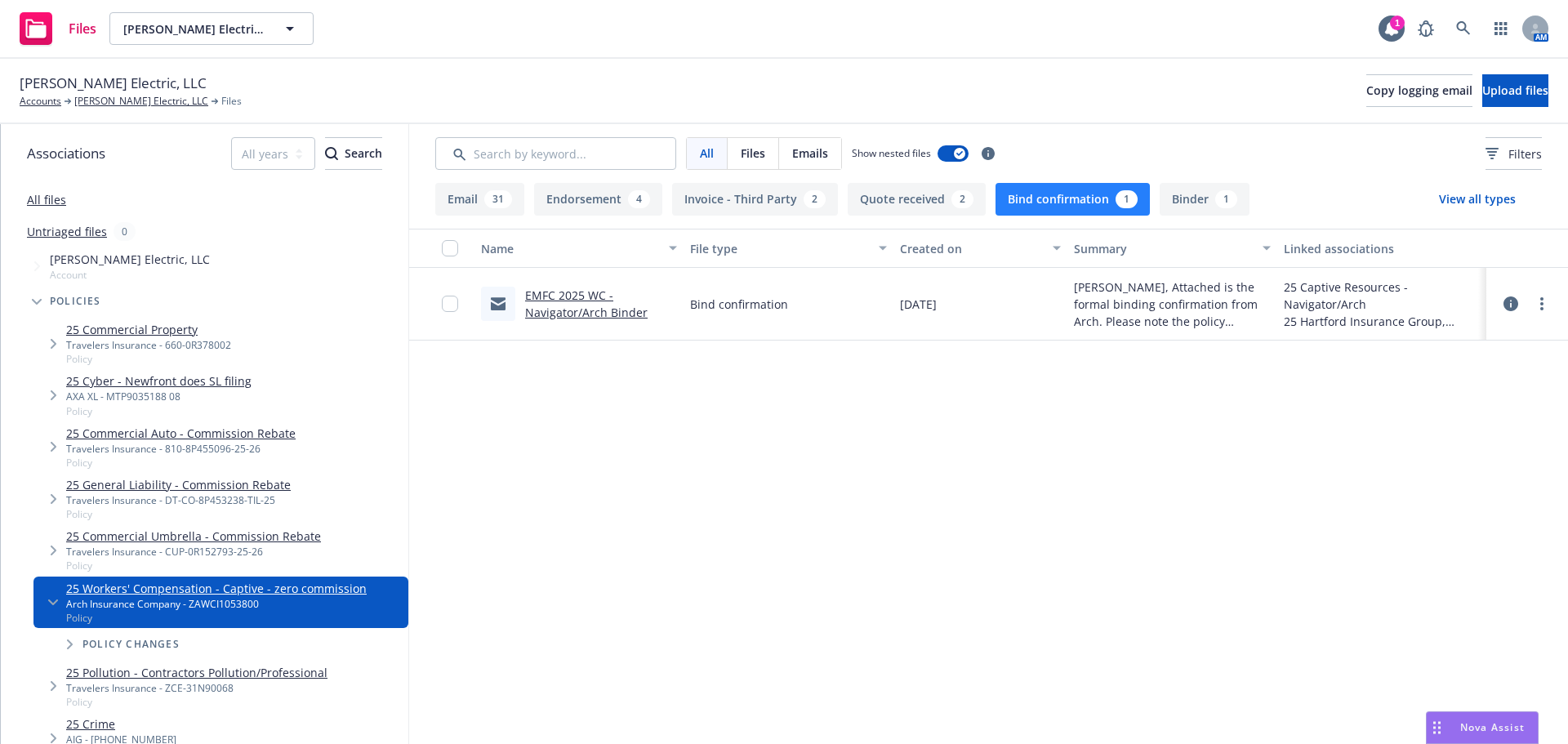
click at [906, 202] on button "Quote received 2" at bounding box center [916, 199] width 138 height 32
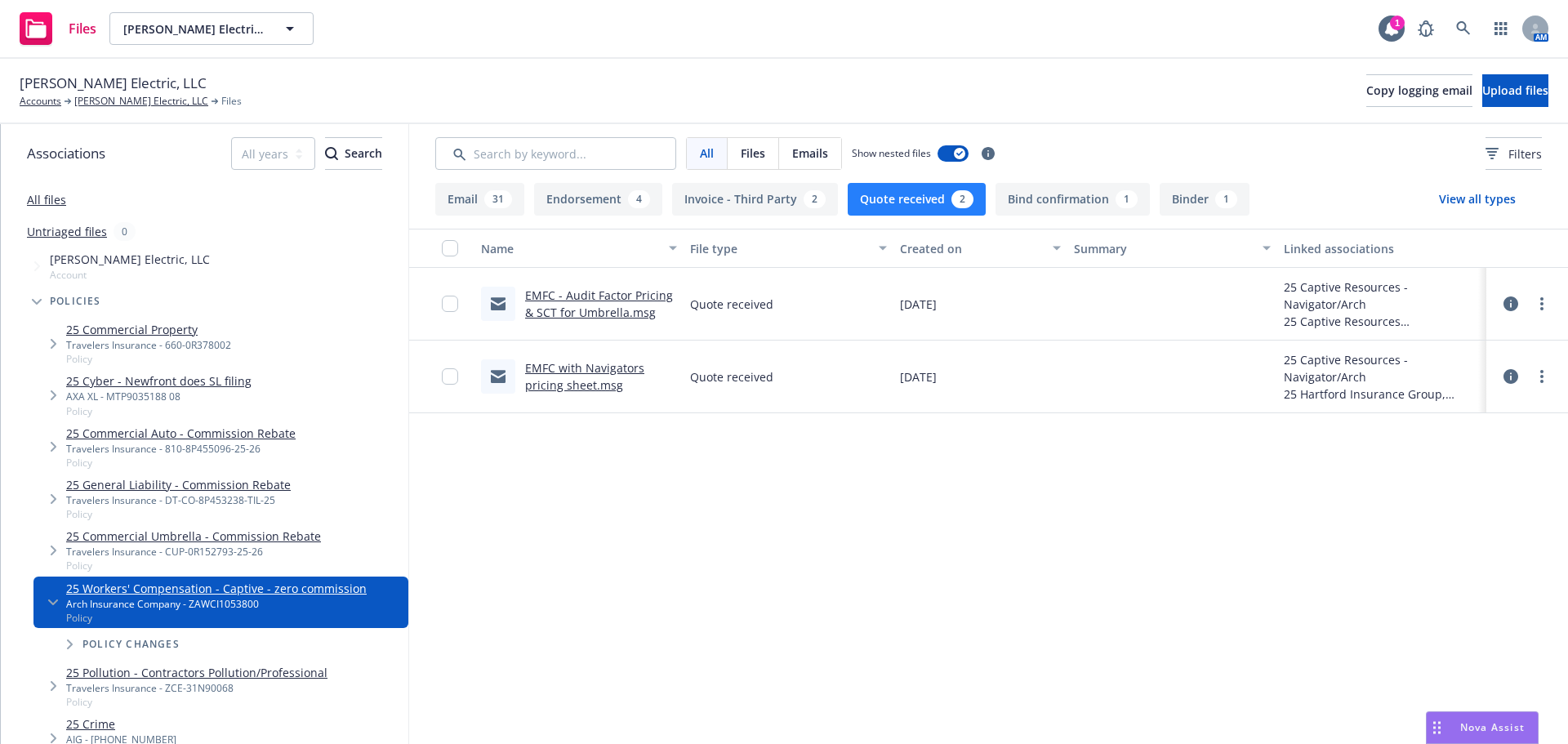
click at [590, 374] on link "EMFC with Navigators pricing sheet.msg" at bounding box center [584, 376] width 119 height 32
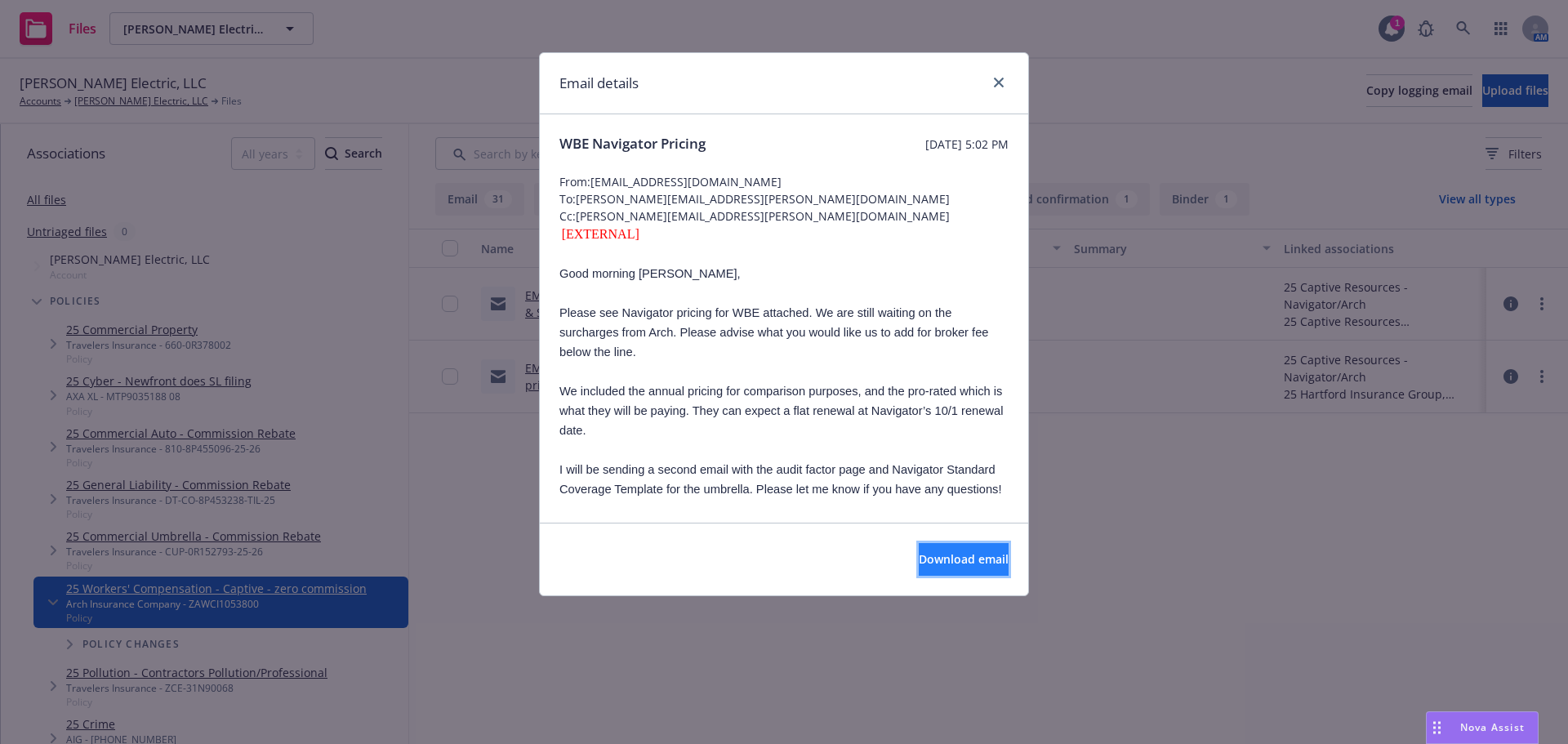
click at [964, 558] on span "Download email" at bounding box center [964, 558] width 90 height 16
click at [997, 82] on icon "close" at bounding box center [999, 82] width 10 height 10
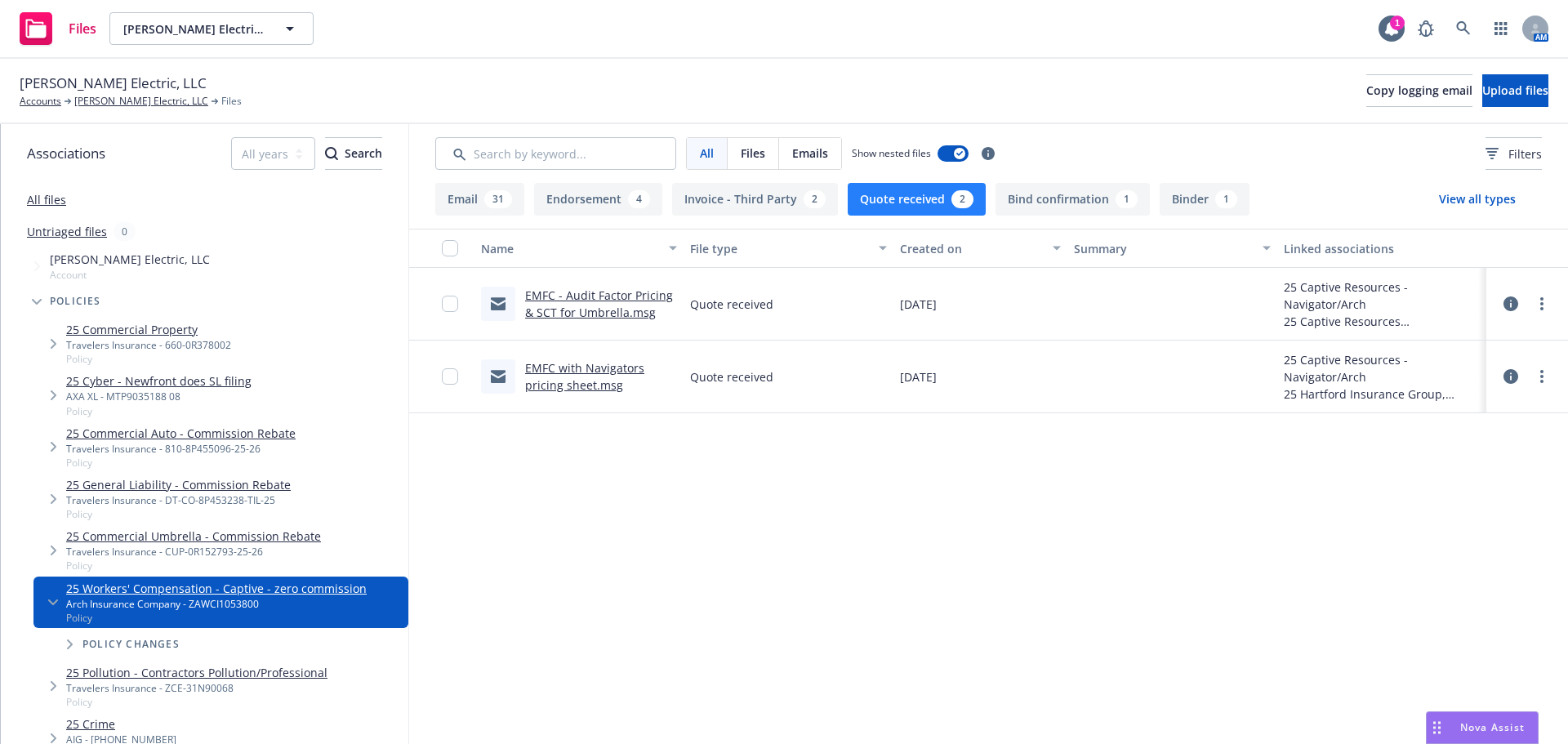
click at [586, 375] on div "EMFC with Navigators pricing sheet.msg" at bounding box center [601, 376] width 152 height 34
click at [586, 380] on link "EMFC with Navigators pricing sheet.msg" at bounding box center [584, 376] width 119 height 32
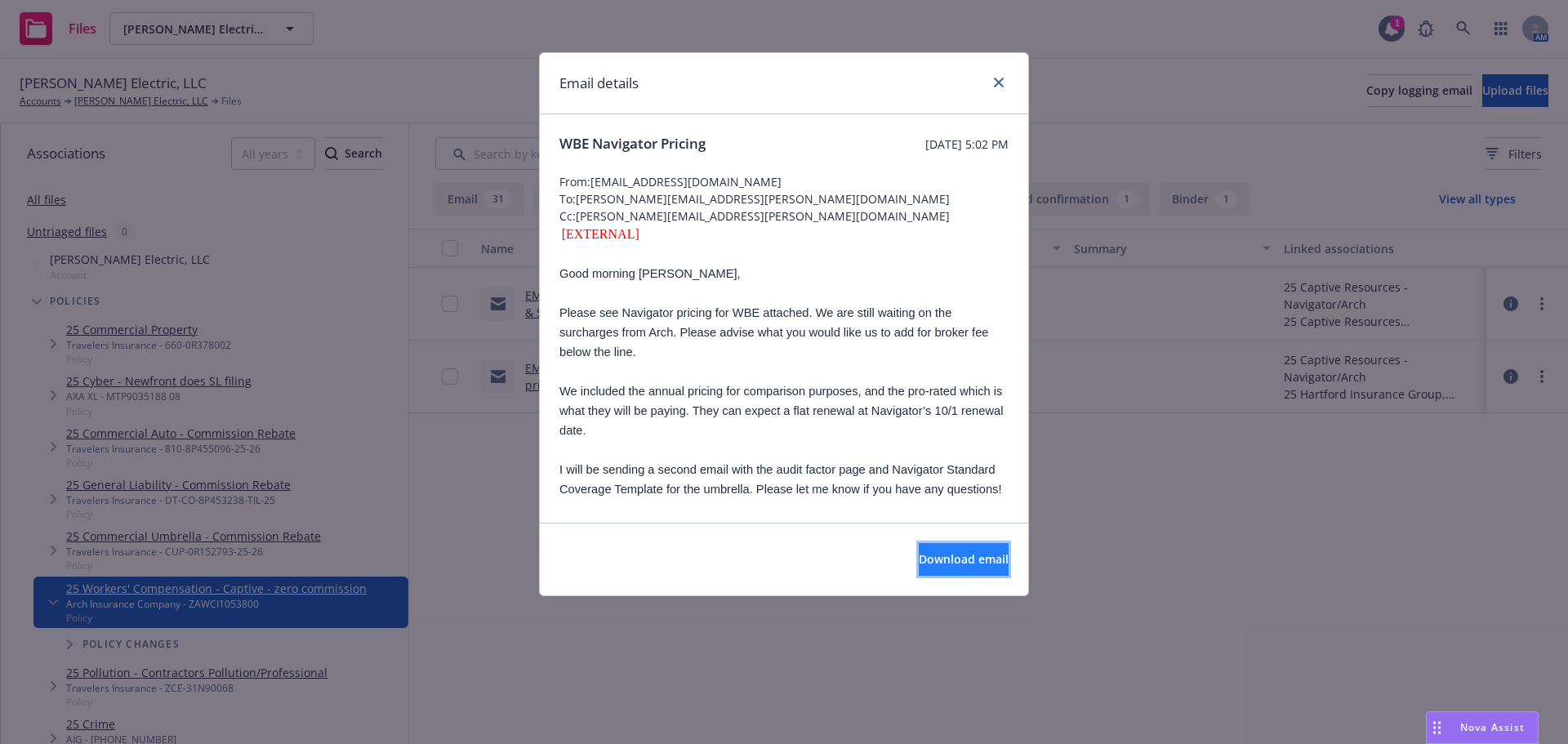
click at [925, 563] on span "Download email" at bounding box center [964, 558] width 90 height 16
click at [1002, 87] on icon "close" at bounding box center [999, 82] width 10 height 10
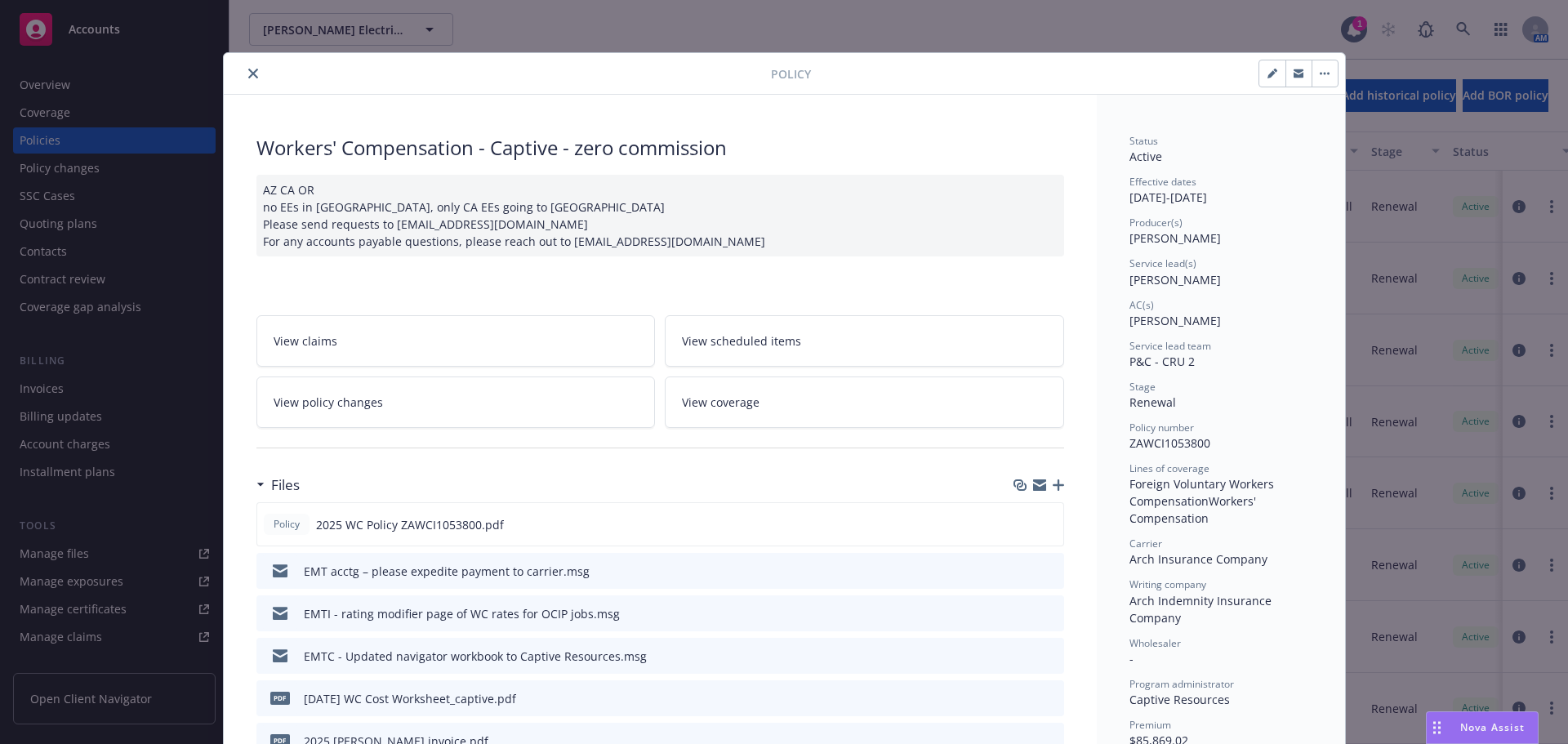
click at [248, 69] on icon "close" at bounding box center [253, 73] width 10 height 10
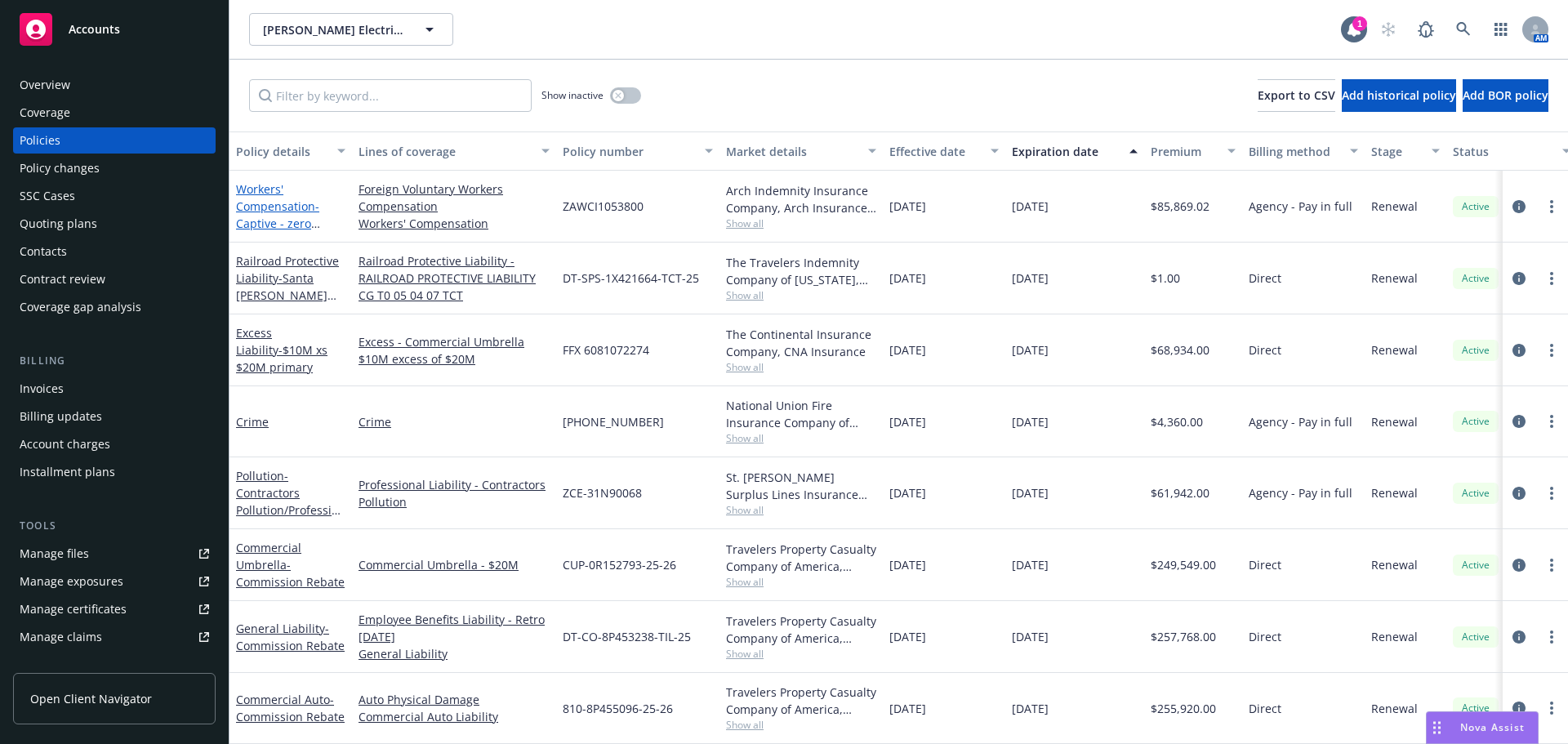
click at [270, 221] on span "- Captive - zero commission" at bounding box center [278, 223] width 84 height 50
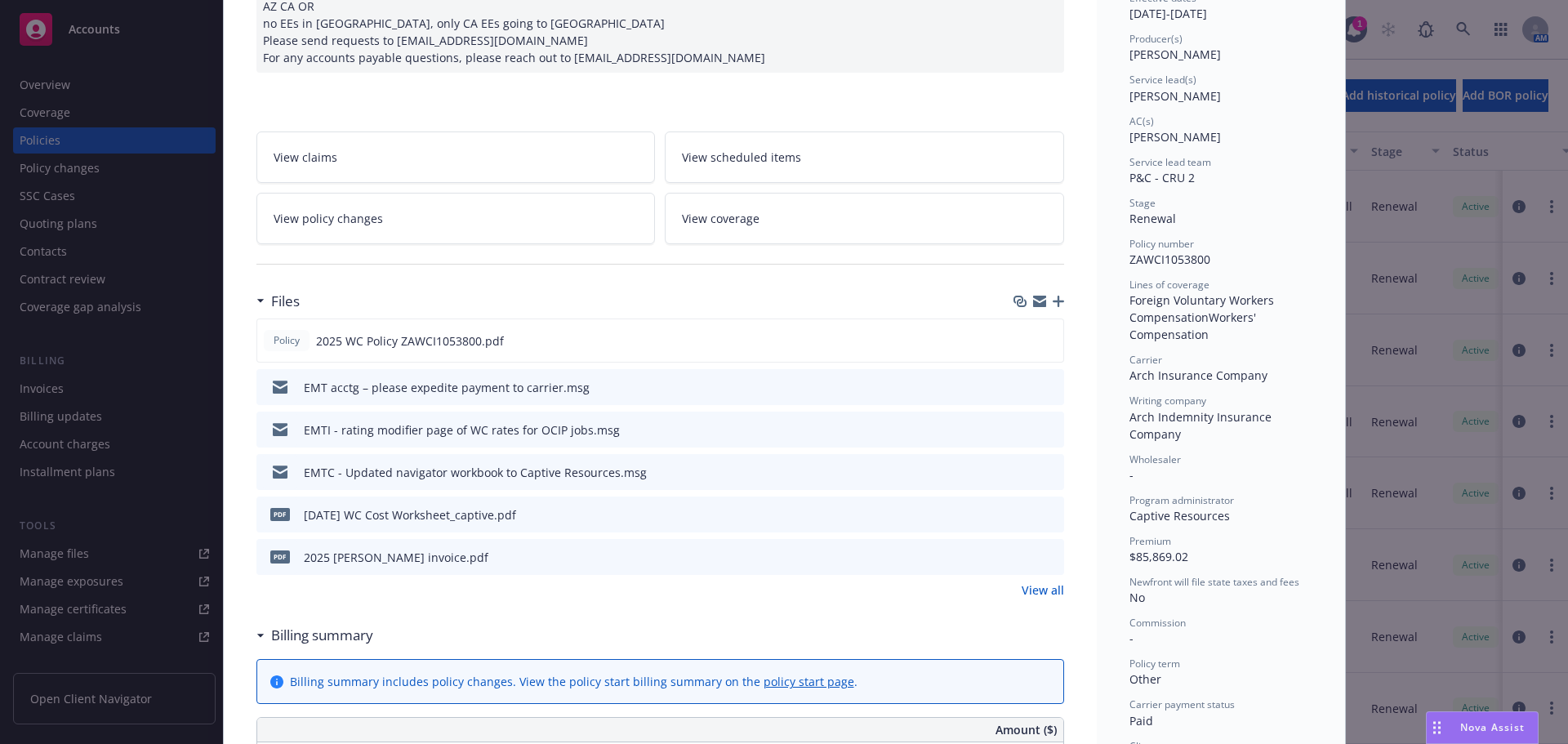
scroll to position [212, 0]
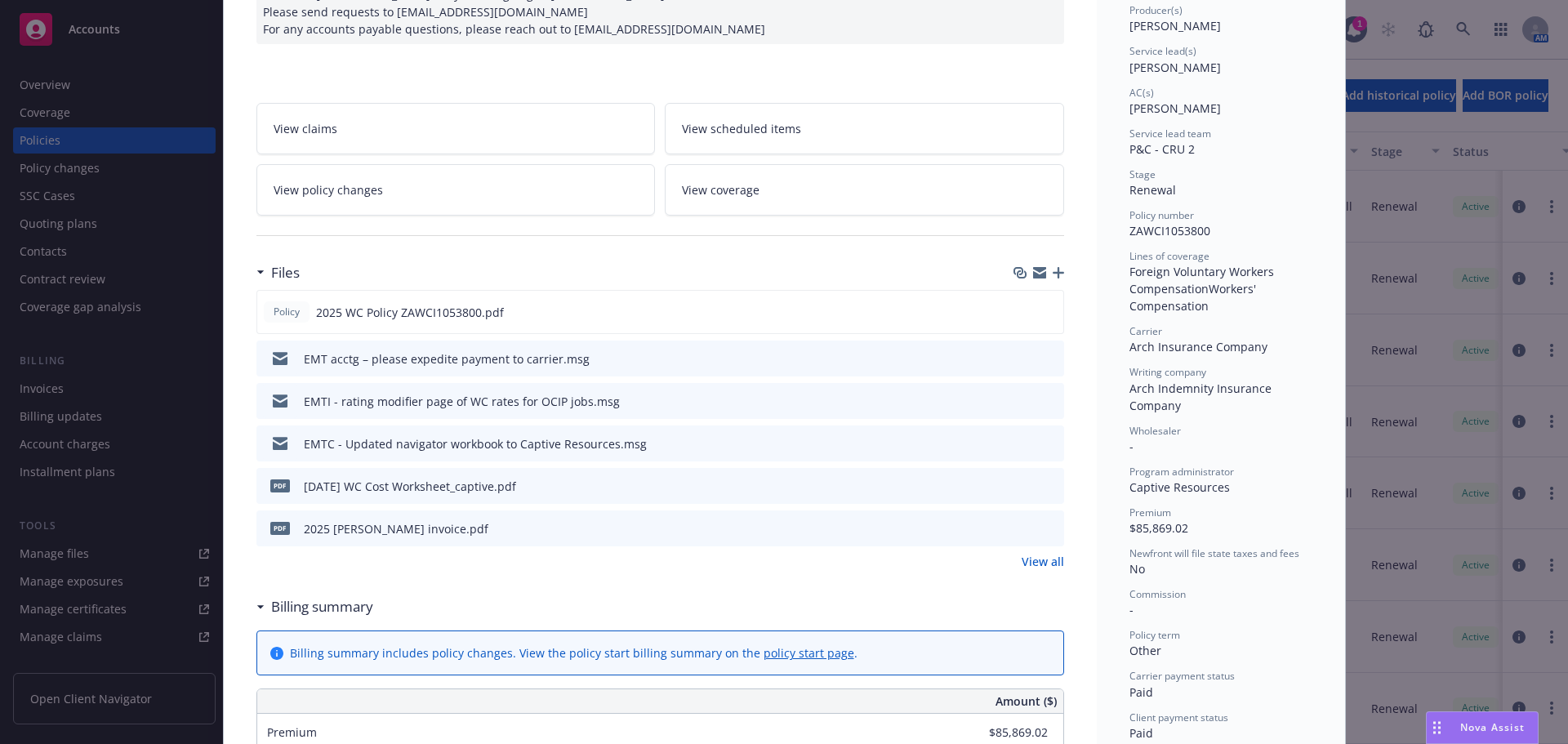
click at [1050, 563] on link "View all" at bounding box center [1042, 561] width 42 height 17
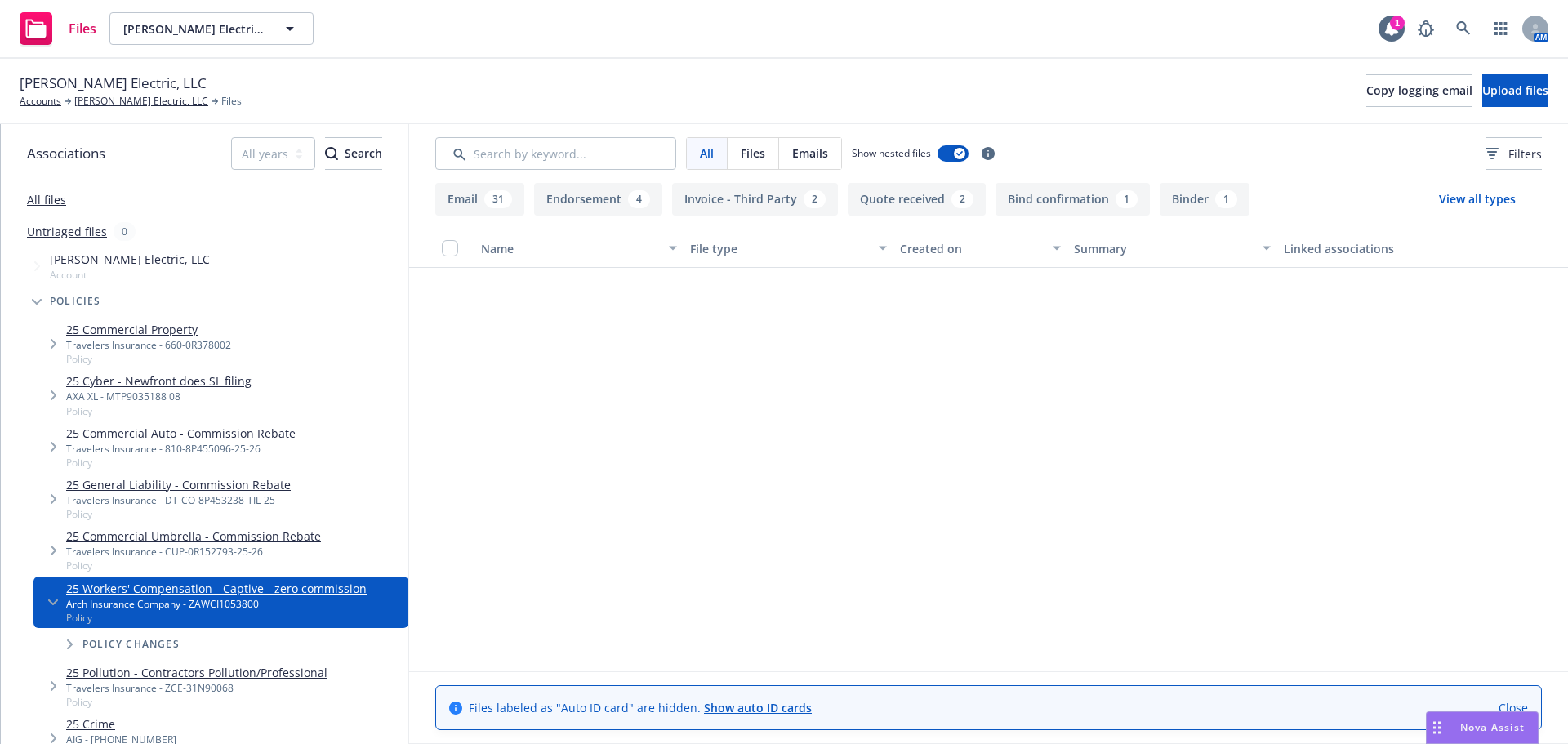
scroll to position [898, 0]
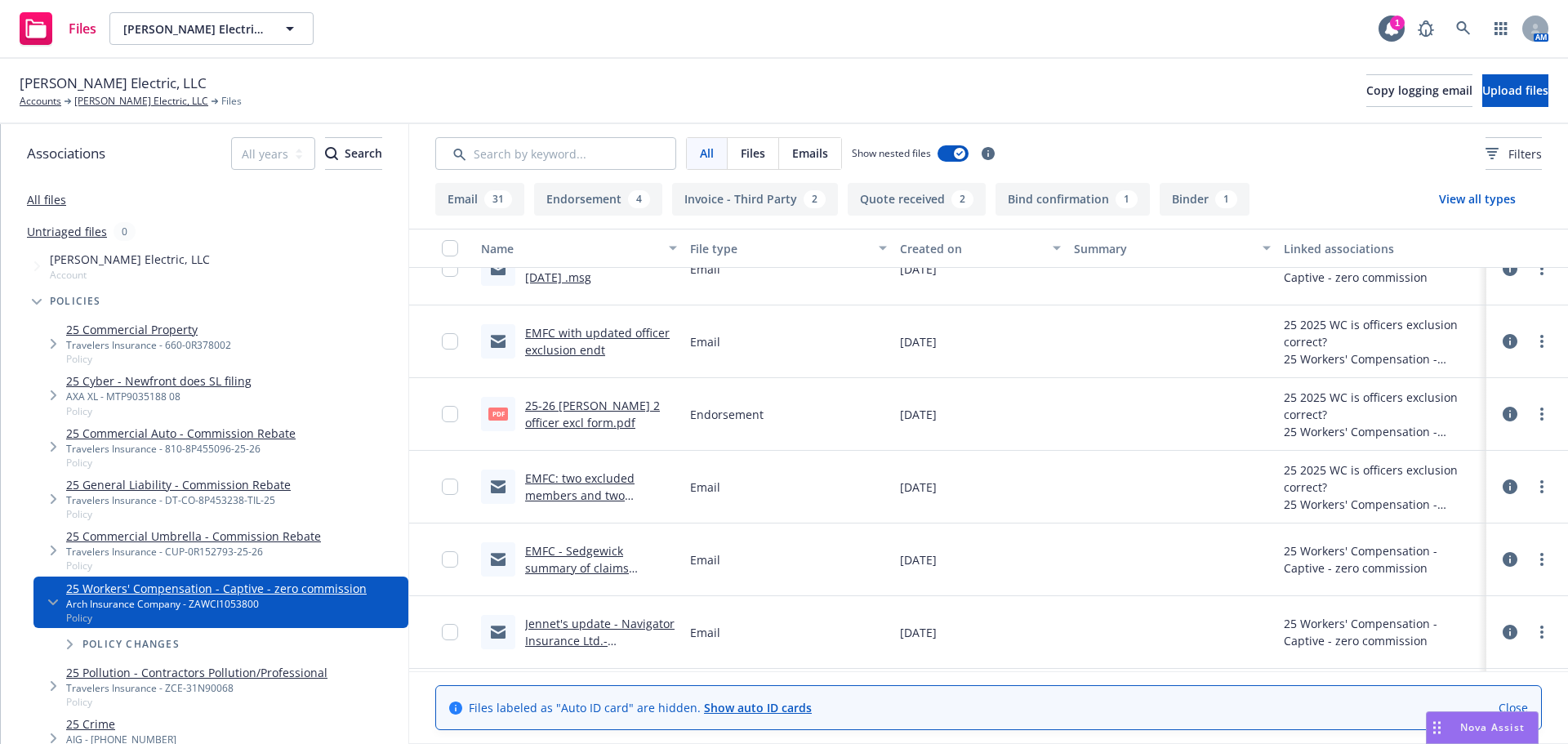
click at [1513, 708] on link "Close" at bounding box center [1512, 707] width 29 height 17
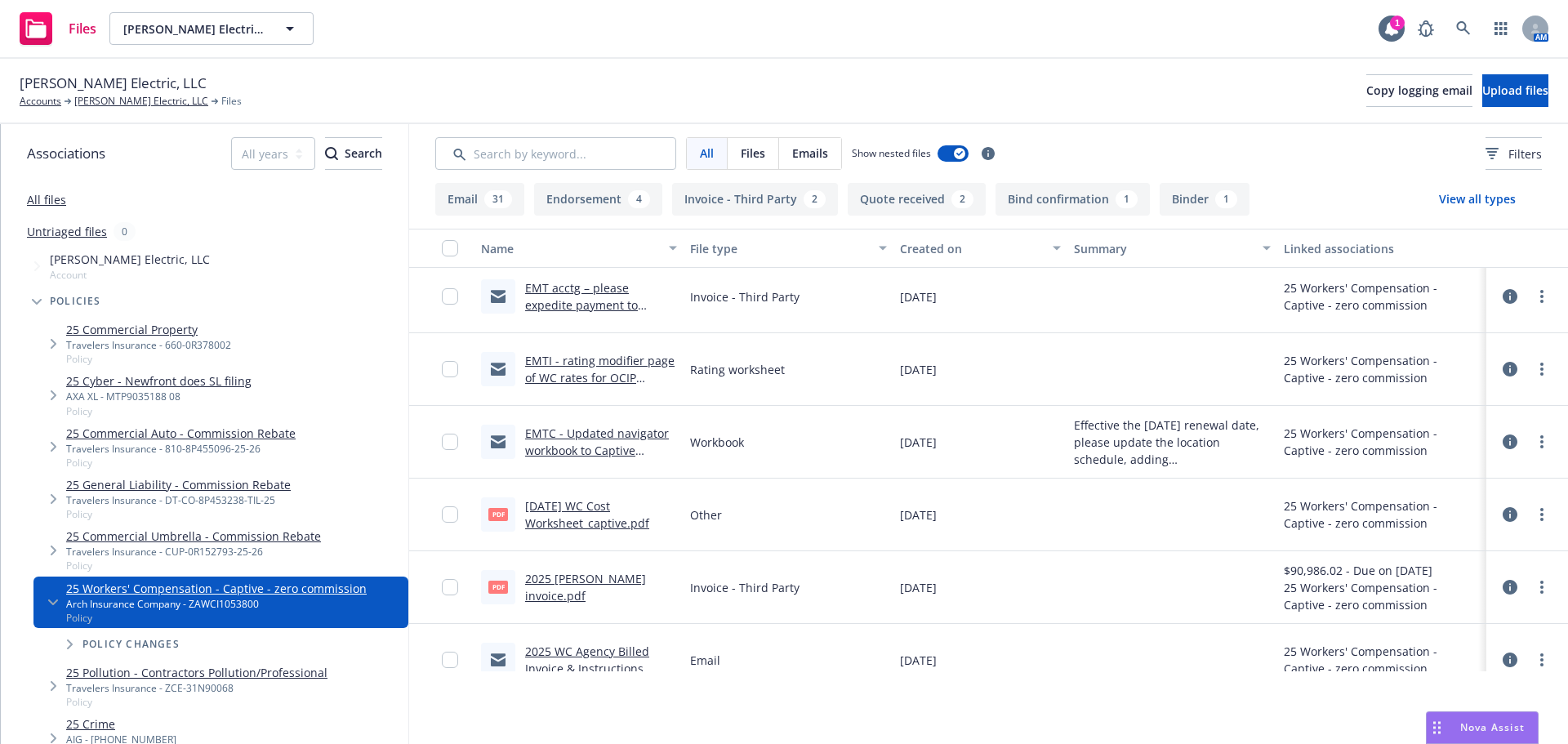
scroll to position [0, 0]
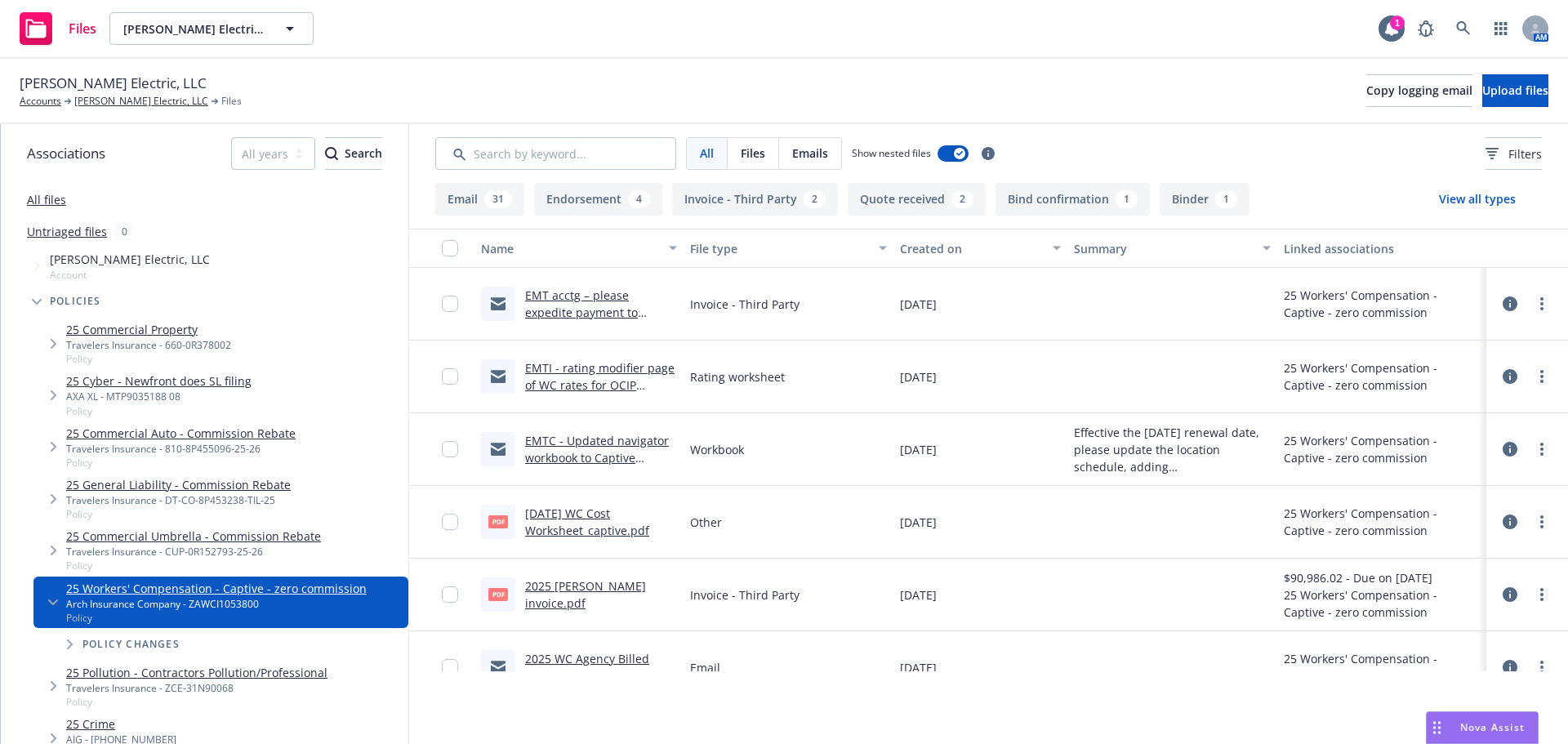
click at [1025, 204] on button "Bind confirmation 1" at bounding box center [1072, 199] width 154 height 32
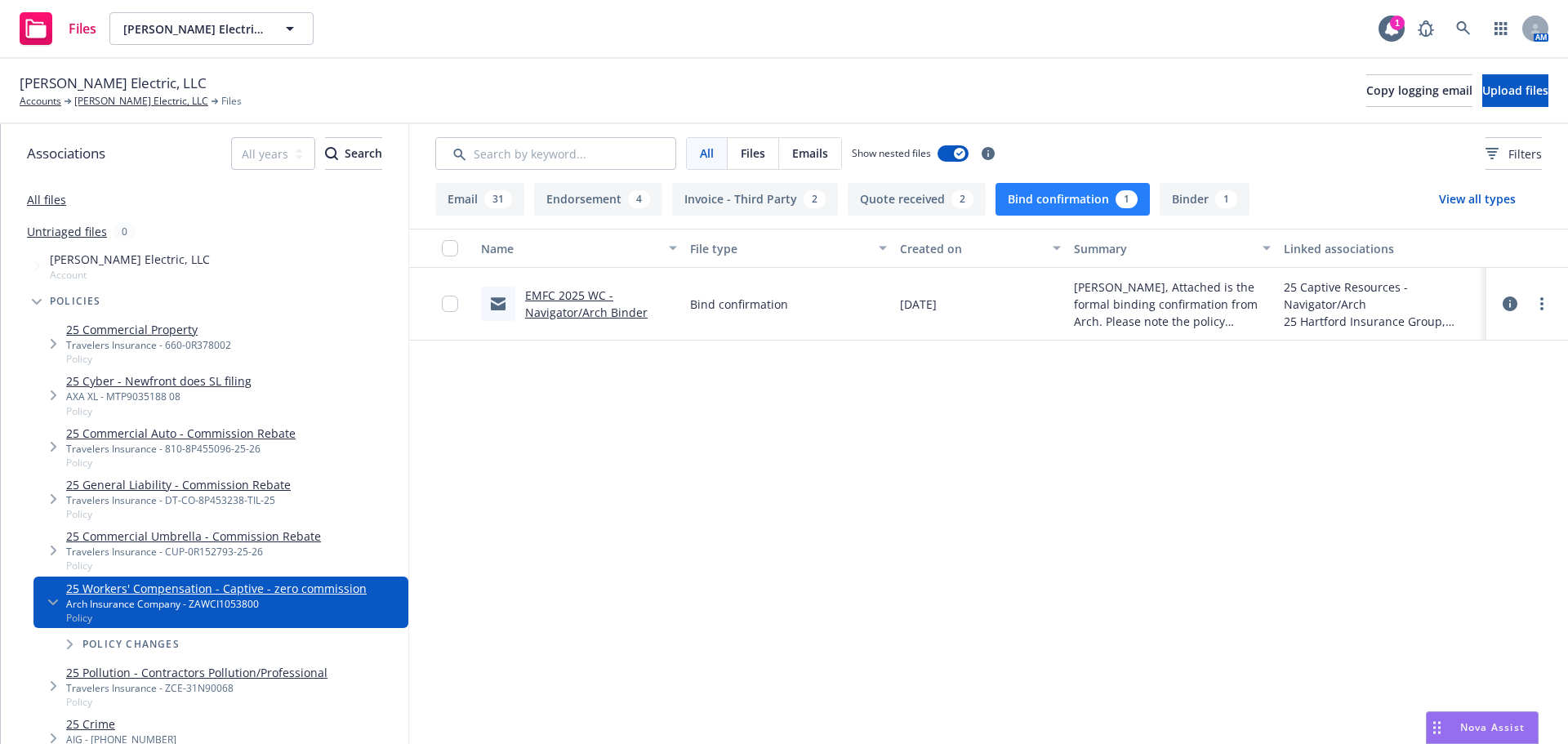
click at [548, 304] on div "EMFC 2025 WC - Navigator/Arch Binder" at bounding box center [601, 303] width 152 height 34
click at [567, 305] on link "EMFC 2025 WC - Navigator/Arch Binder" at bounding box center [586, 303] width 122 height 32
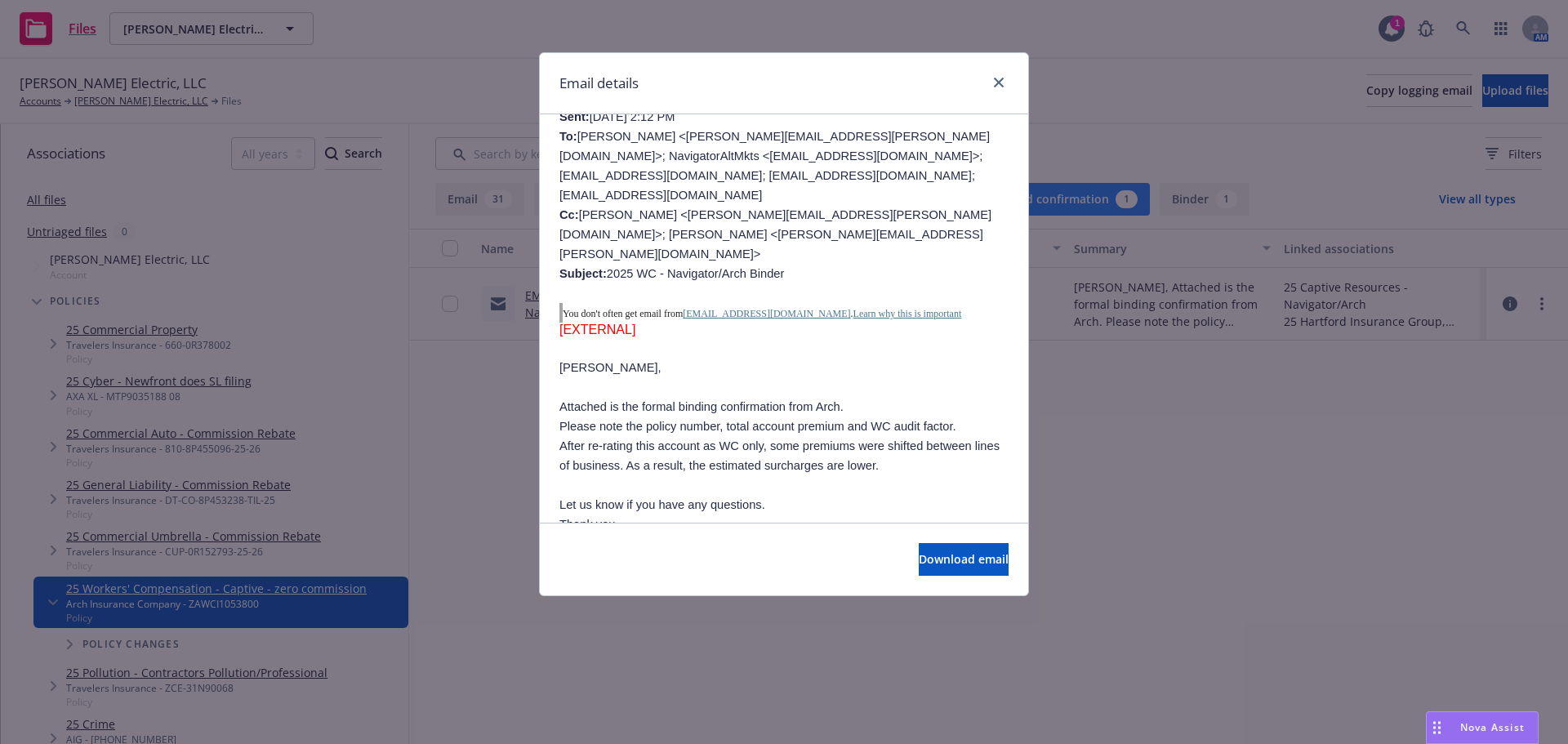
scroll to position [245, 0]
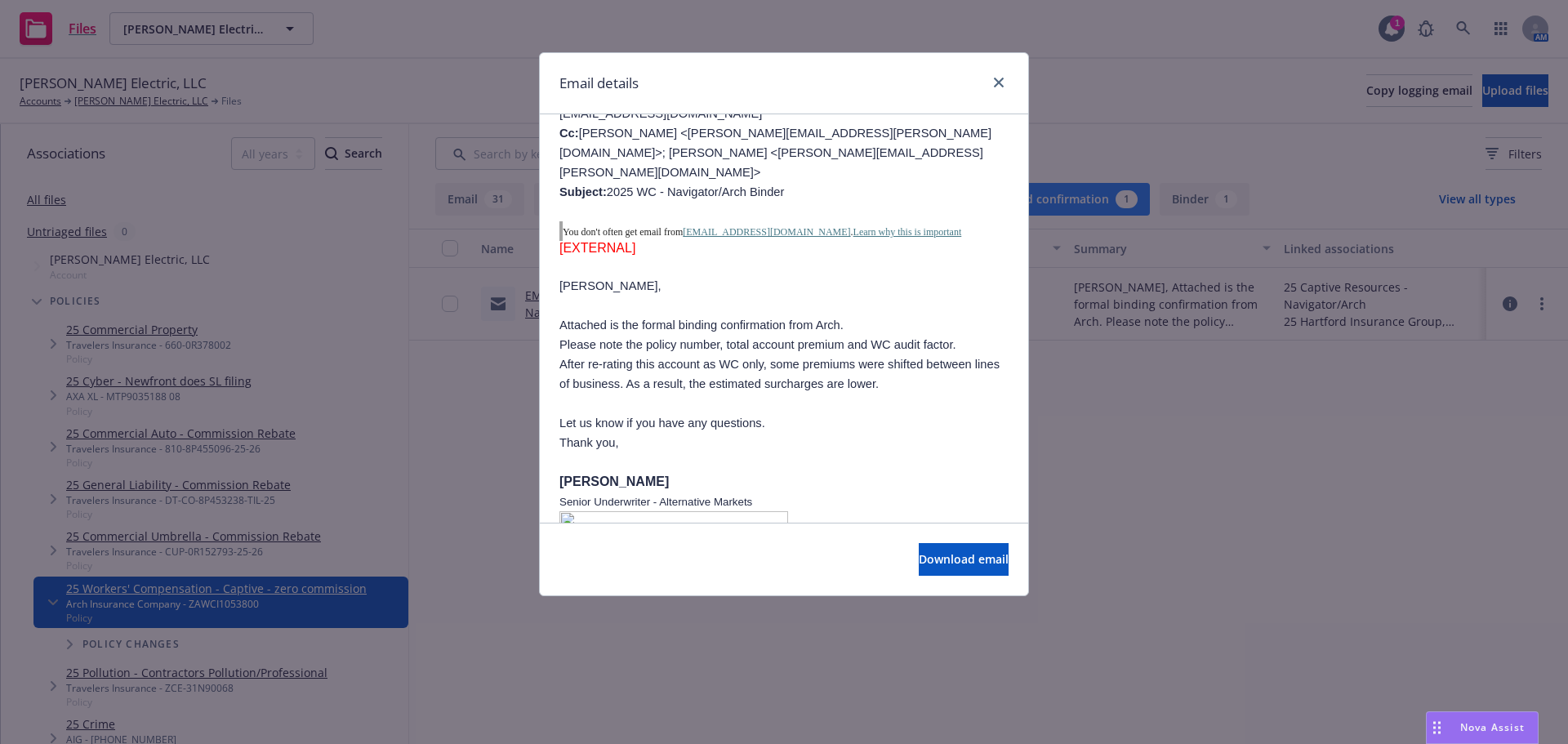
click at [916, 534] on div "Download email" at bounding box center [784, 558] width 489 height 72
click at [919, 553] on span "Download email" at bounding box center [964, 558] width 90 height 16
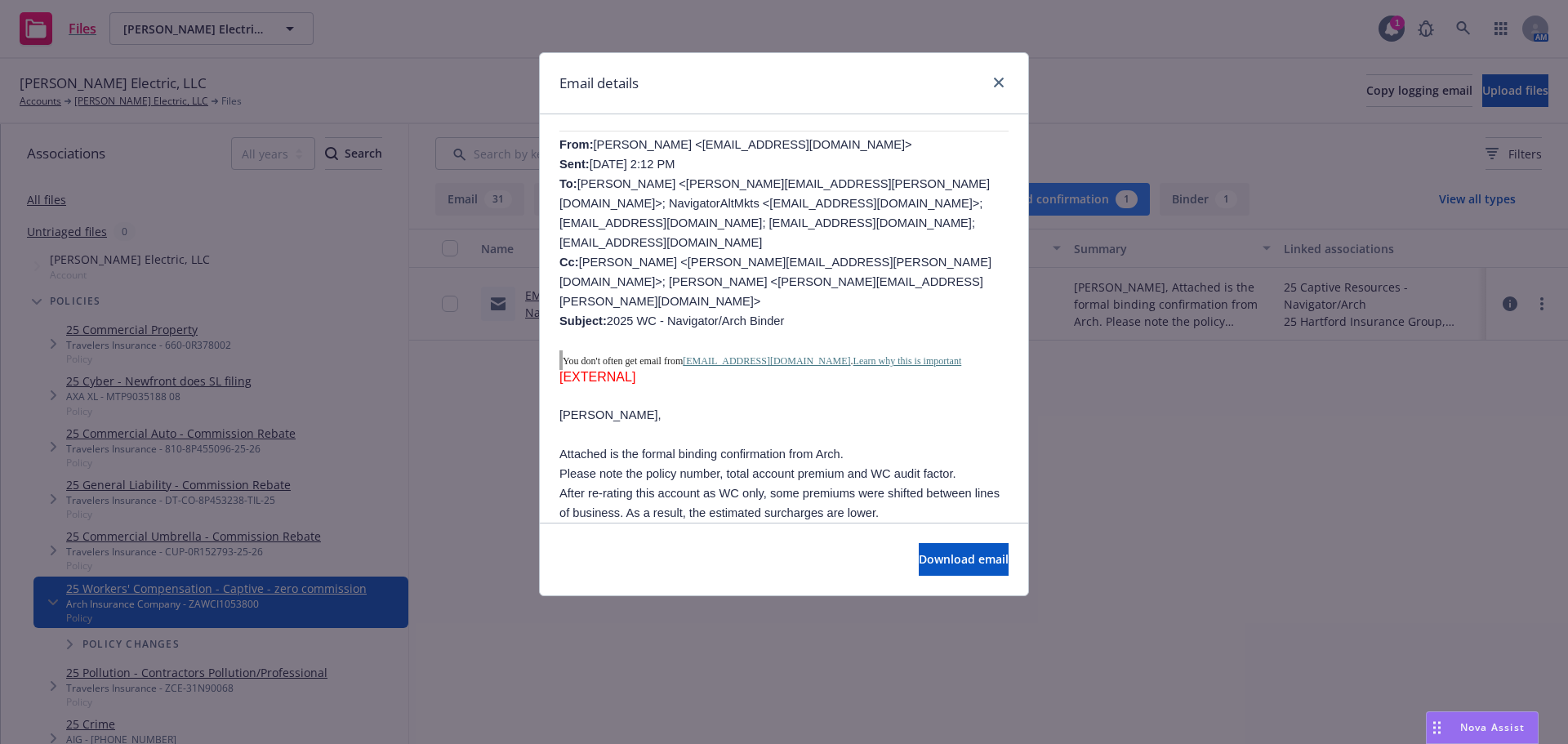
scroll to position [0, 0]
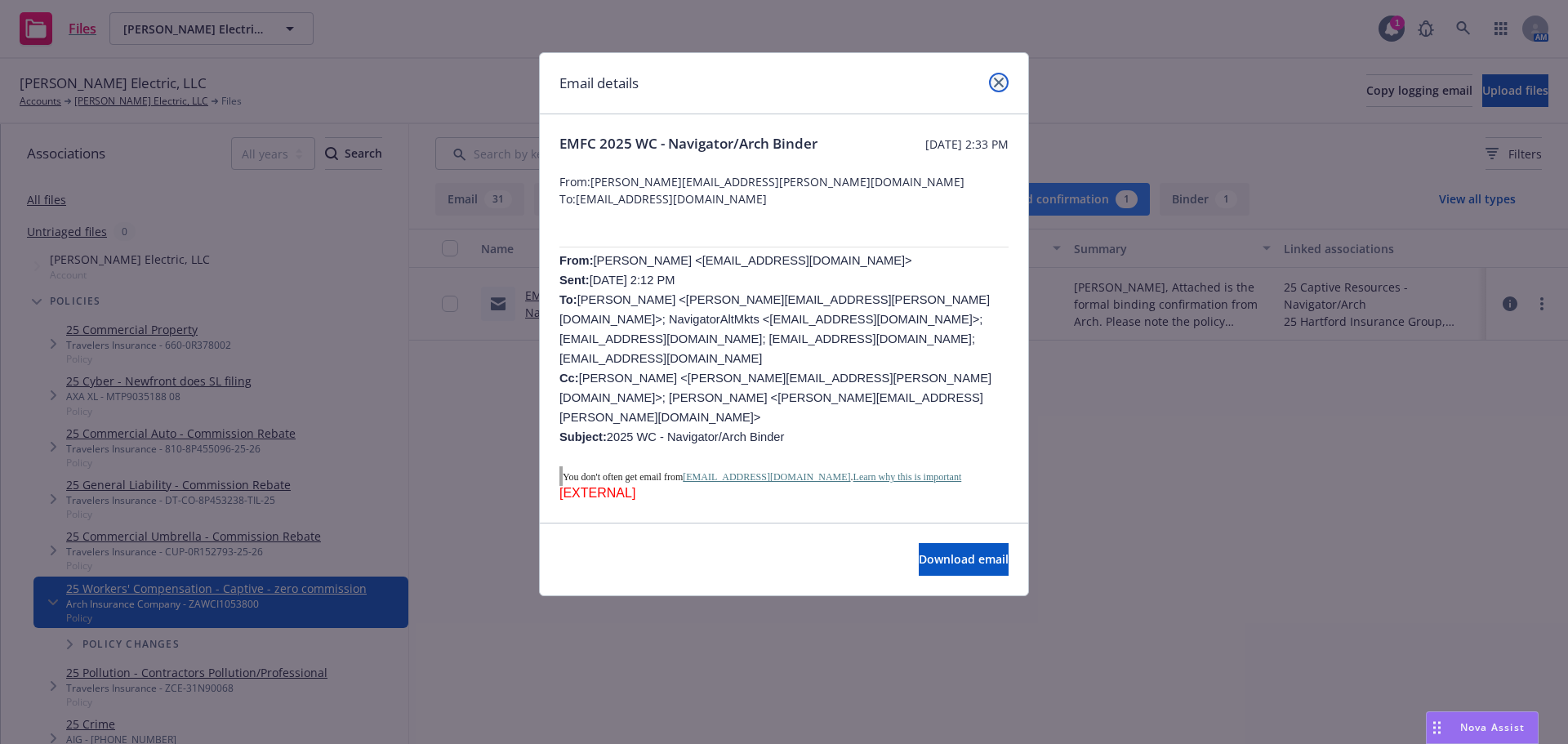
click at [1000, 81] on icon "close" at bounding box center [999, 82] width 10 height 10
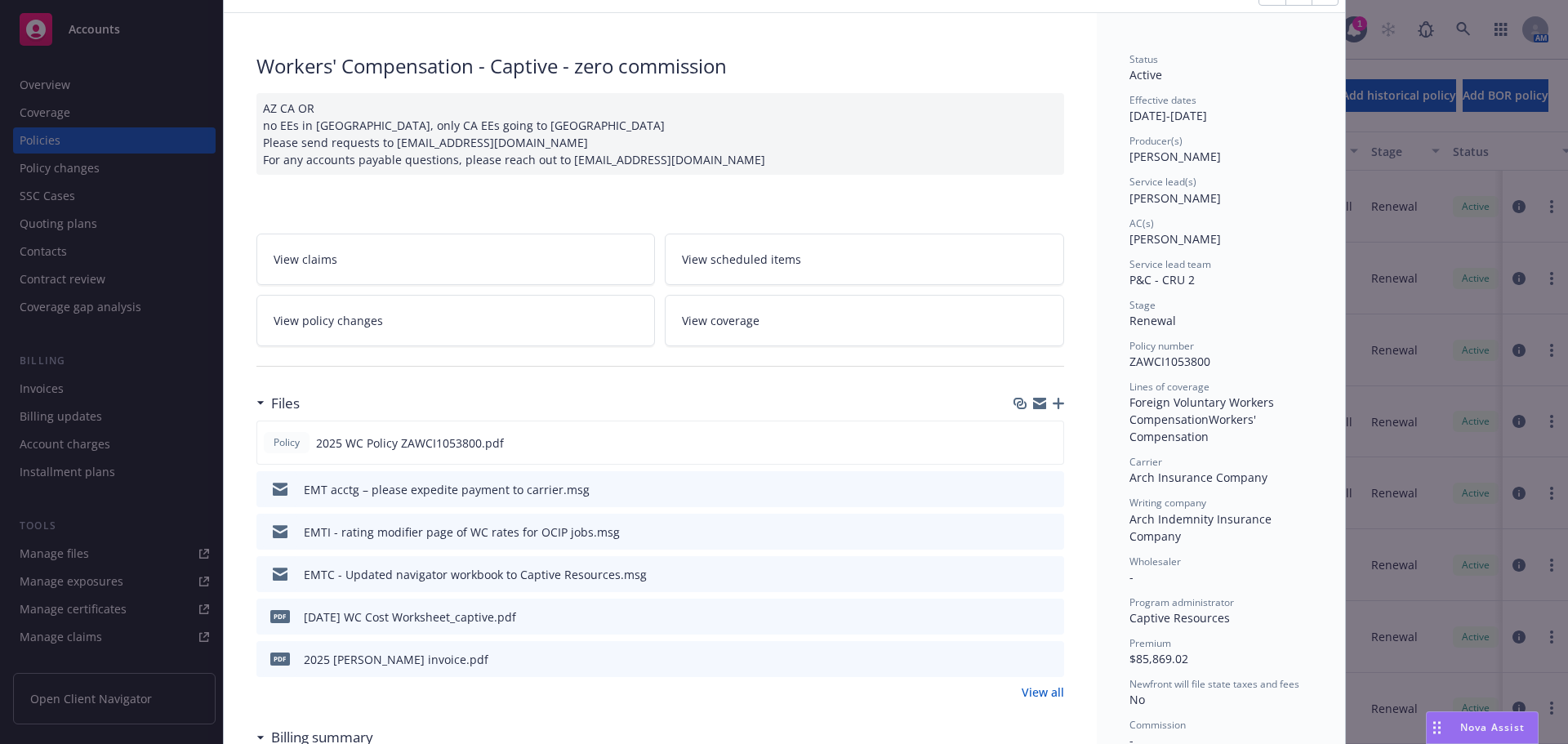
scroll to position [163, 0]
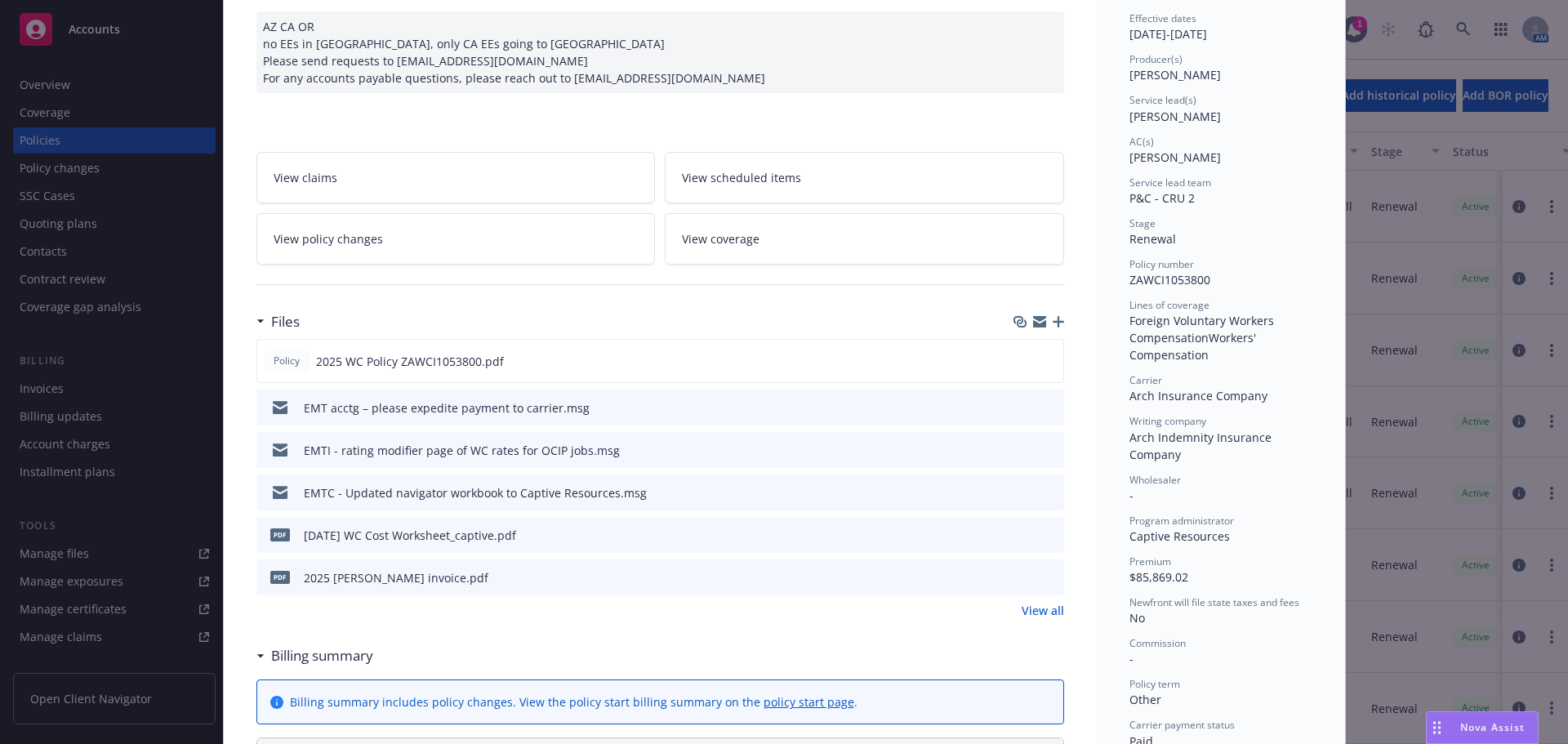
click at [1045, 491] on icon "preview file" at bounding box center [1049, 492] width 15 height 12
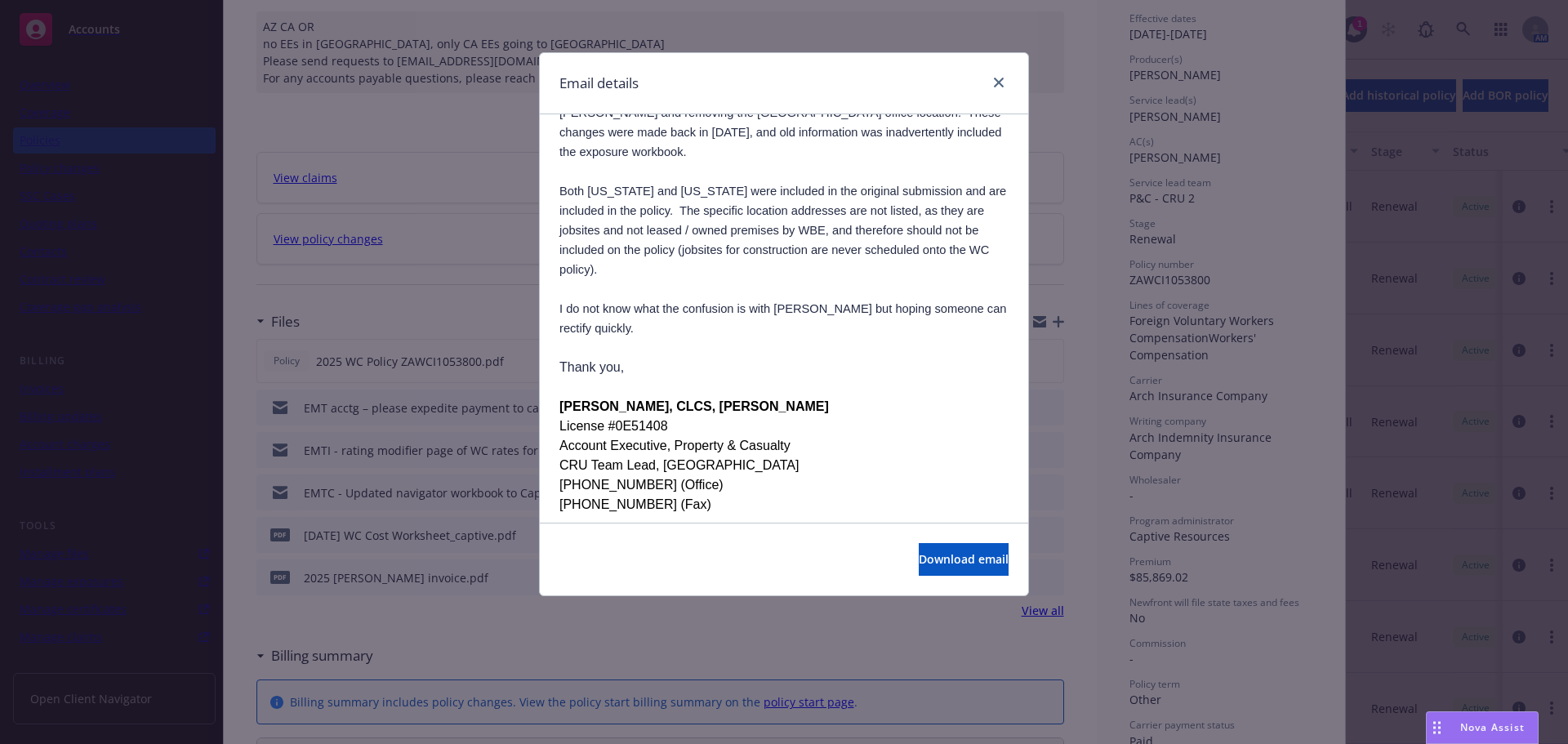
scroll to position [490, 0]
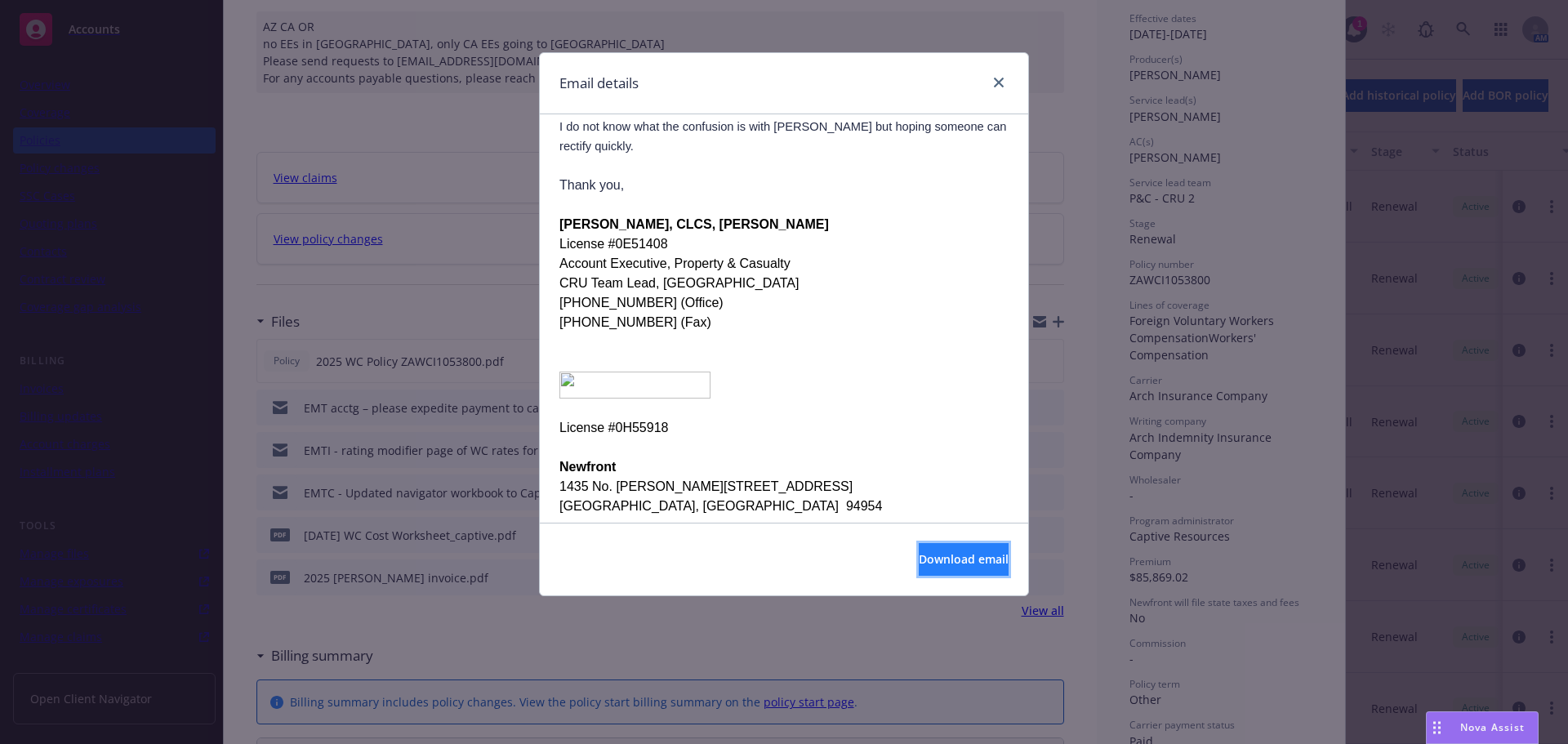
click at [919, 561] on span "Download email" at bounding box center [964, 558] width 90 height 16
click at [1005, 82] on link "close" at bounding box center [999, 82] width 20 height 20
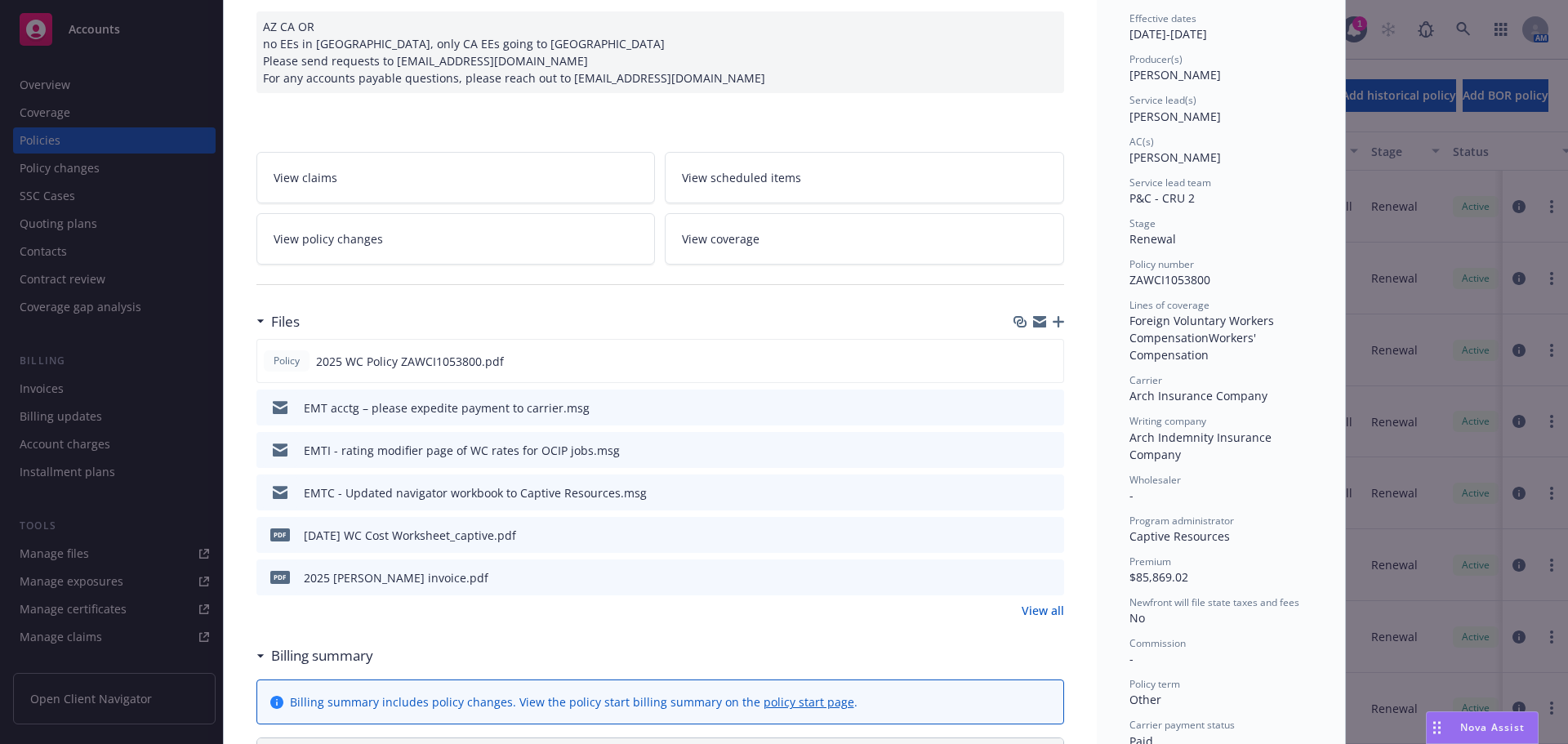
click at [1044, 449] on icon "preview file" at bounding box center [1049, 449] width 15 height 12
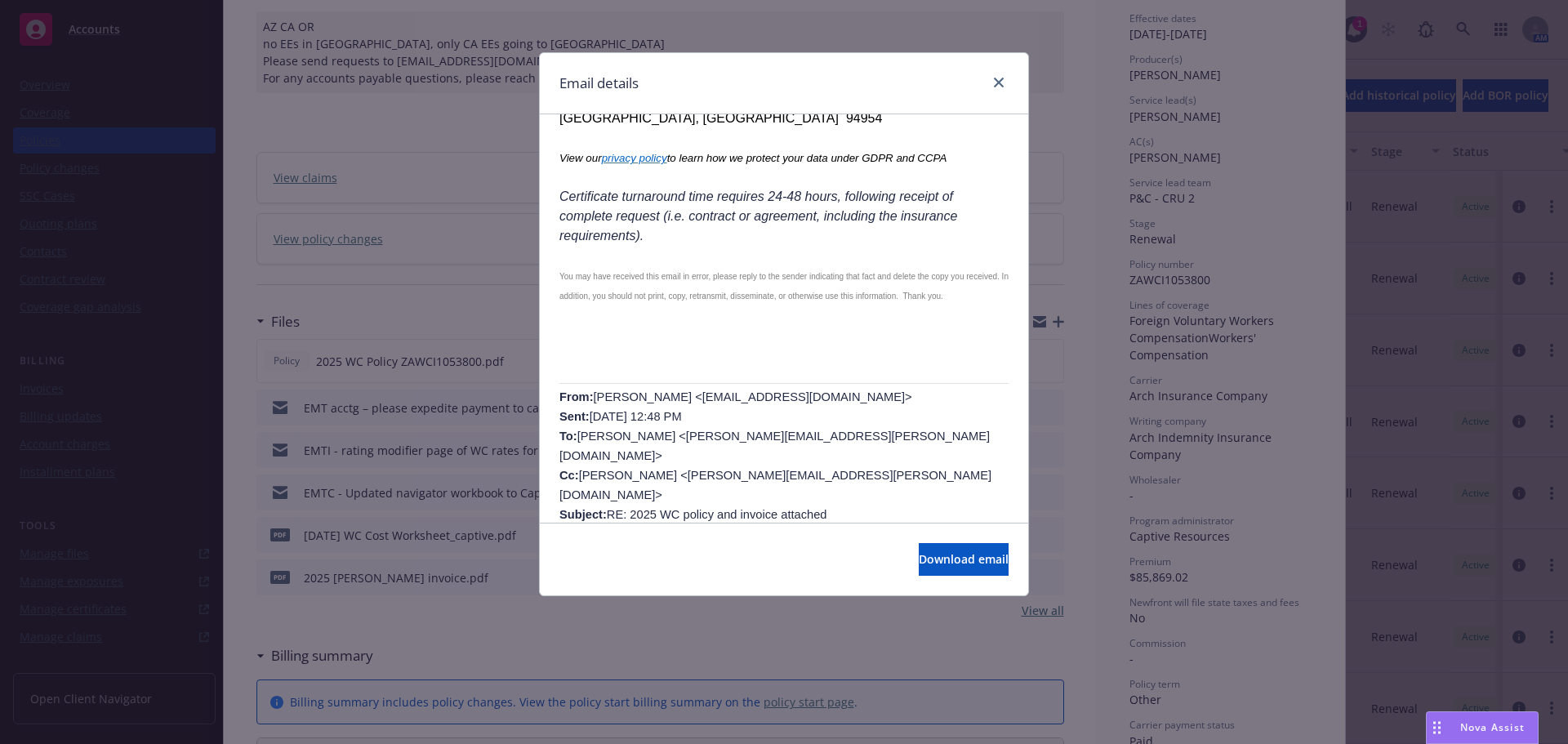
scroll to position [653, 0]
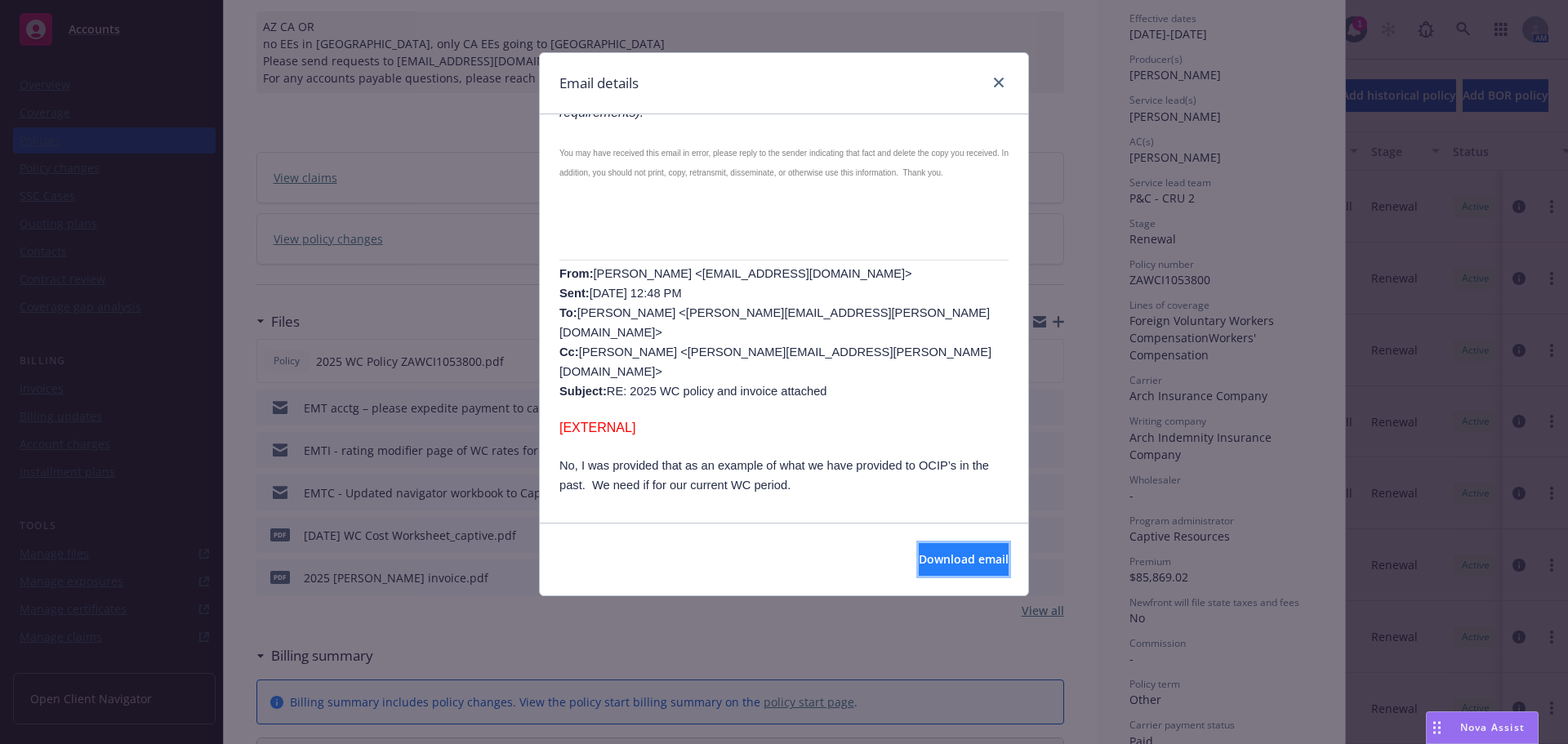
click at [938, 549] on button "Download email" at bounding box center [964, 558] width 90 height 32
click at [996, 92] on link "close" at bounding box center [999, 82] width 20 height 20
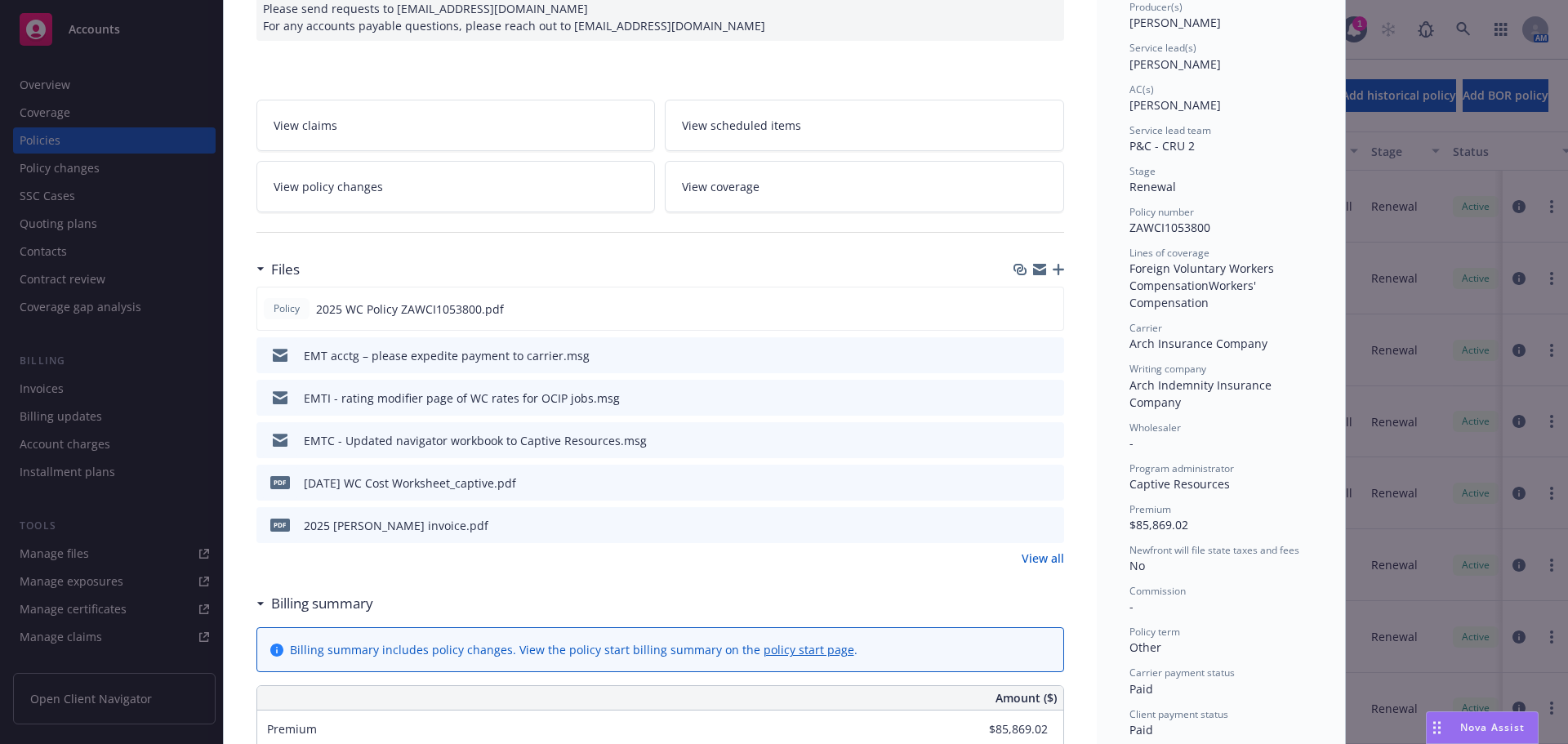
scroll to position [245, 0]
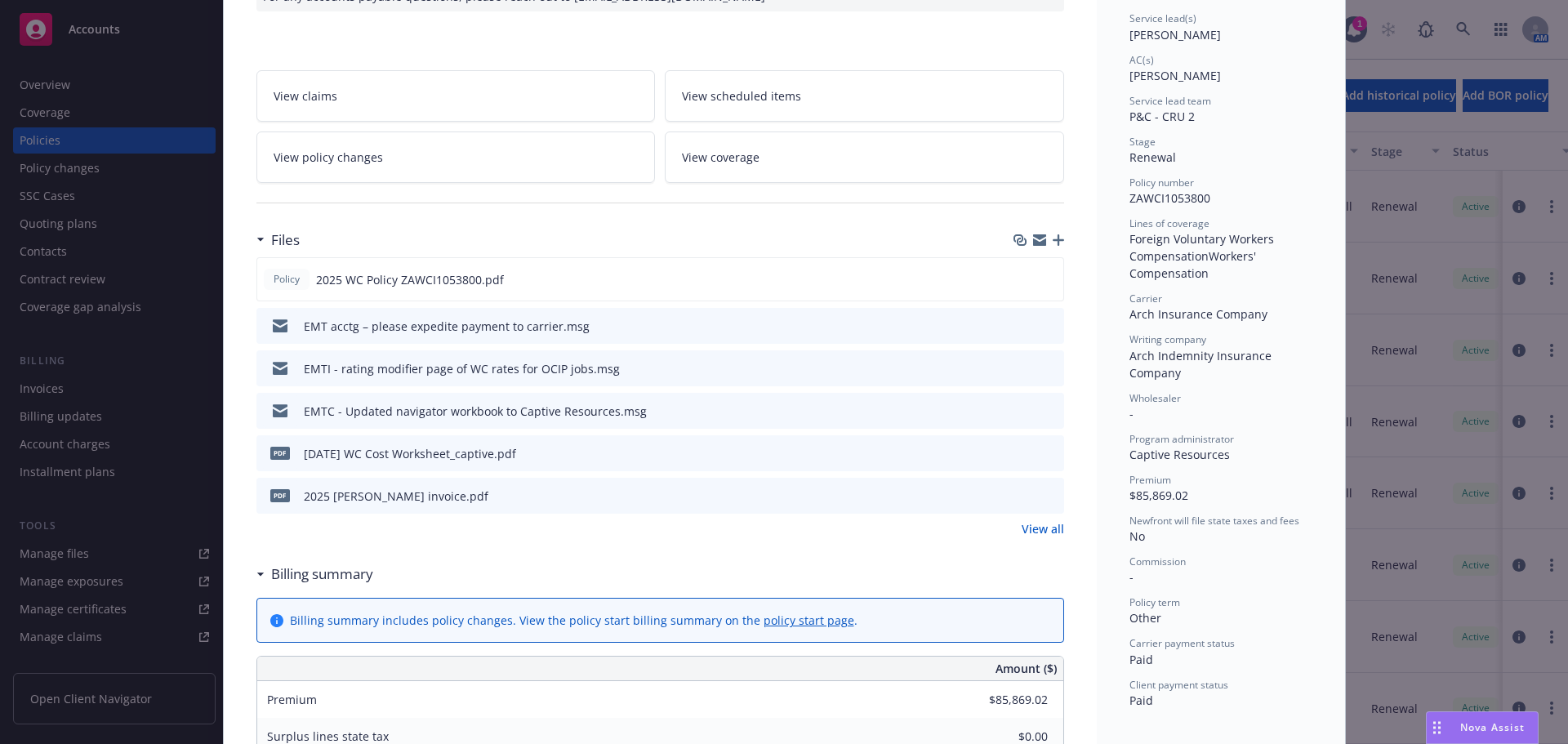
click at [1040, 524] on link "View all" at bounding box center [1042, 528] width 42 height 17
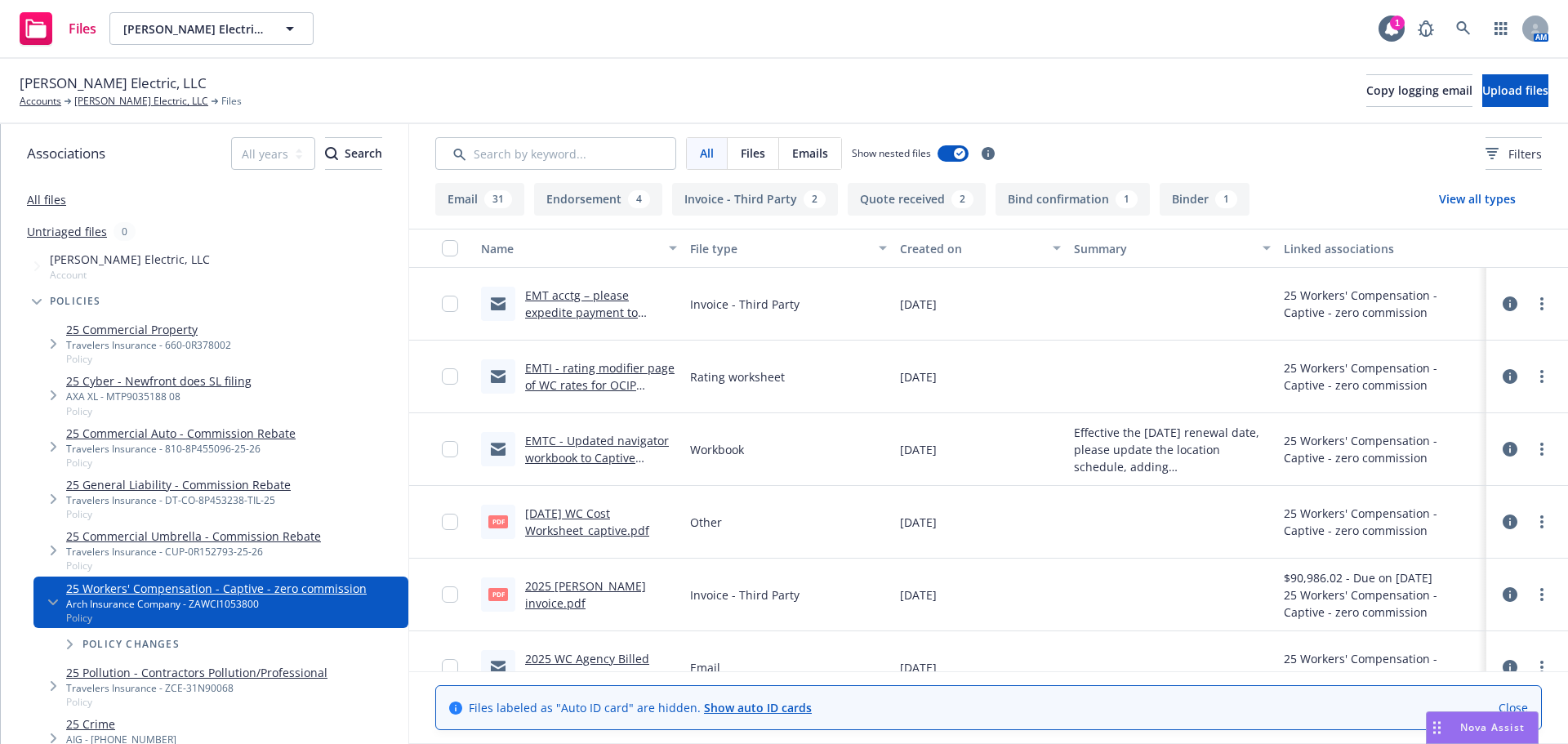
click at [1509, 710] on link "Close" at bounding box center [1512, 707] width 29 height 17
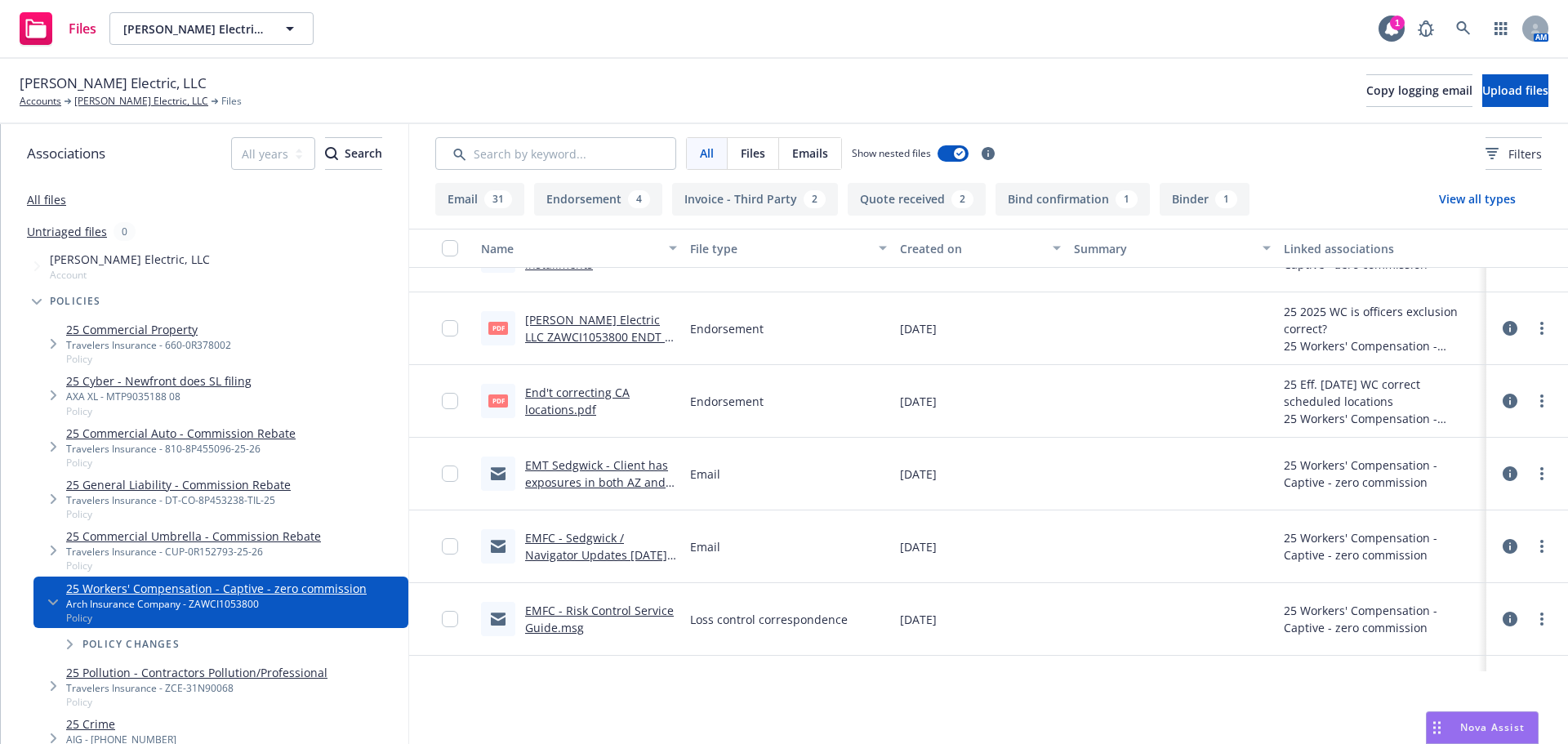
scroll to position [490, 0]
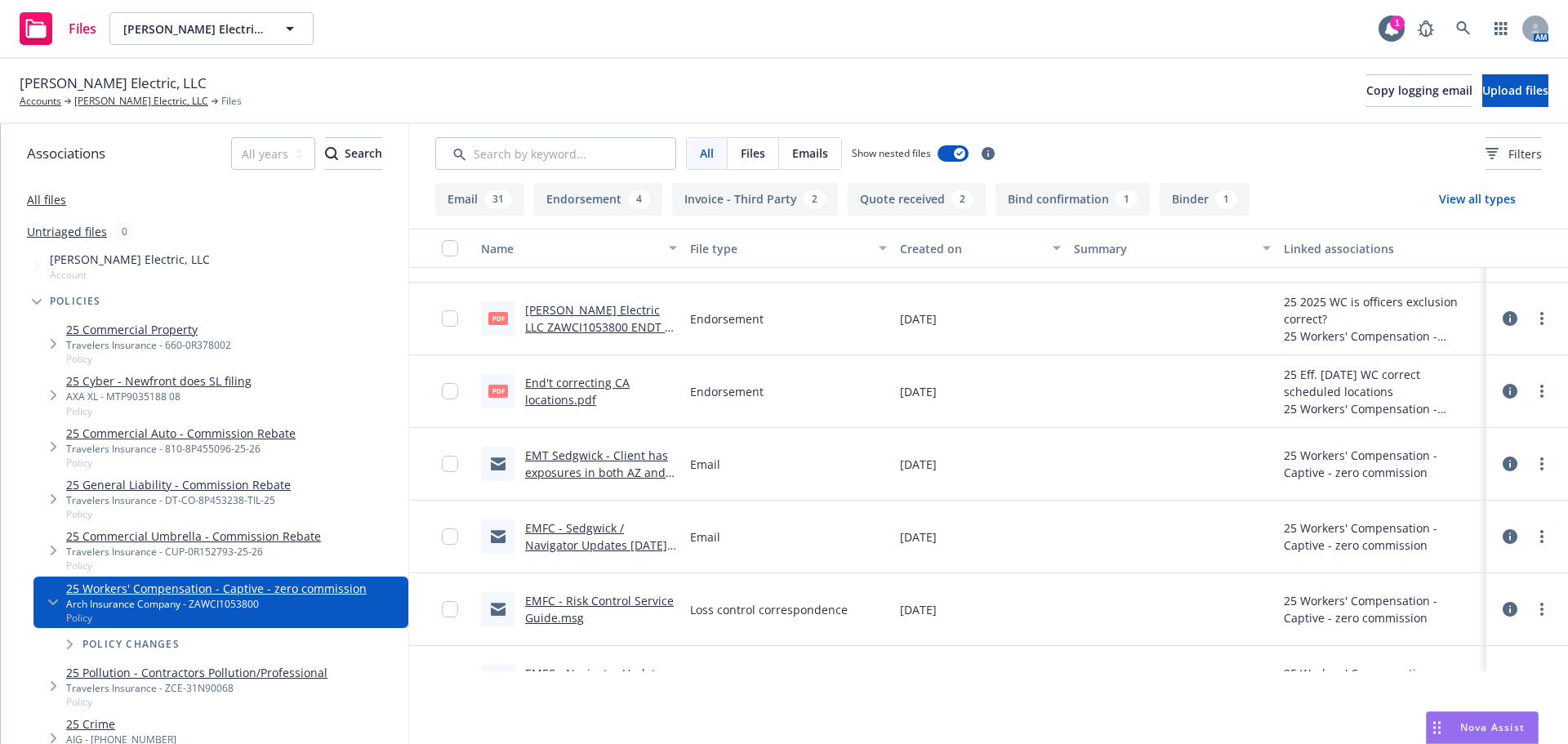
click at [576, 387] on link "End't correcting CA locations.pdf" at bounding box center [578, 390] width 105 height 32
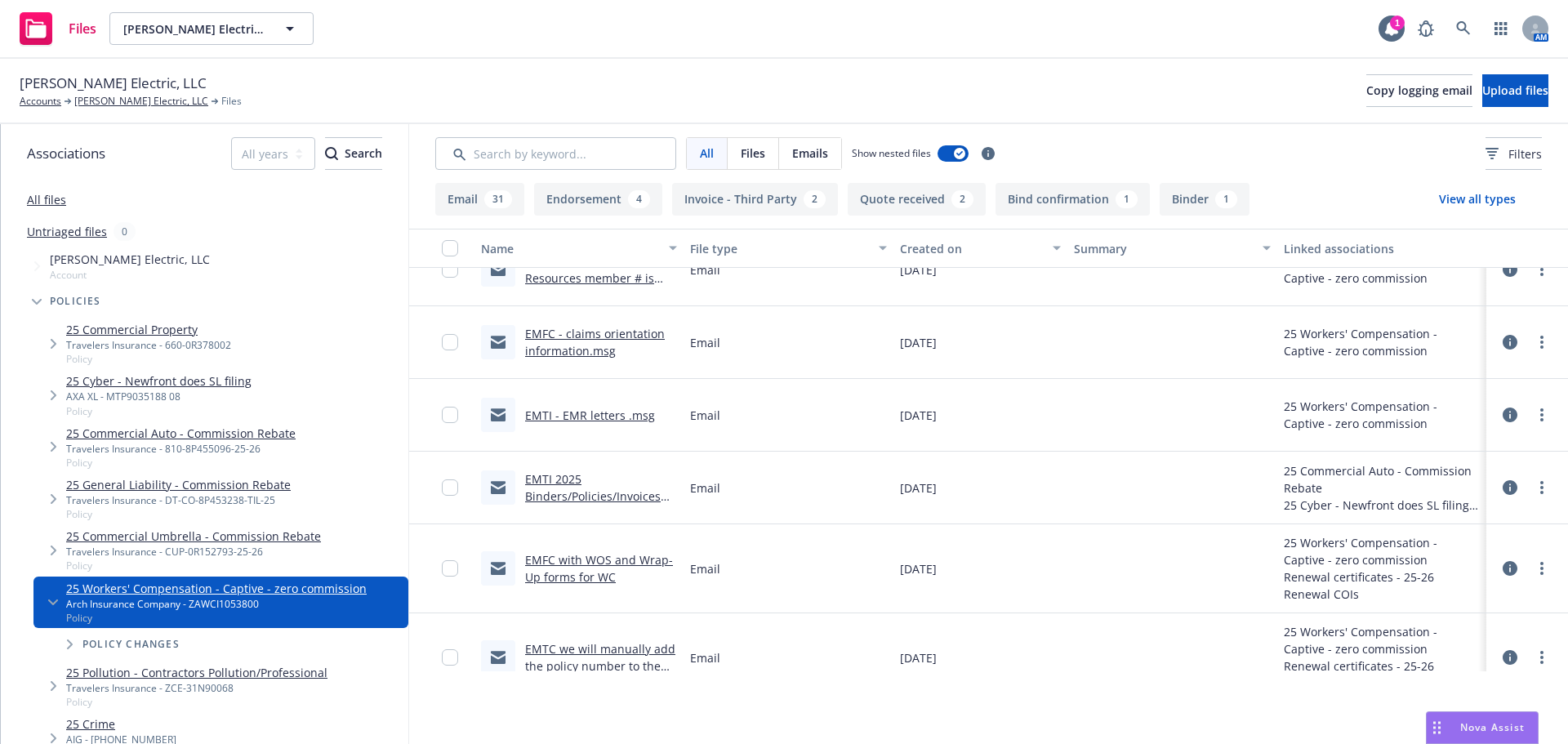
scroll to position [2695, 0]
click at [623, 497] on link "EMTI 2025 Binders/Policies/Invoices attached" at bounding box center [593, 495] width 136 height 50
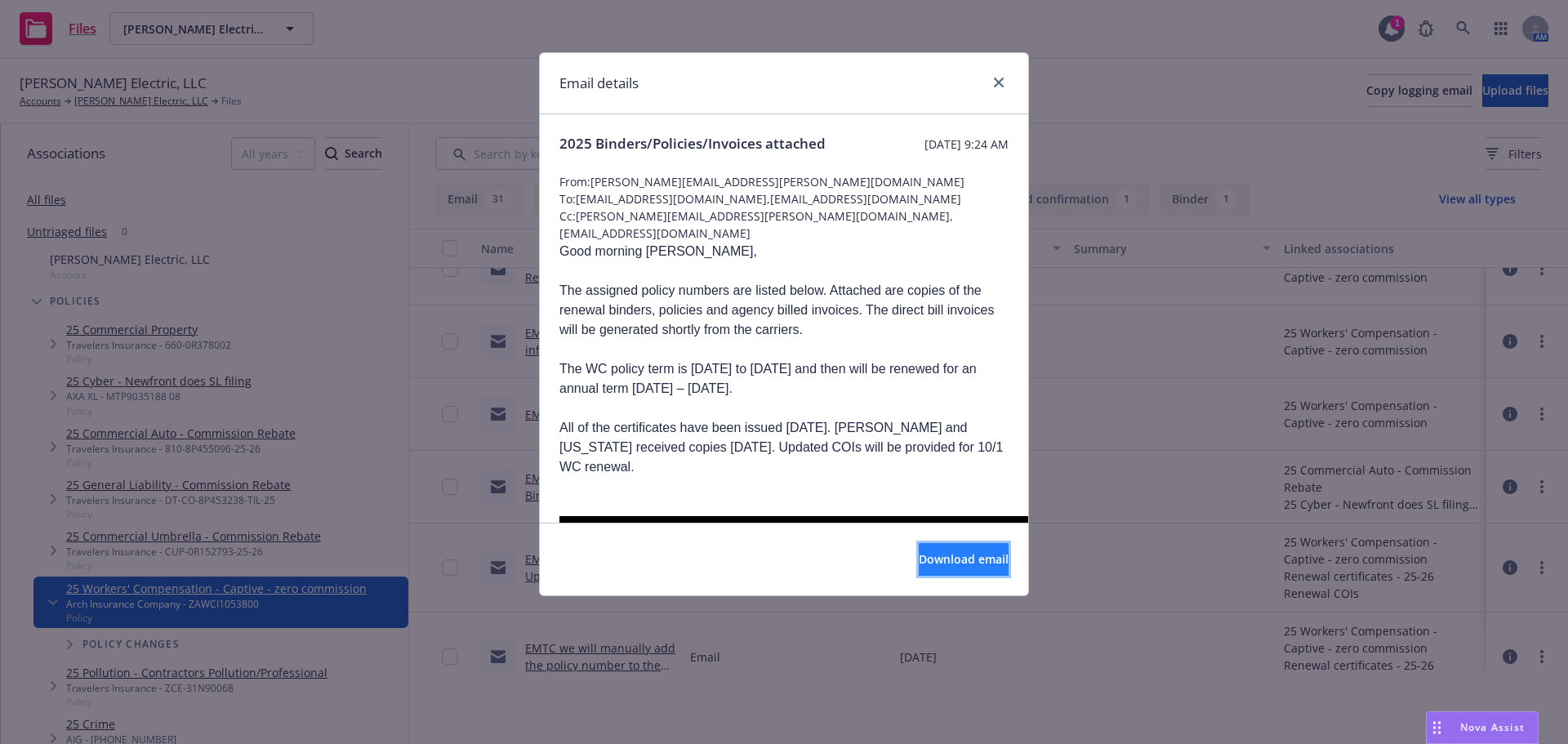
click at [954, 558] on span "Download email" at bounding box center [964, 558] width 90 height 16
click at [992, 84] on link "close" at bounding box center [999, 82] width 20 height 20
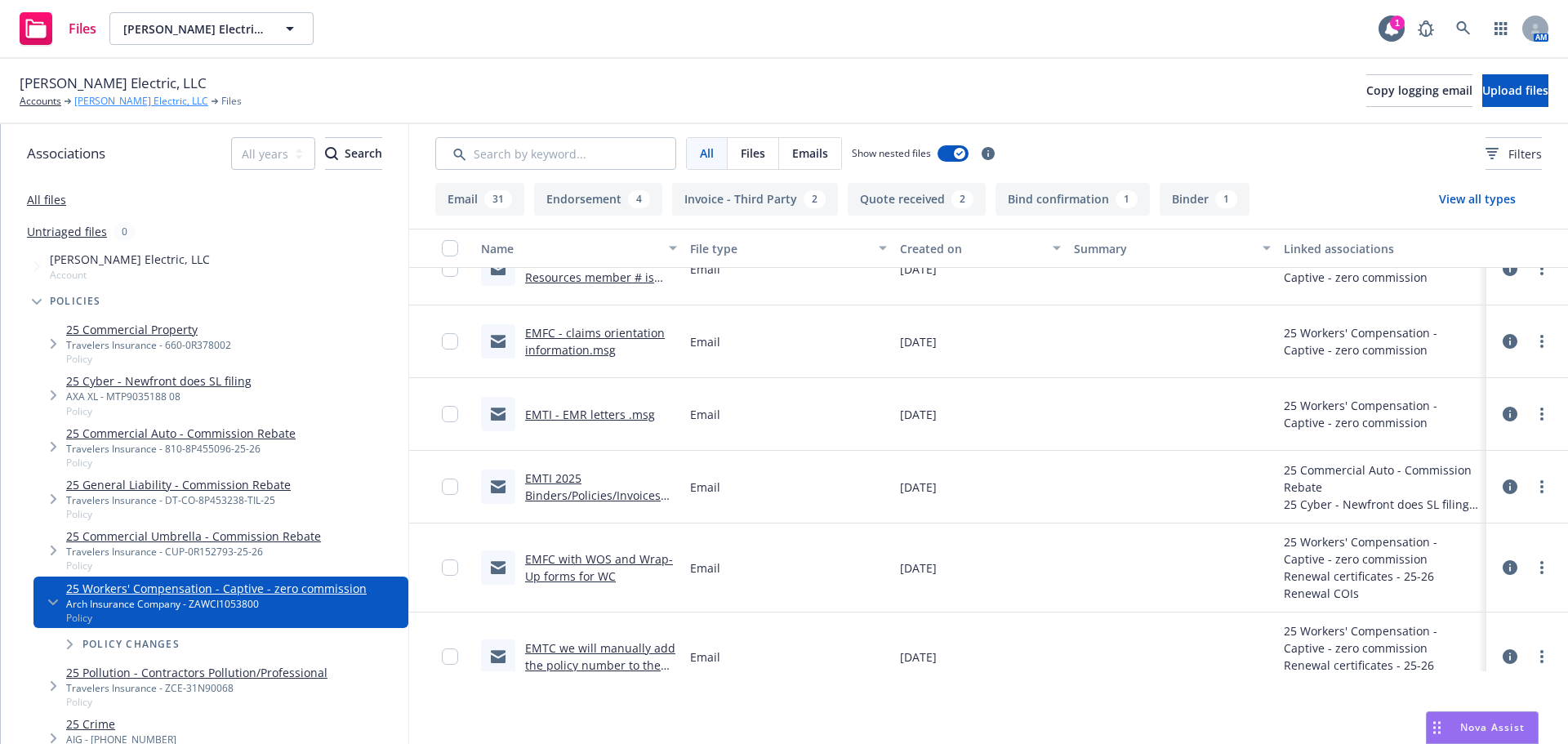
click at [109, 105] on link "[PERSON_NAME] Electric, LLC" at bounding box center [141, 102] width 134 height 15
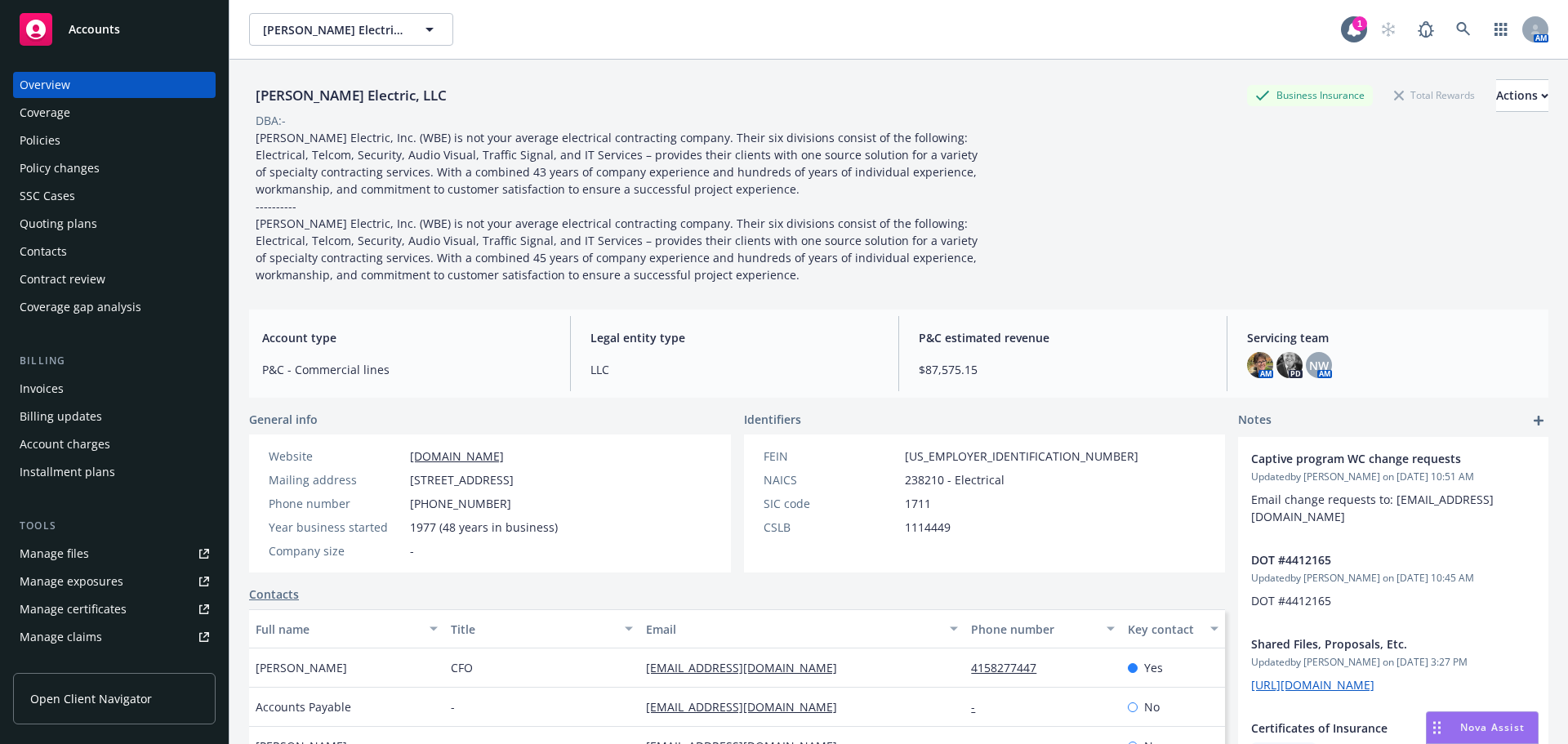
drag, startPoint x: 52, startPoint y: 146, endPoint x: 144, endPoint y: 204, distance: 108.8
click at [52, 148] on div "Policies" at bounding box center [40, 140] width 41 height 26
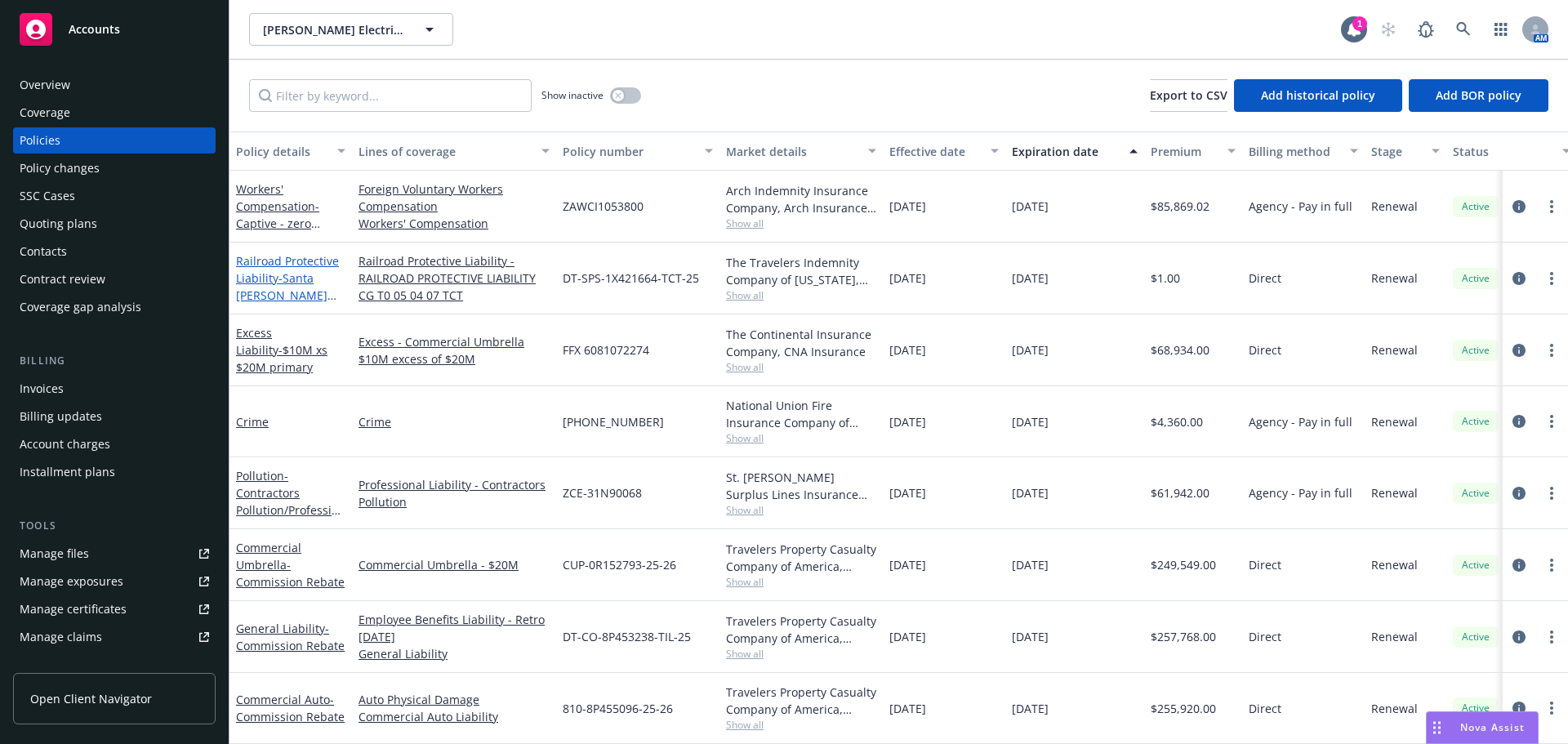
click at [279, 277] on span "- Santa Clara Valley Transportation Authority" at bounding box center [286, 312] width 101 height 84
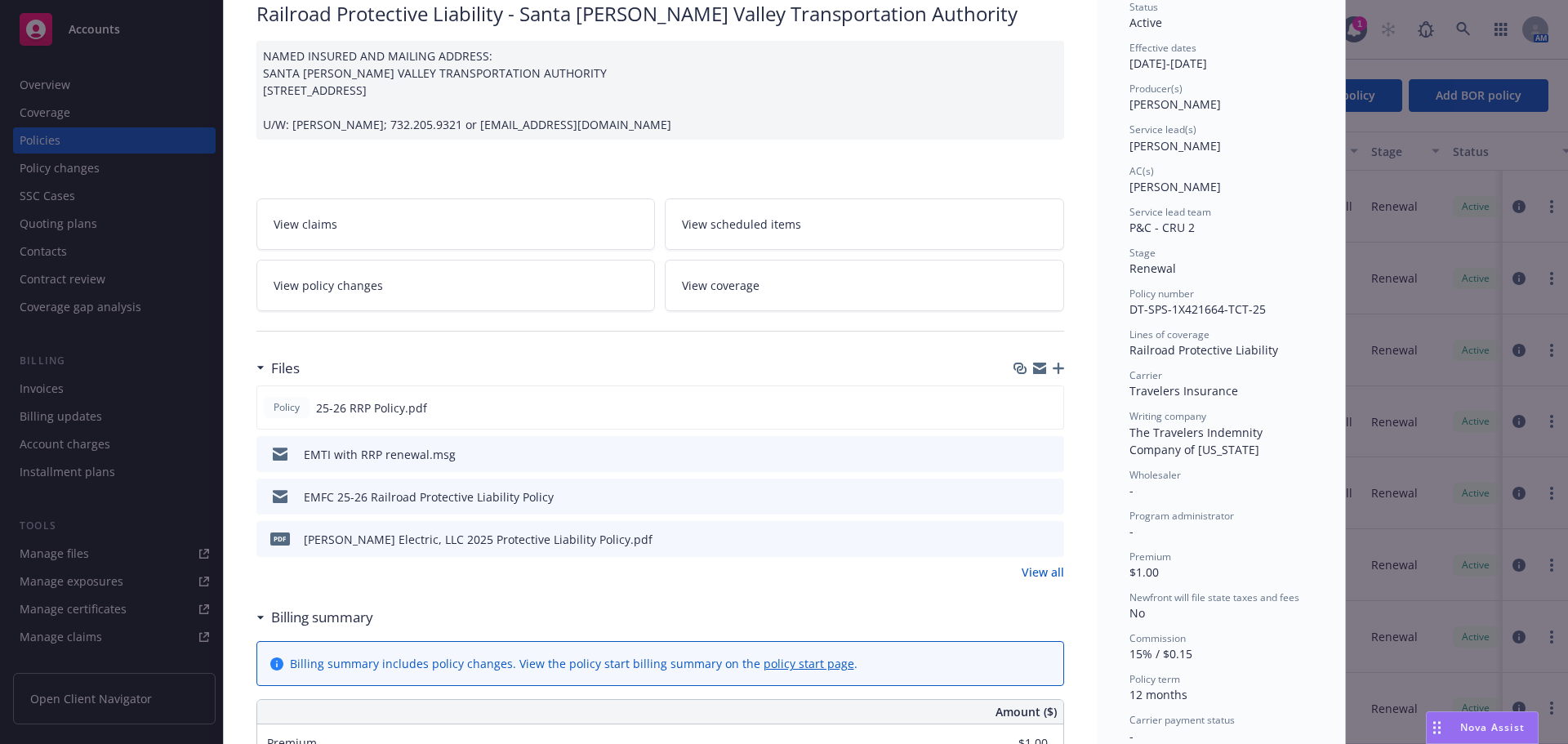
scroll to position [163, 0]
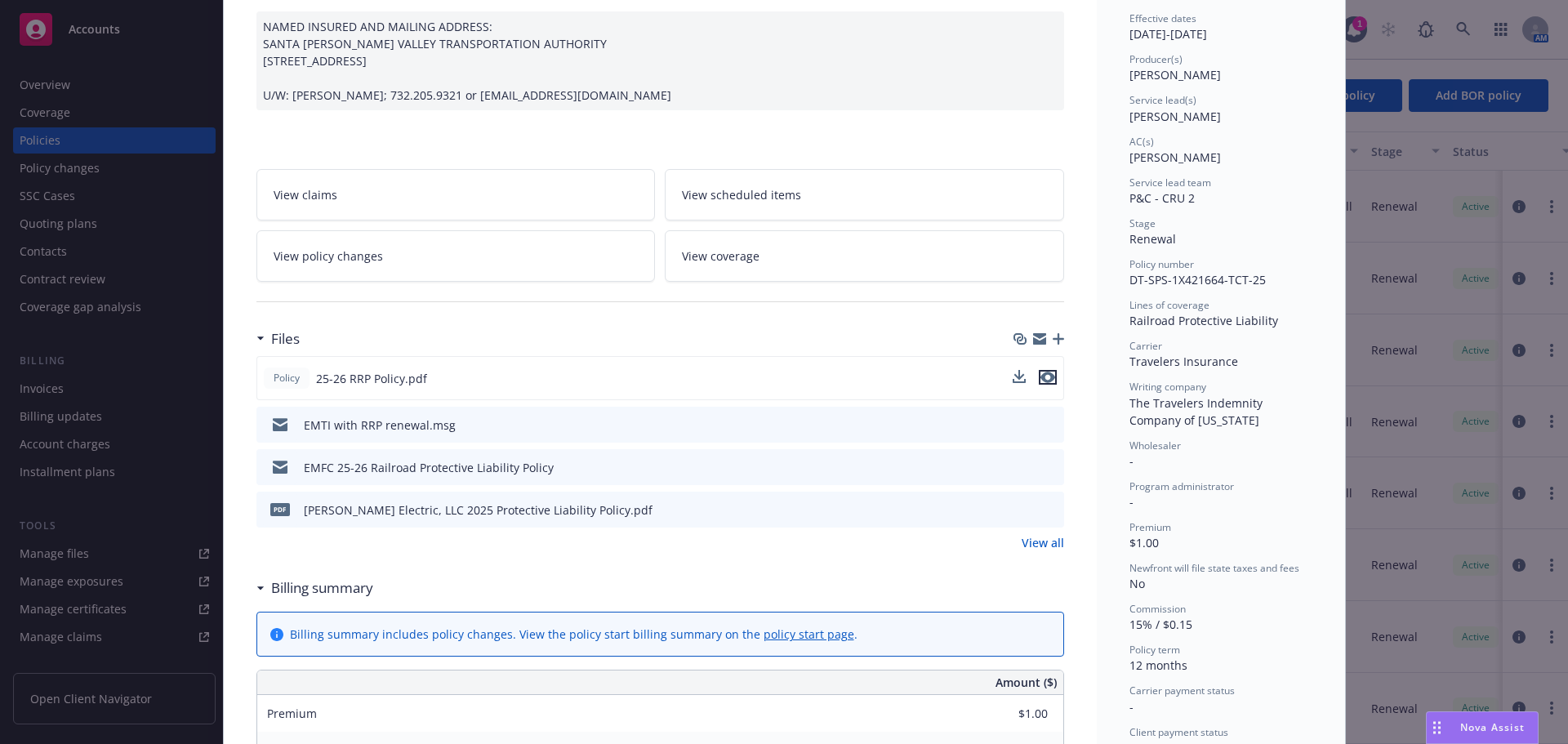
click at [1045, 383] on icon "preview file" at bounding box center [1048, 377] width 15 height 12
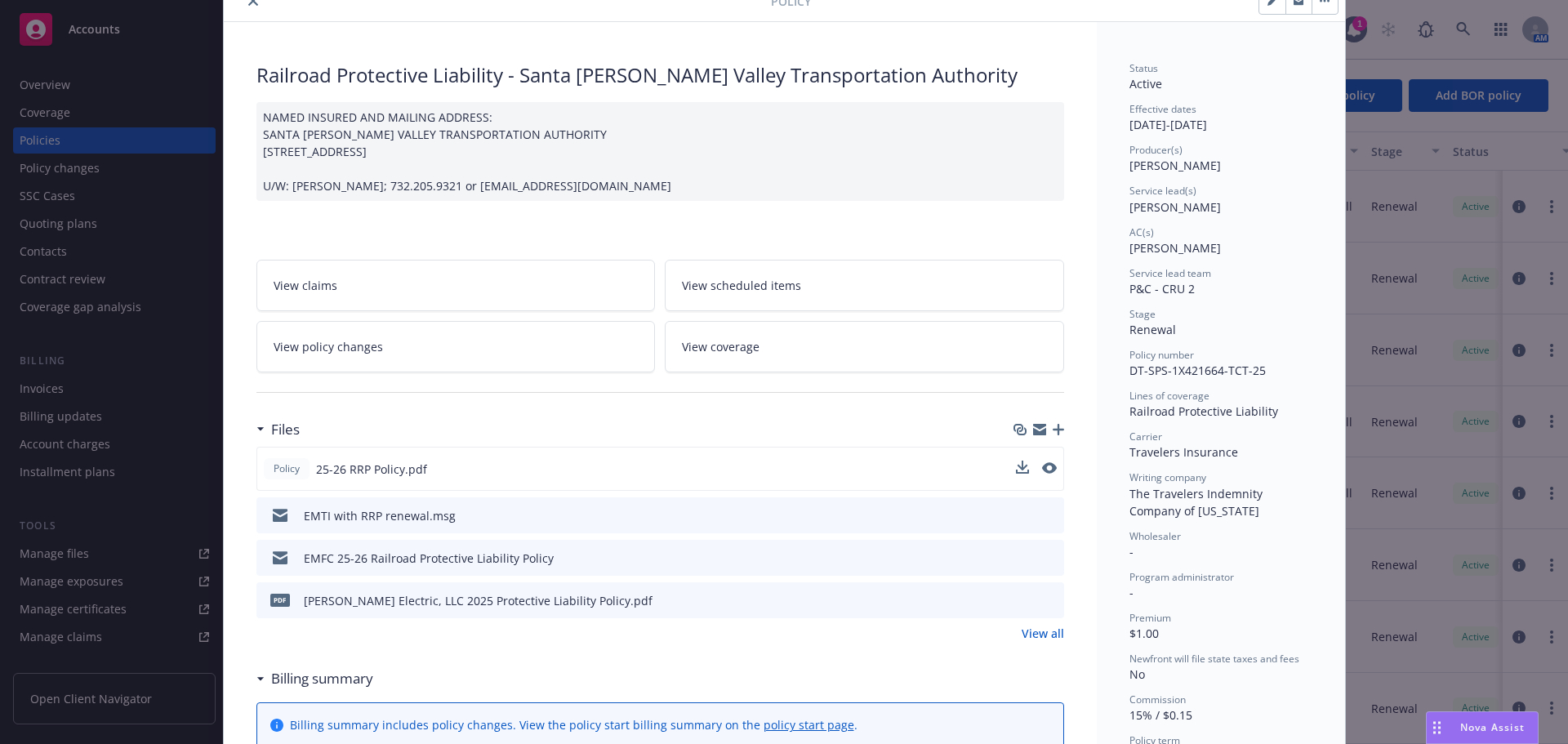
scroll to position [0, 0]
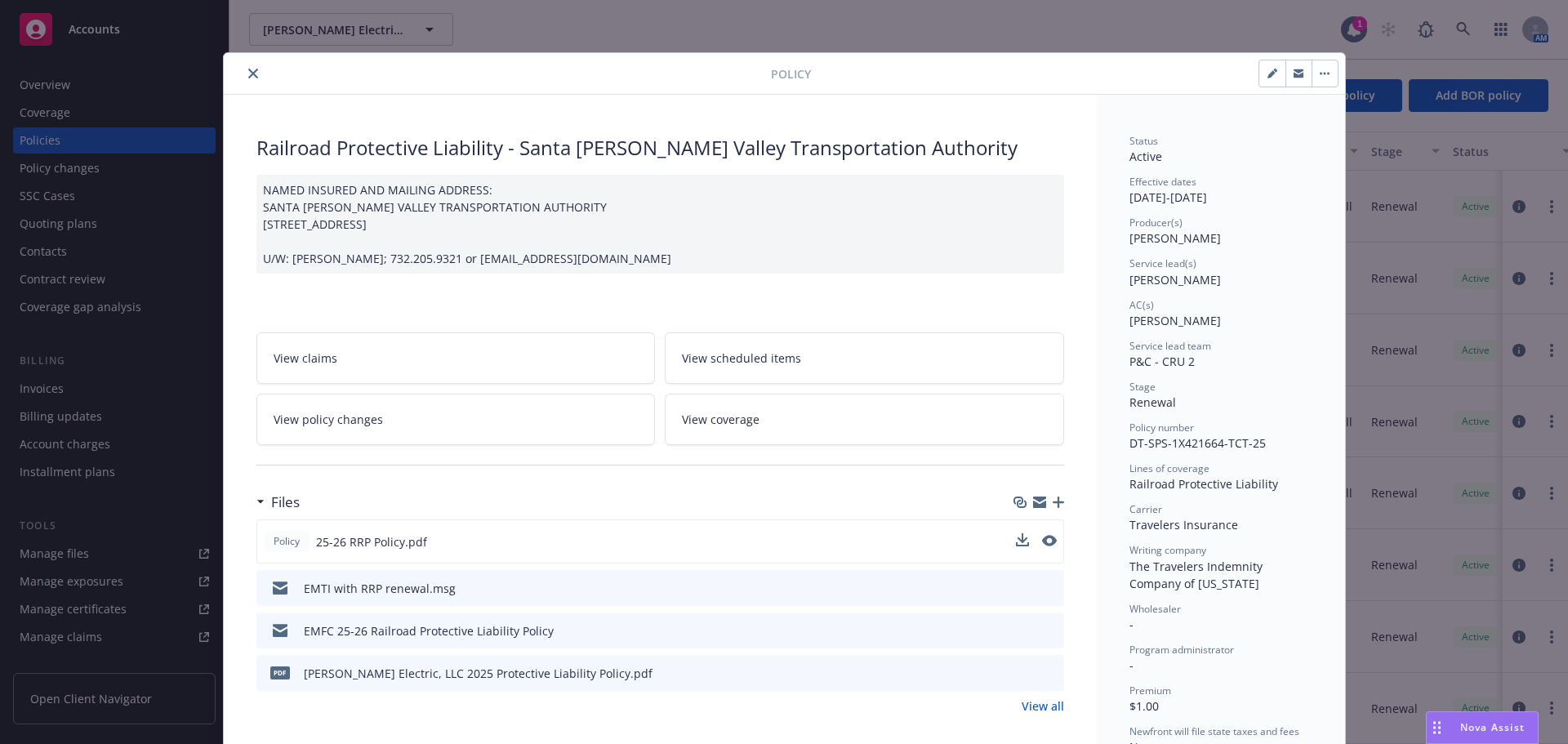
drag, startPoint x: 248, startPoint y: 73, endPoint x: 270, endPoint y: 87, distance: 26.1
click at [248, 73] on icon "close" at bounding box center [253, 73] width 10 height 10
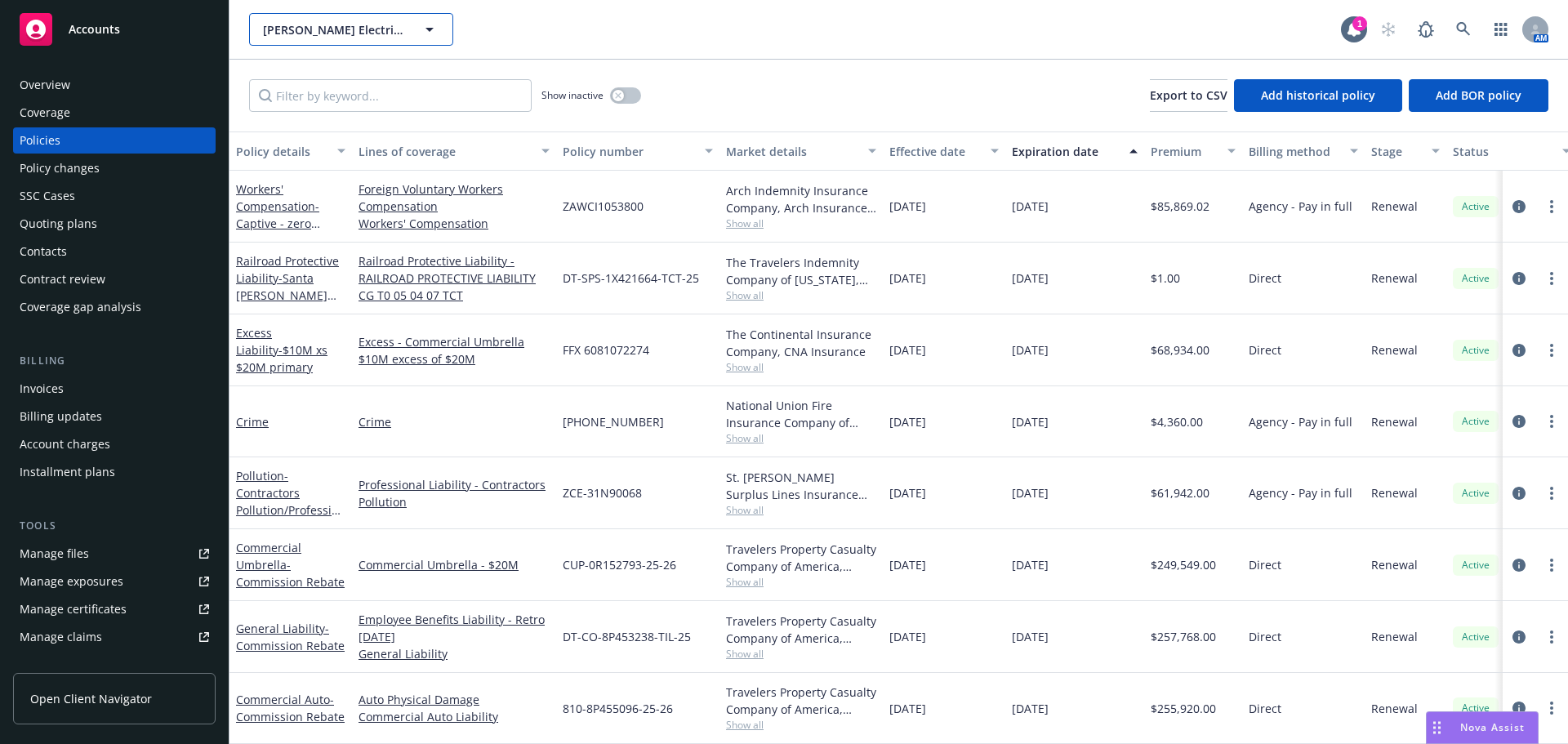
click at [444, 24] on button "[PERSON_NAME] Electric, LLC" at bounding box center [350, 29] width 204 height 32
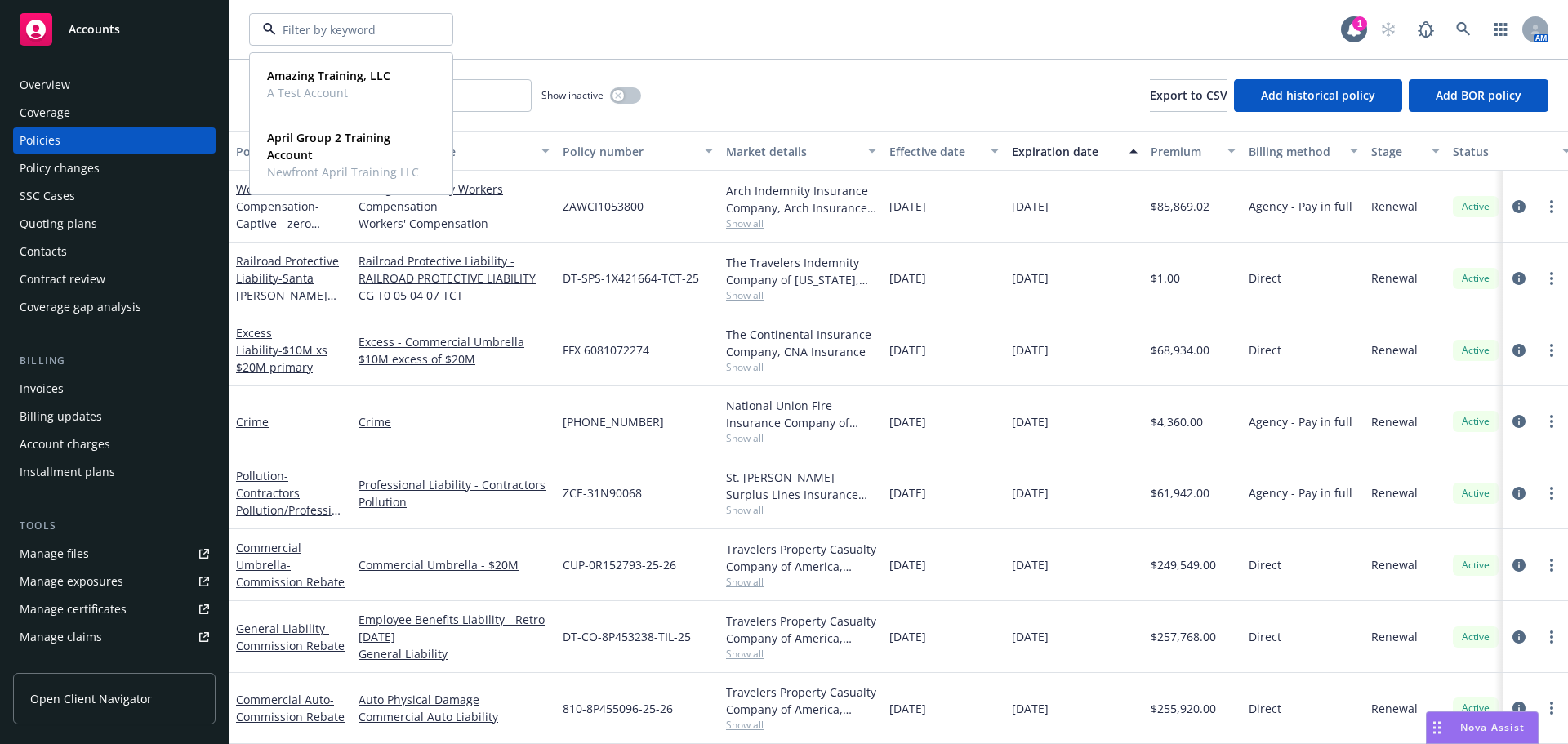
click at [602, 33] on div "Amazing Training, LLC A Test Account Type Commercial FEIN 78-7878785 April Grou…" at bounding box center [795, 29] width 1092 height 32
click at [62, 81] on div "Overview" at bounding box center [45, 84] width 51 height 26
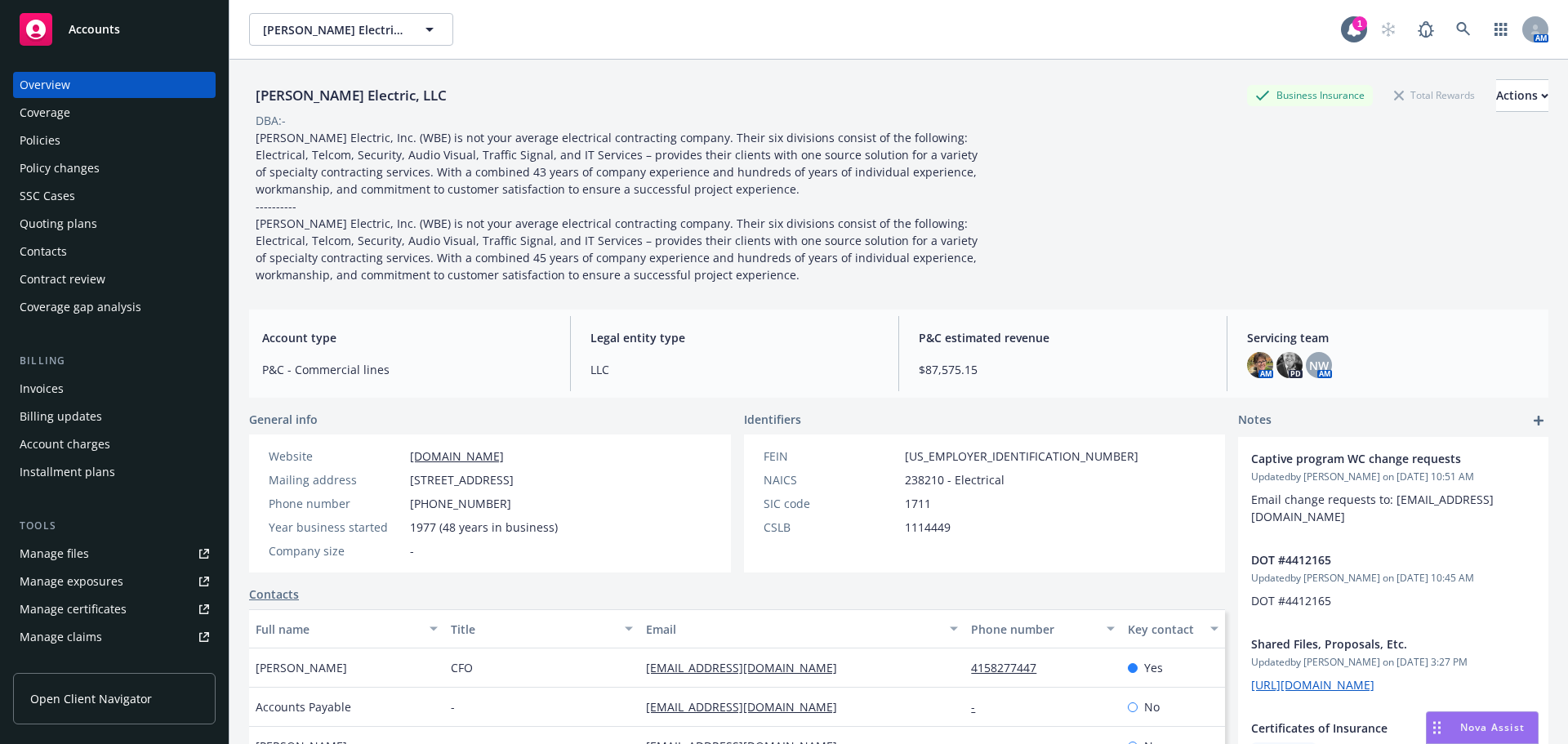
click at [49, 144] on div "Policies" at bounding box center [40, 140] width 41 height 26
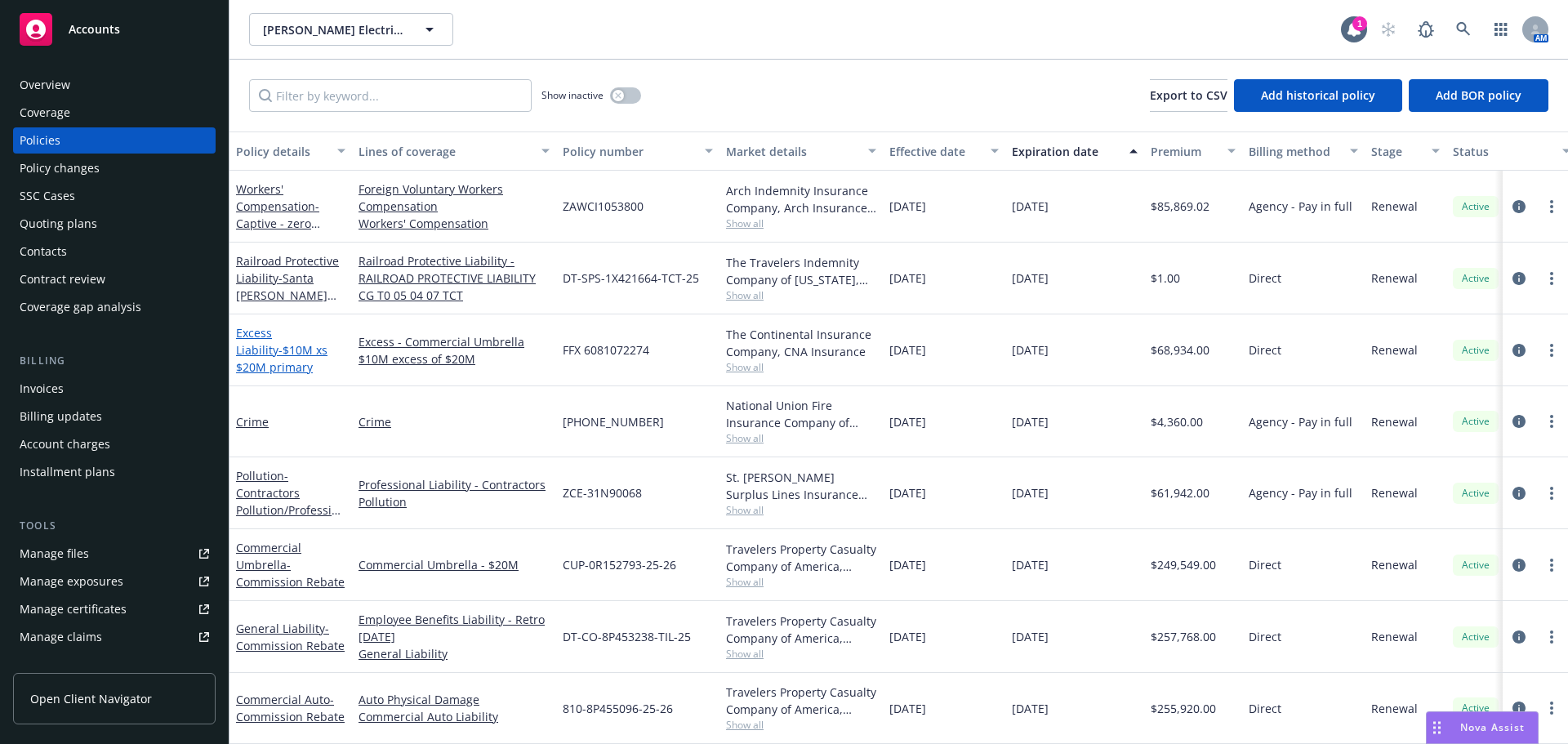
click at [279, 355] on span "- $10M xs $20M primary" at bounding box center [282, 358] width 92 height 32
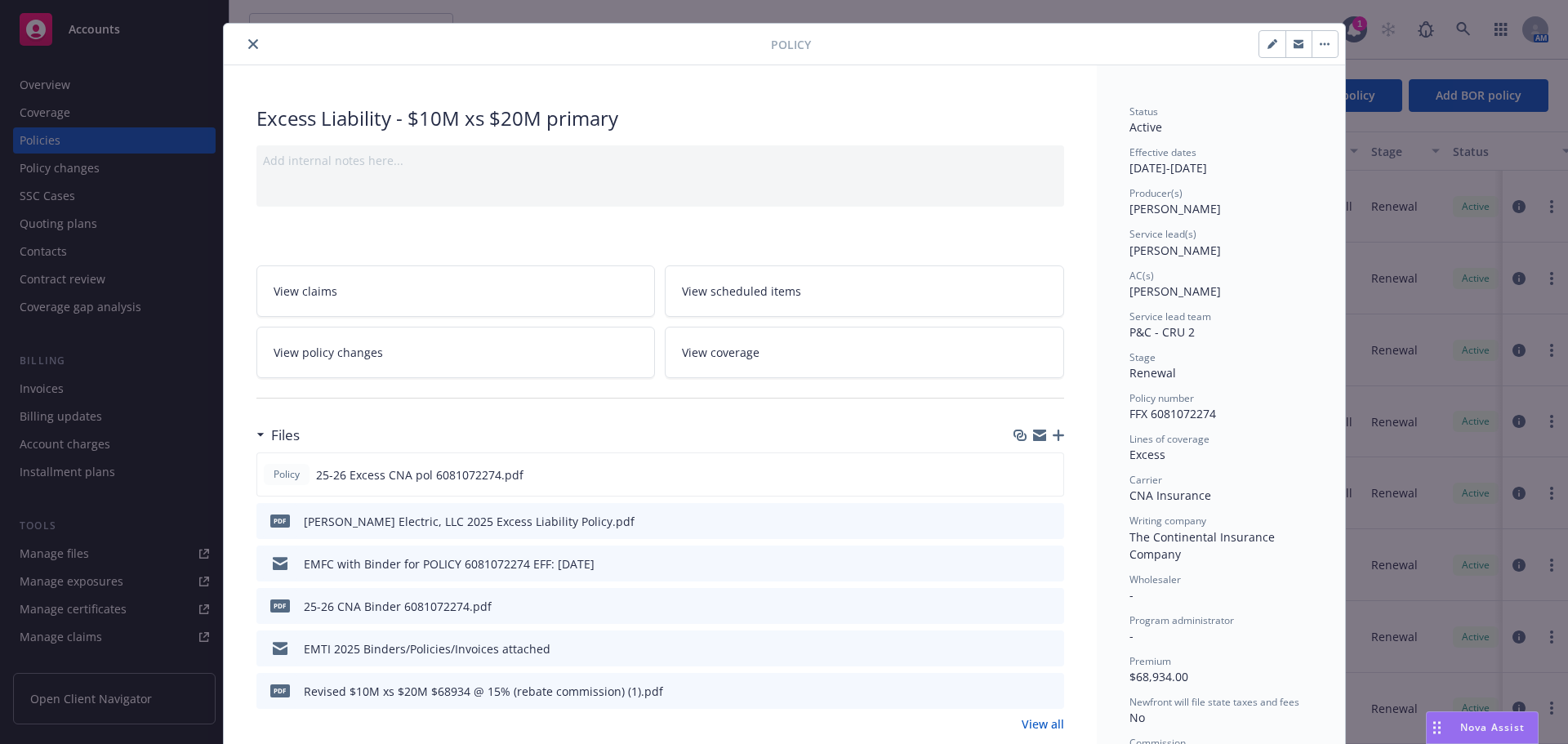
scroll to position [82, 0]
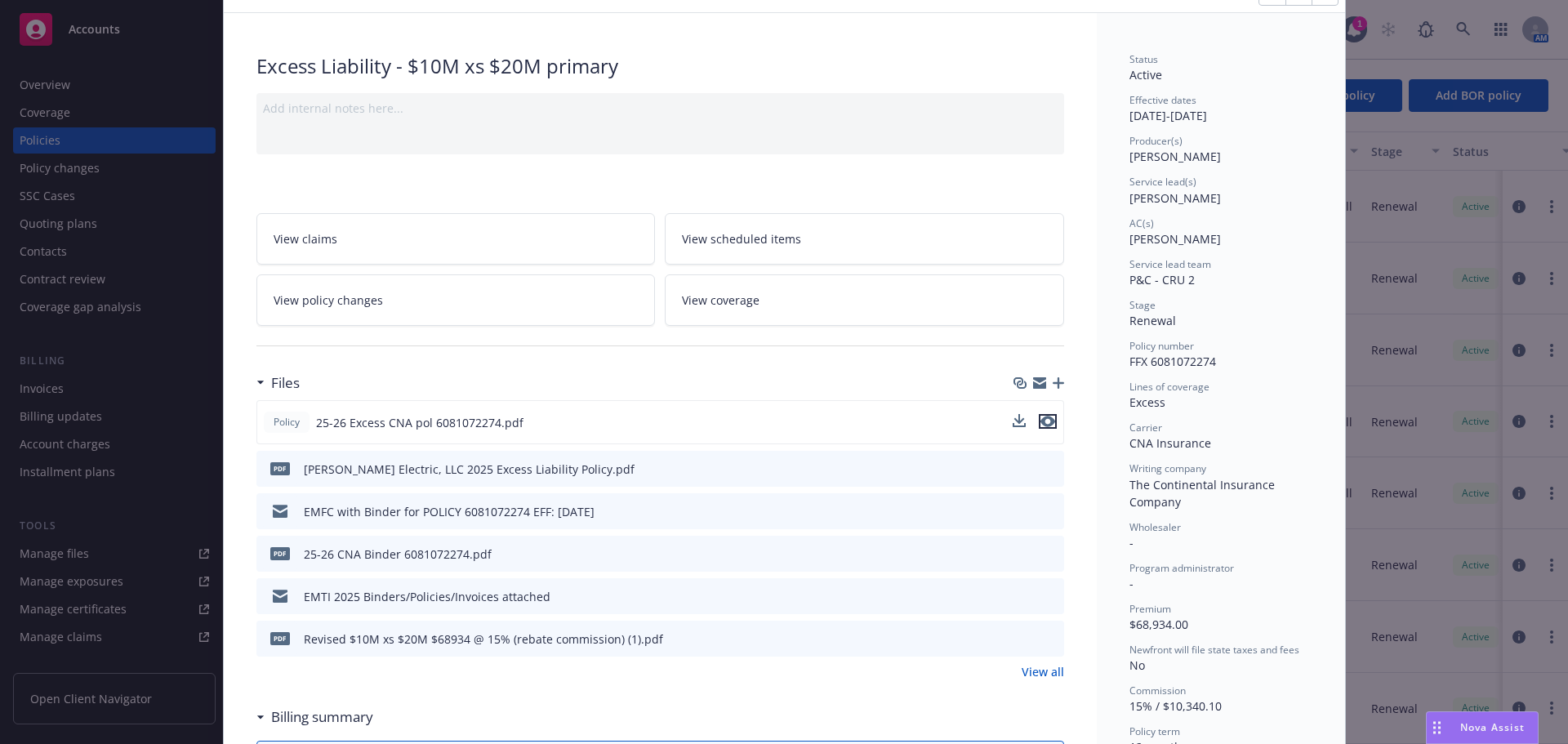
click at [1046, 418] on icon "preview file" at bounding box center [1048, 421] width 15 height 12
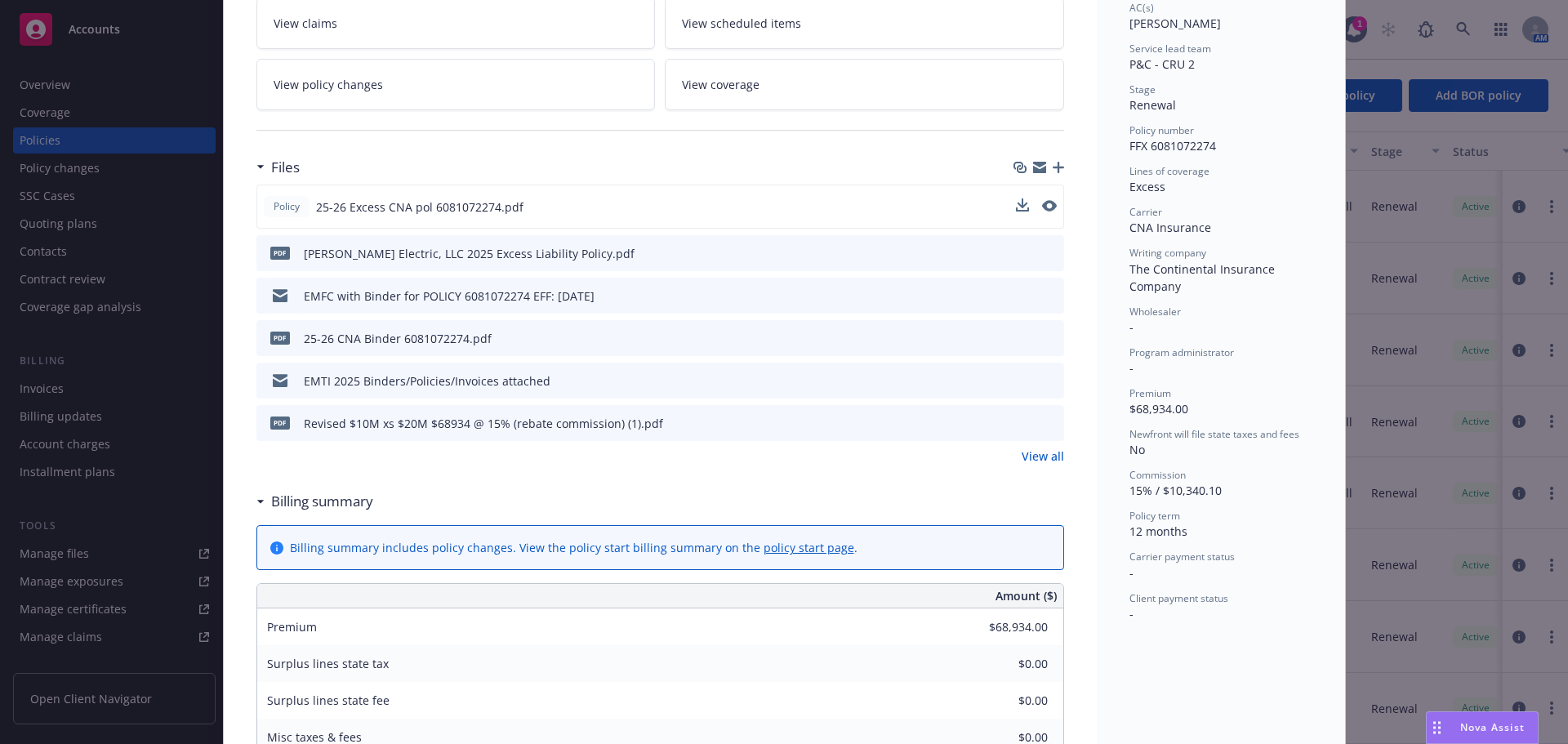
scroll to position [326, 0]
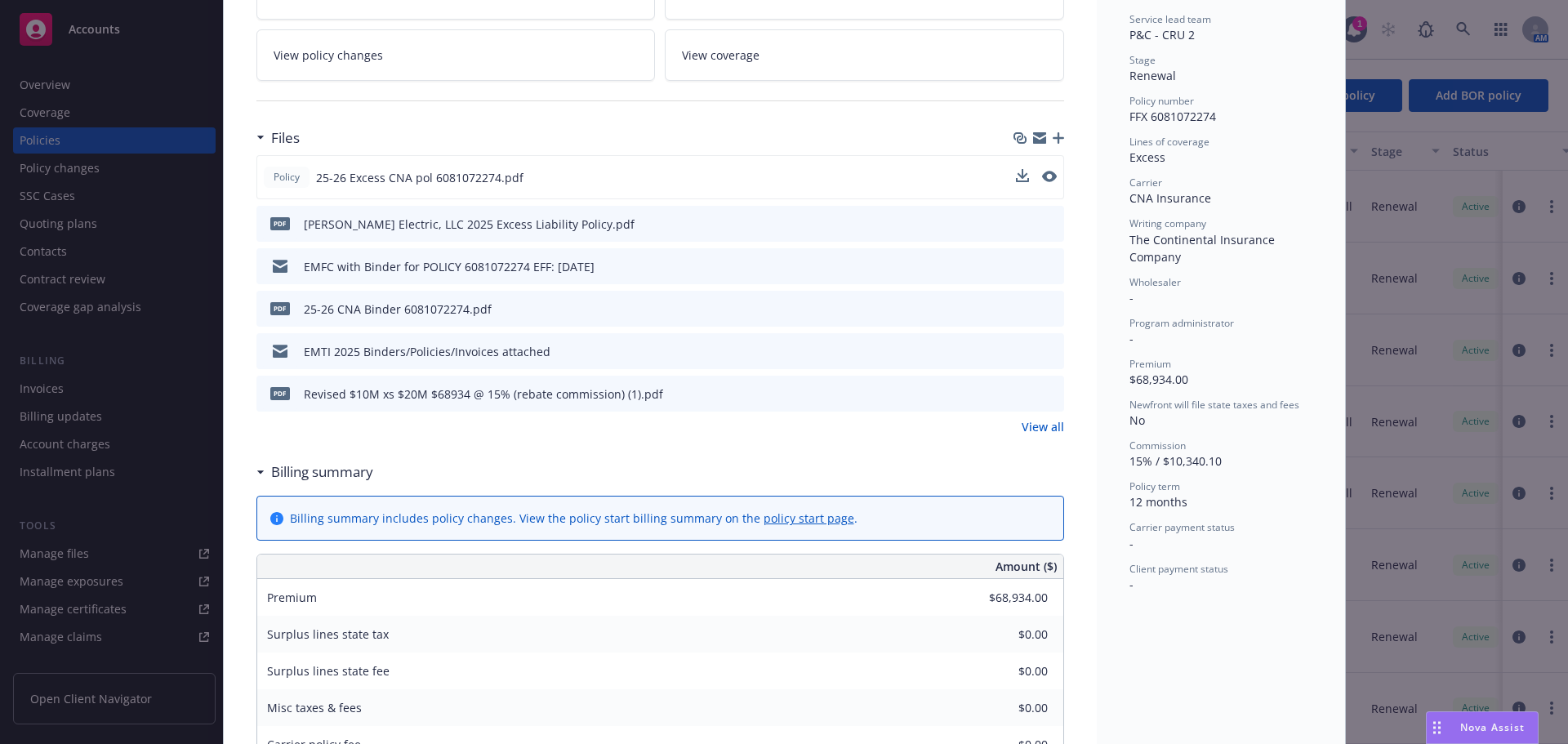
click at [1042, 423] on link "View all" at bounding box center [1042, 426] width 42 height 17
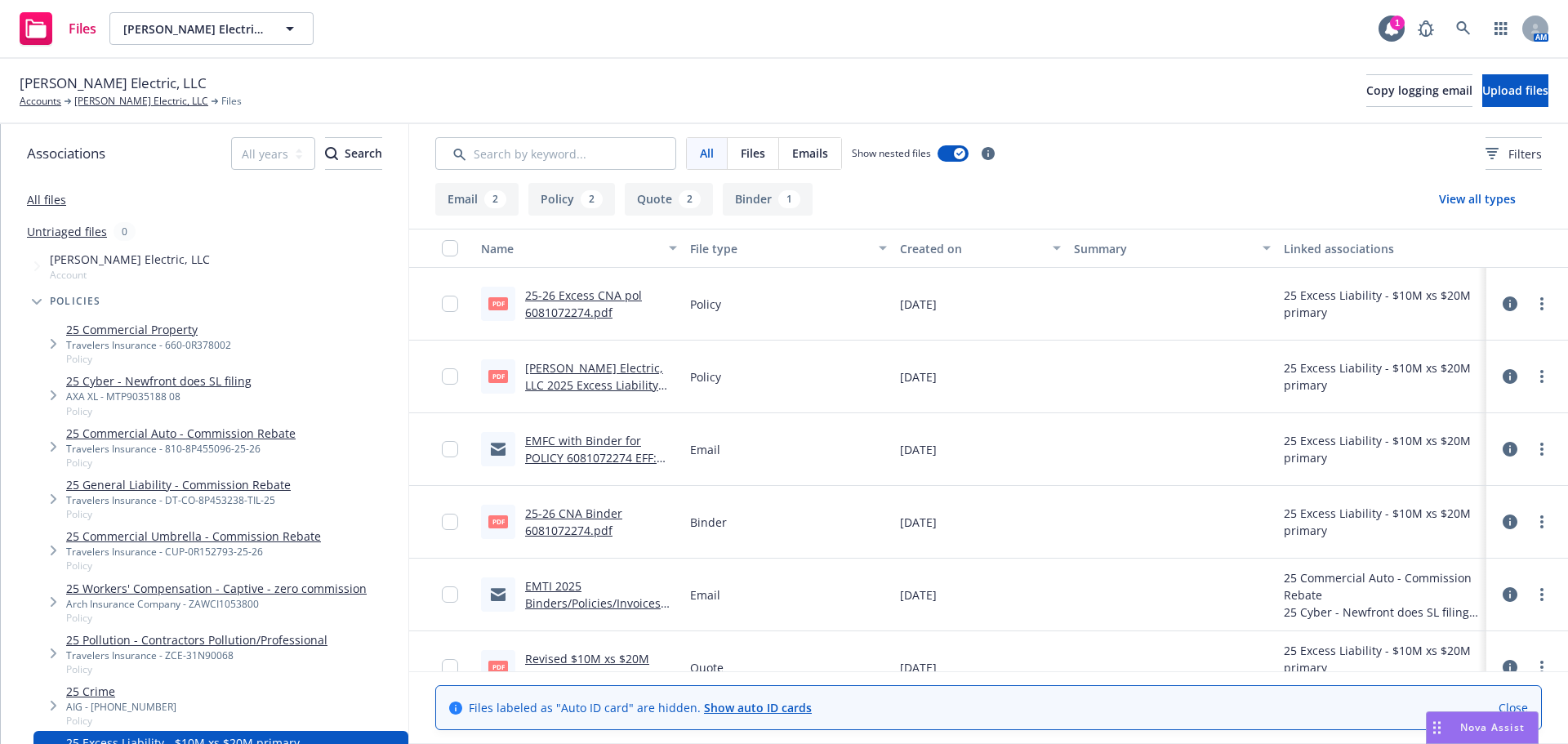
click at [1513, 710] on link "Close" at bounding box center [1512, 707] width 29 height 17
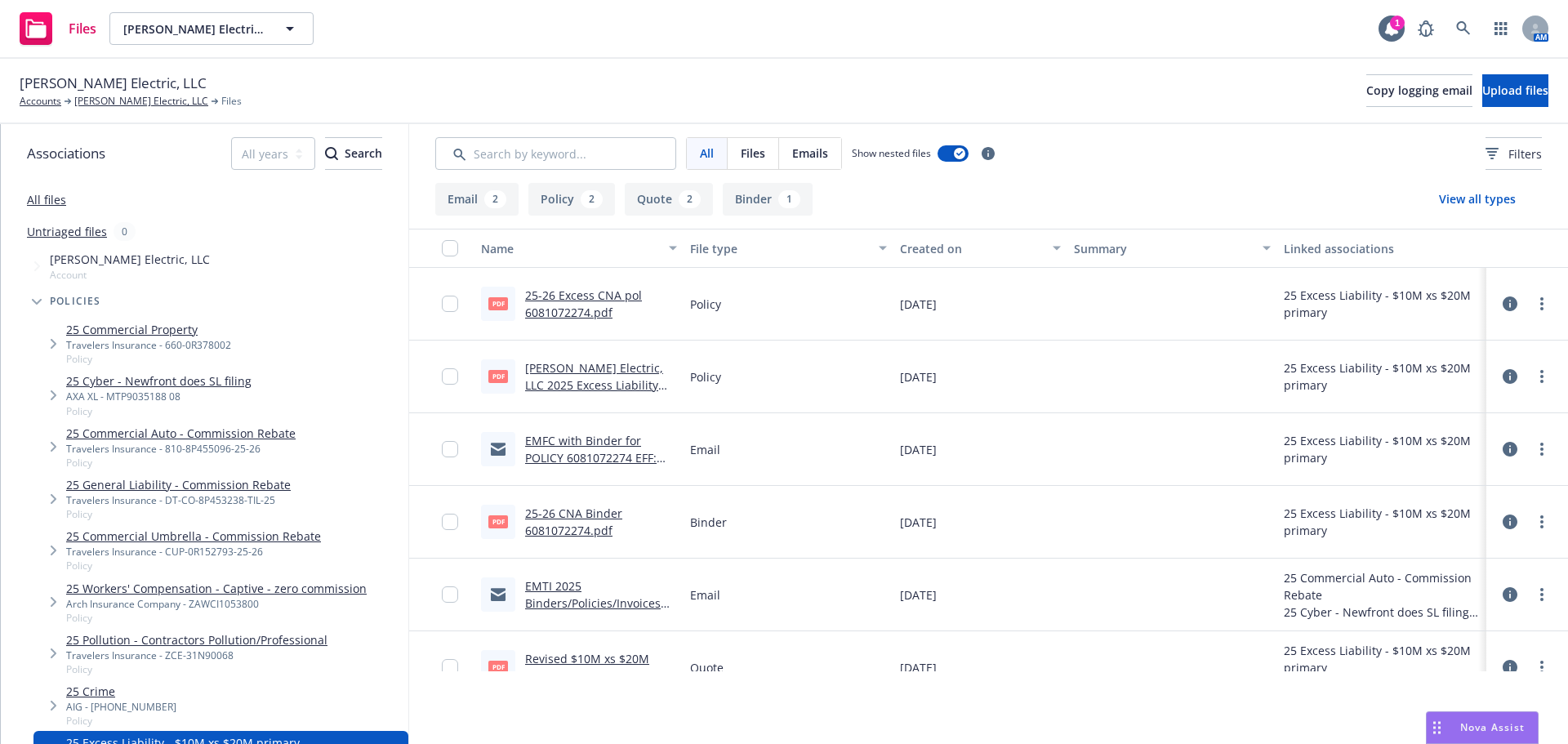
drag, startPoint x: 742, startPoint y: 200, endPoint x: 733, endPoint y: 209, distance: 12.7
click at [742, 200] on button "Binder 1" at bounding box center [767, 199] width 90 height 32
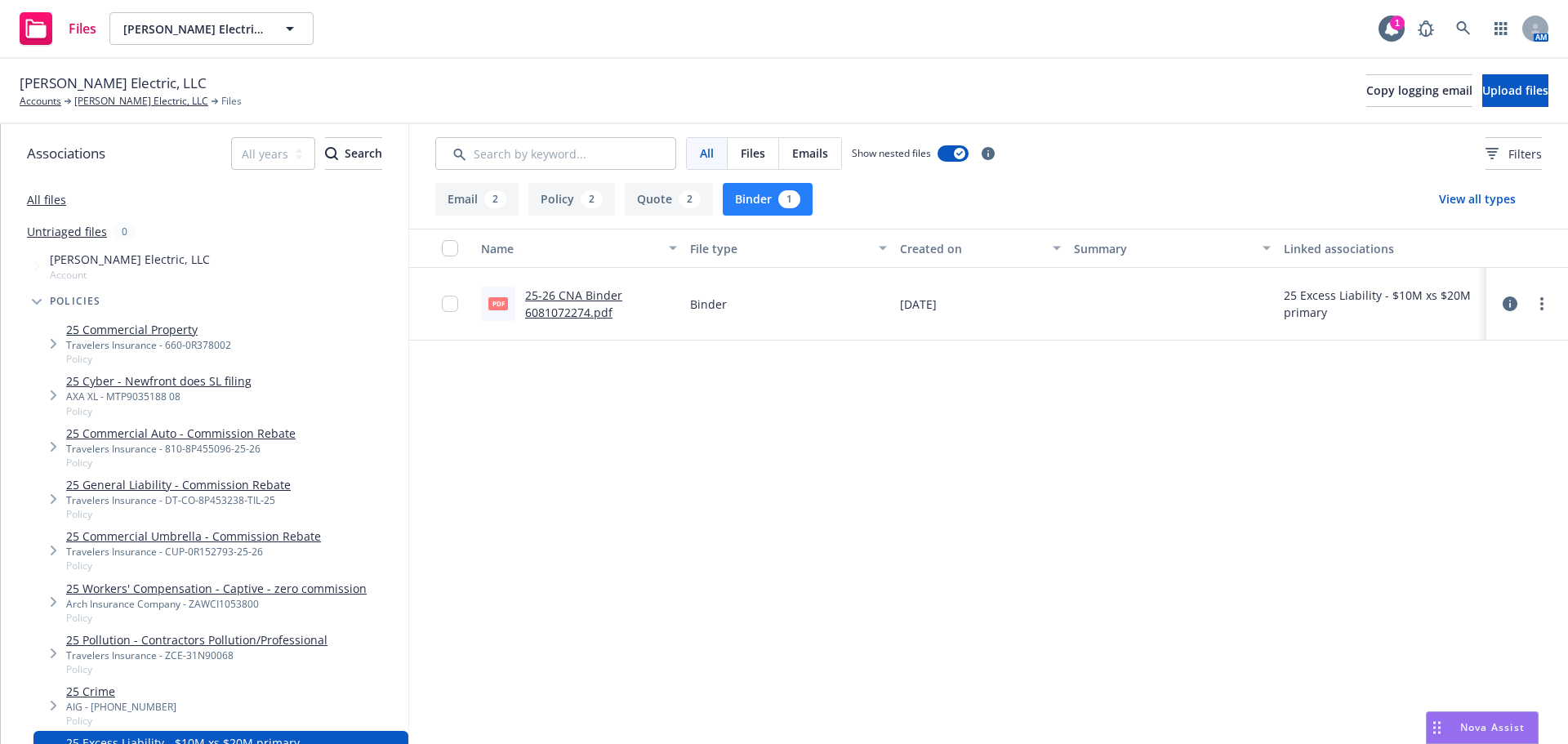
click at [543, 316] on link "25-26 CNA Binder 6081072274.pdf" at bounding box center [573, 303] width 97 height 32
click at [108, 104] on link "[PERSON_NAME] Electric, LLC" at bounding box center [141, 102] width 134 height 15
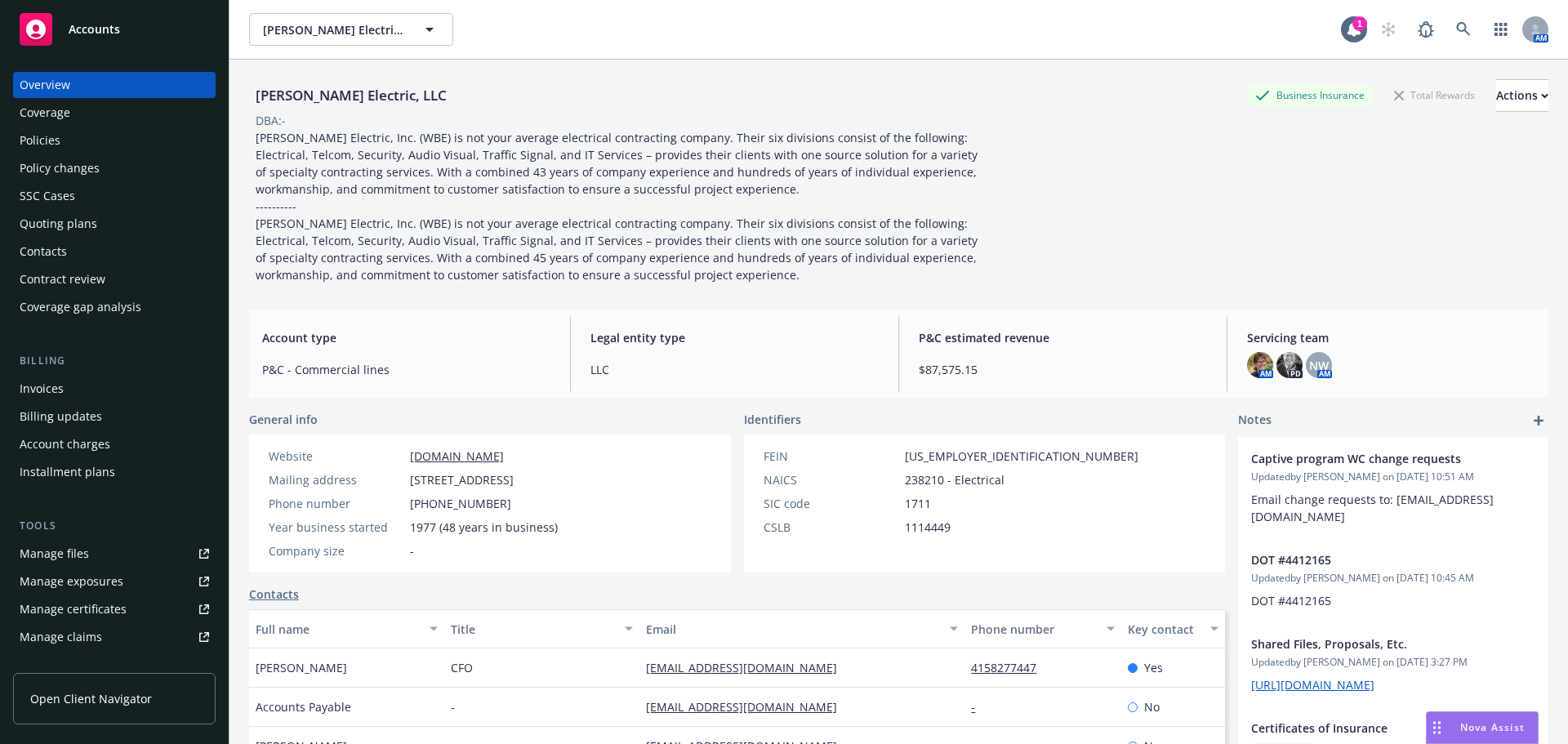
click at [52, 139] on div "Policies" at bounding box center [40, 140] width 41 height 26
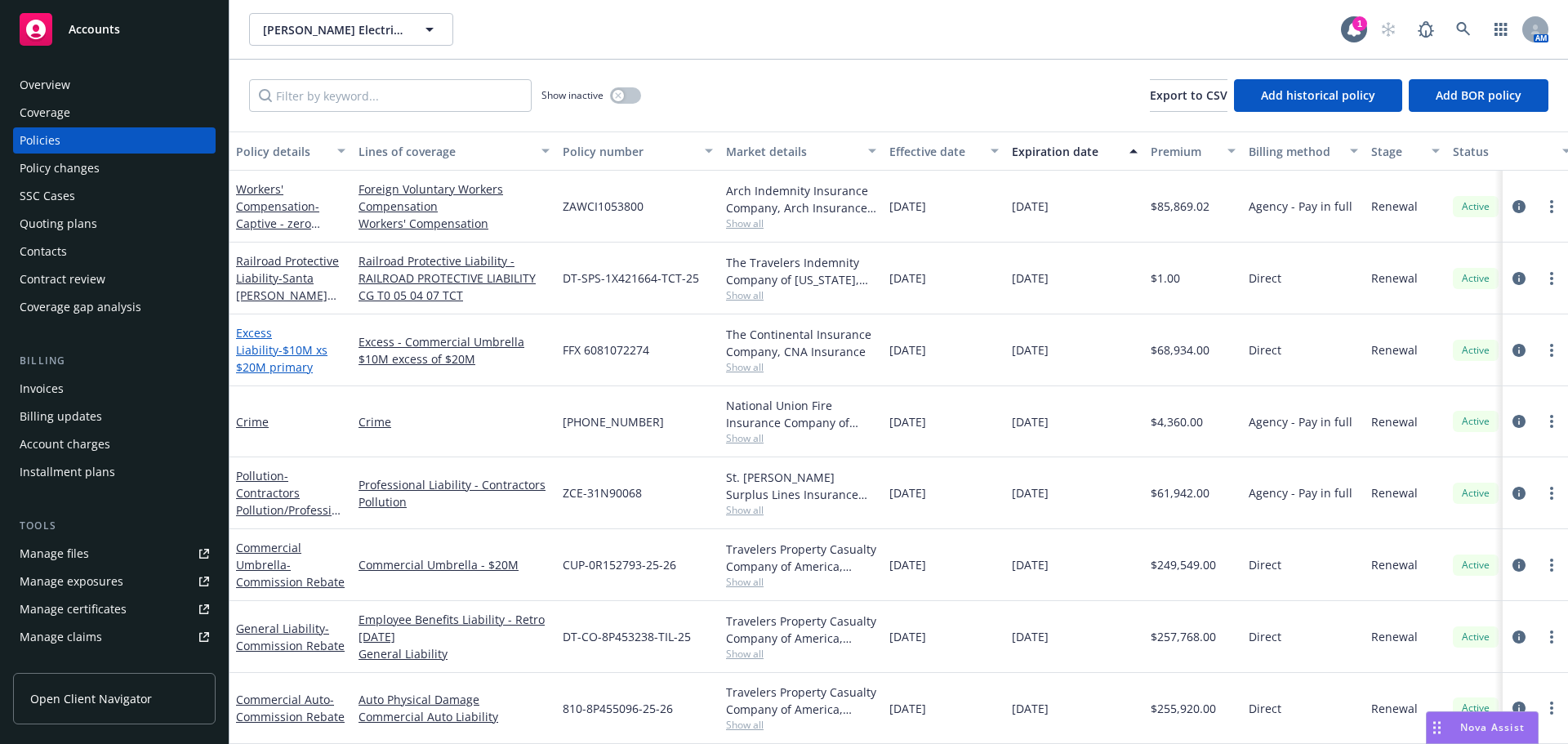
click at [285, 350] on span "- $10M xs $20M primary" at bounding box center [282, 358] width 92 height 32
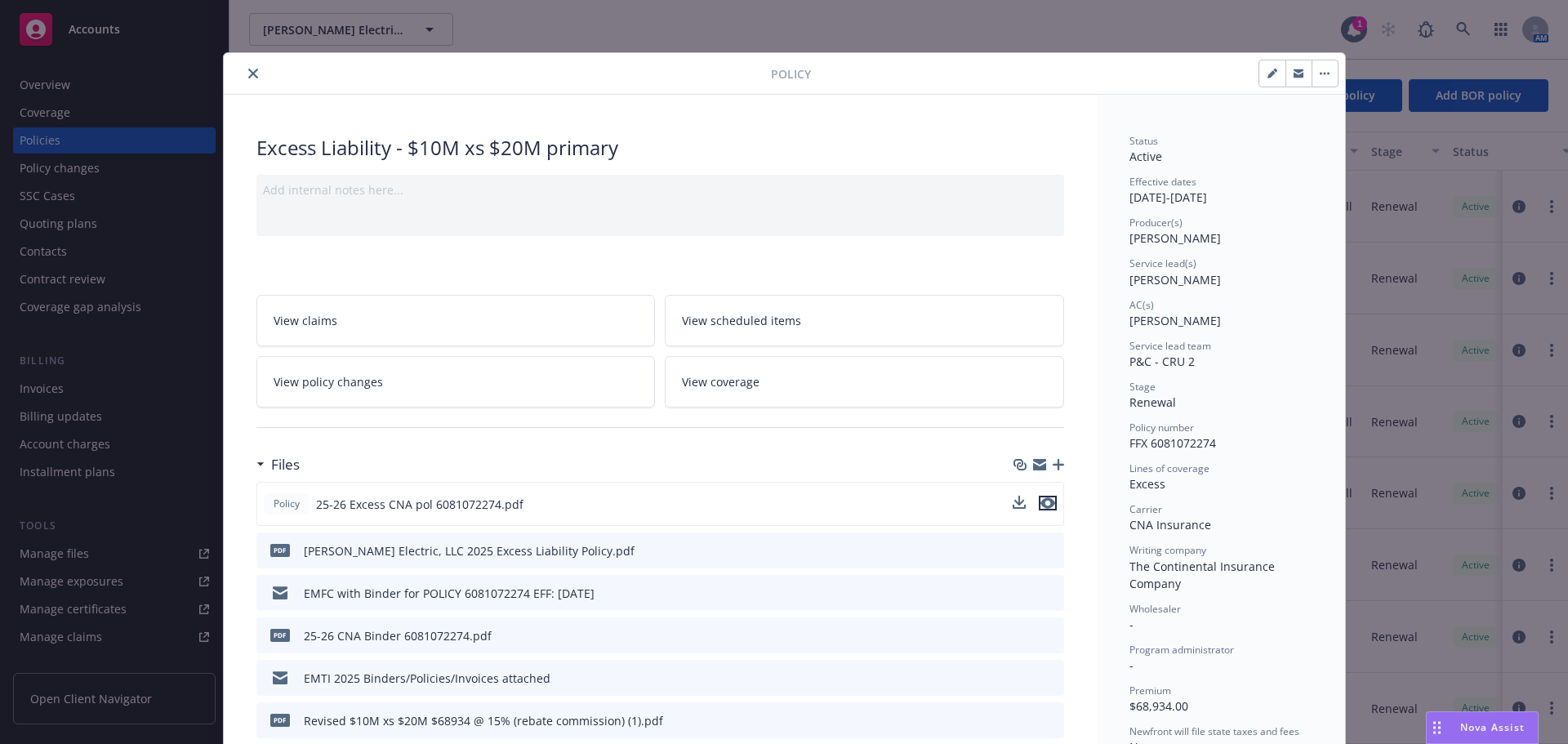
click at [1042, 503] on icon "preview file" at bounding box center [1048, 503] width 15 height 12
click at [243, 71] on button "close" at bounding box center [253, 74] width 20 height 20
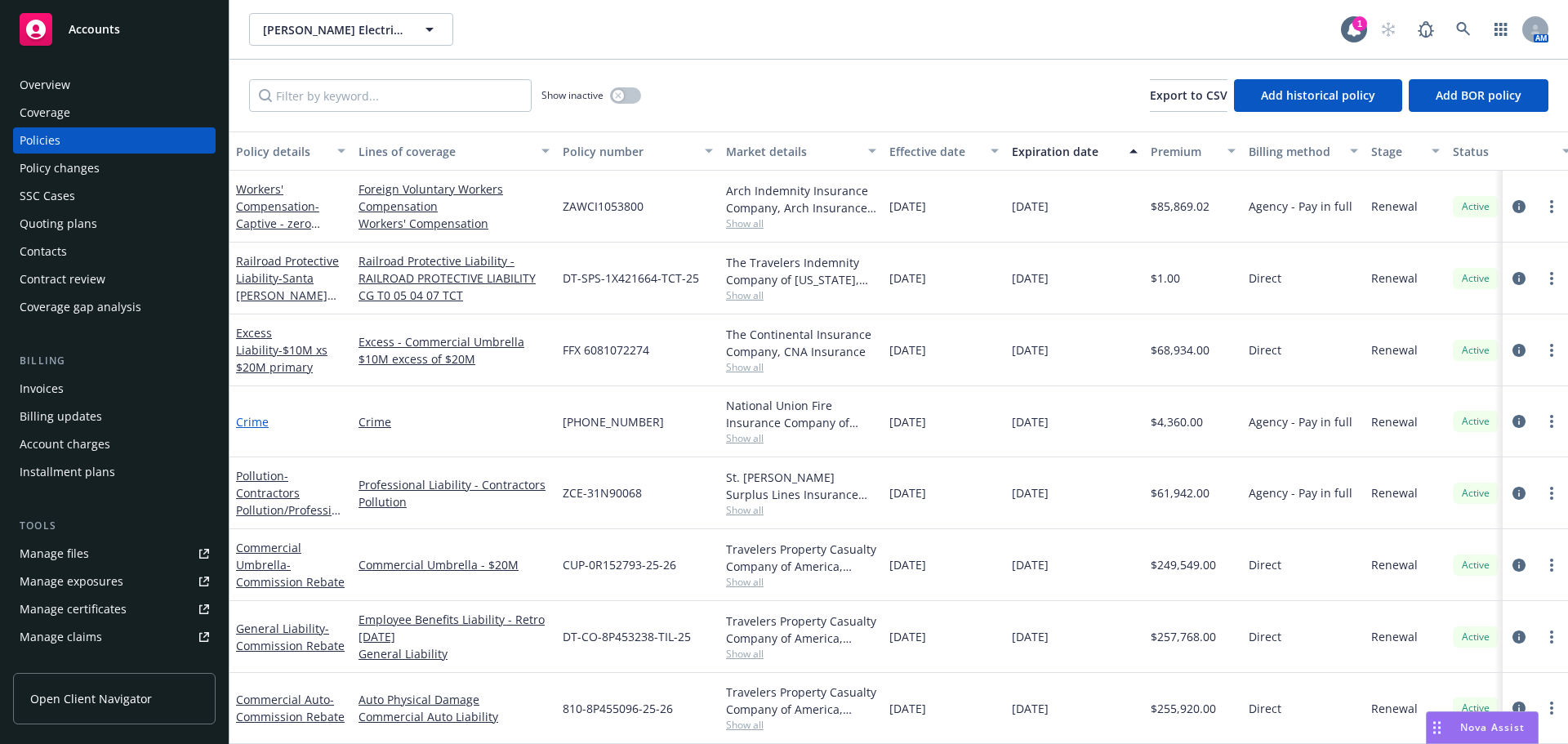
click at [251, 416] on link "Crime" at bounding box center [252, 421] width 32 height 16
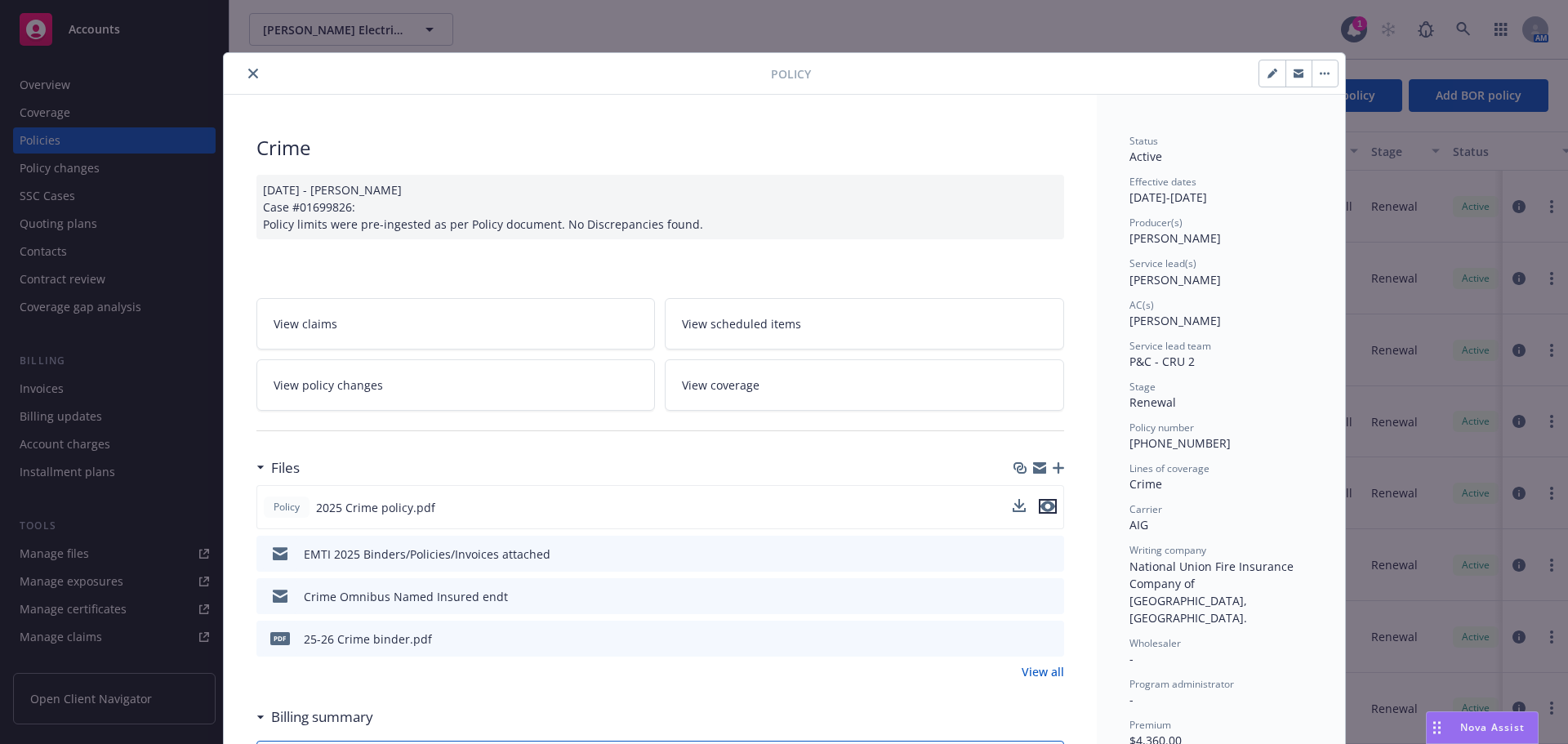
click at [1043, 510] on icon "preview file" at bounding box center [1048, 506] width 15 height 12
click at [243, 67] on button "close" at bounding box center [253, 74] width 20 height 20
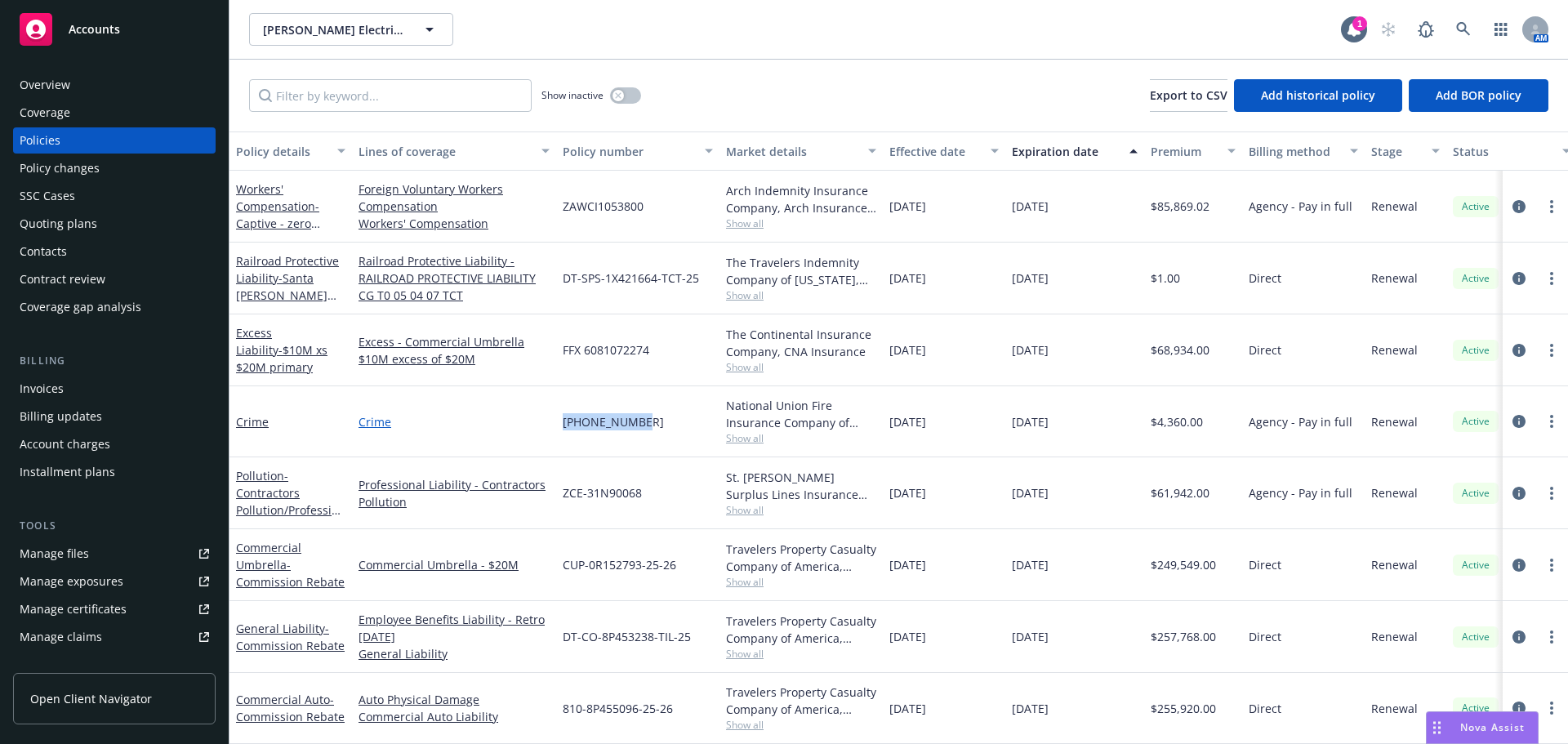
drag, startPoint x: 643, startPoint y: 419, endPoint x: 542, endPoint y: 422, distance: 101.0
click at [542, 422] on div "Crime Crime 01-590-98-34 National Union Fire Insurance Company of Pittsburgh, P…" at bounding box center [1018, 421] width 1576 height 71
copy div "01-590-98-34"
click at [261, 424] on link "Crime" at bounding box center [252, 421] width 32 height 16
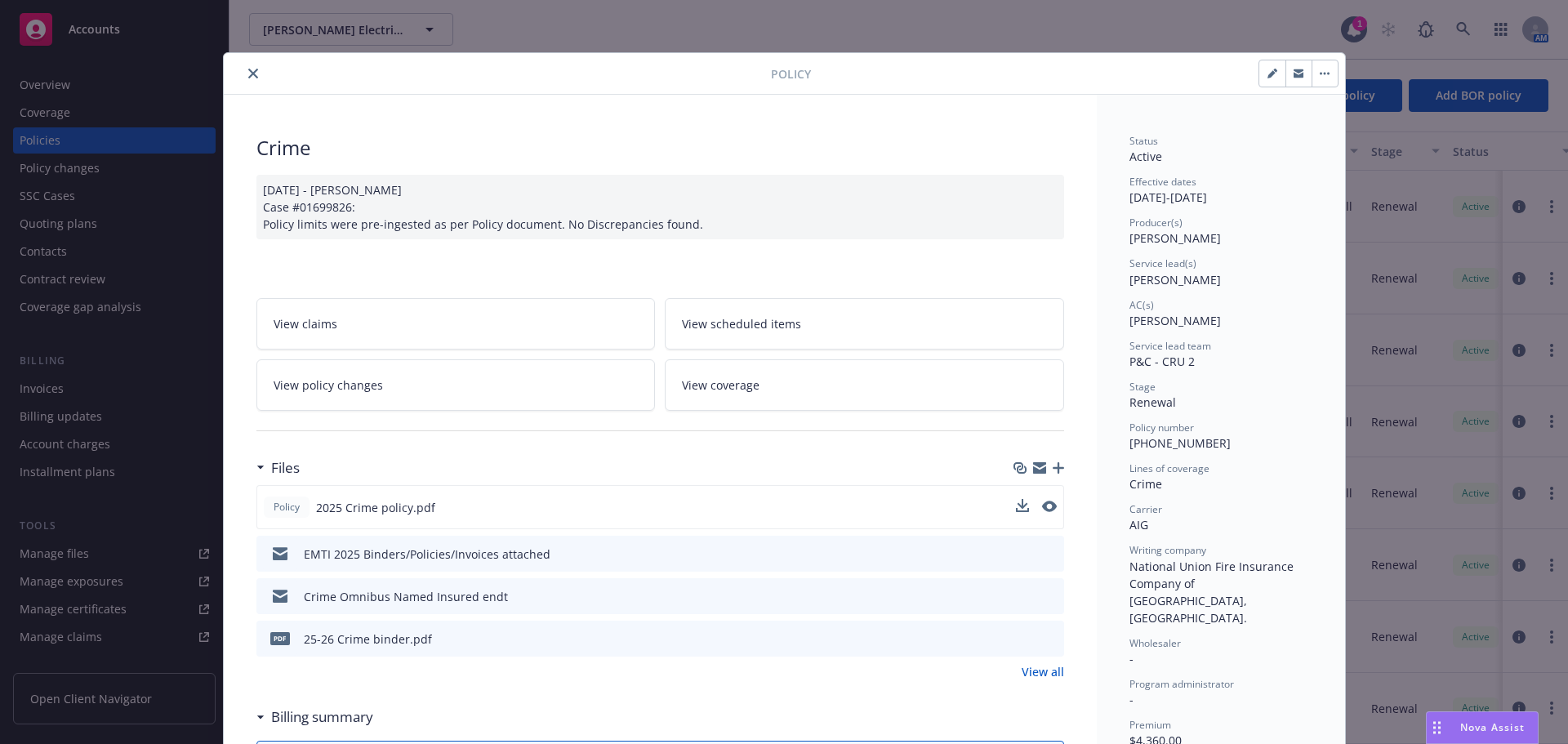
scroll to position [49, 0]
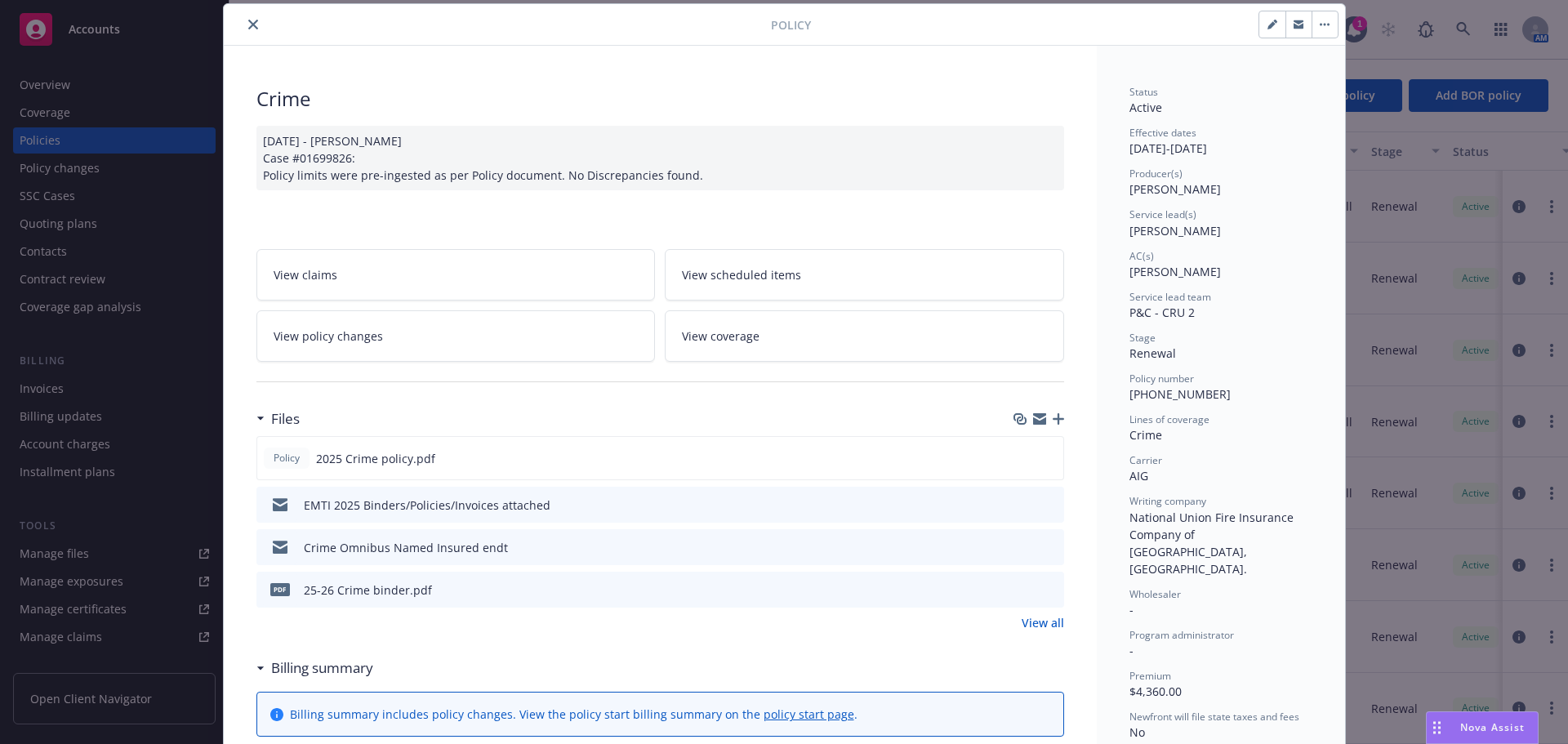
click at [1043, 623] on link "View all" at bounding box center [1042, 622] width 42 height 17
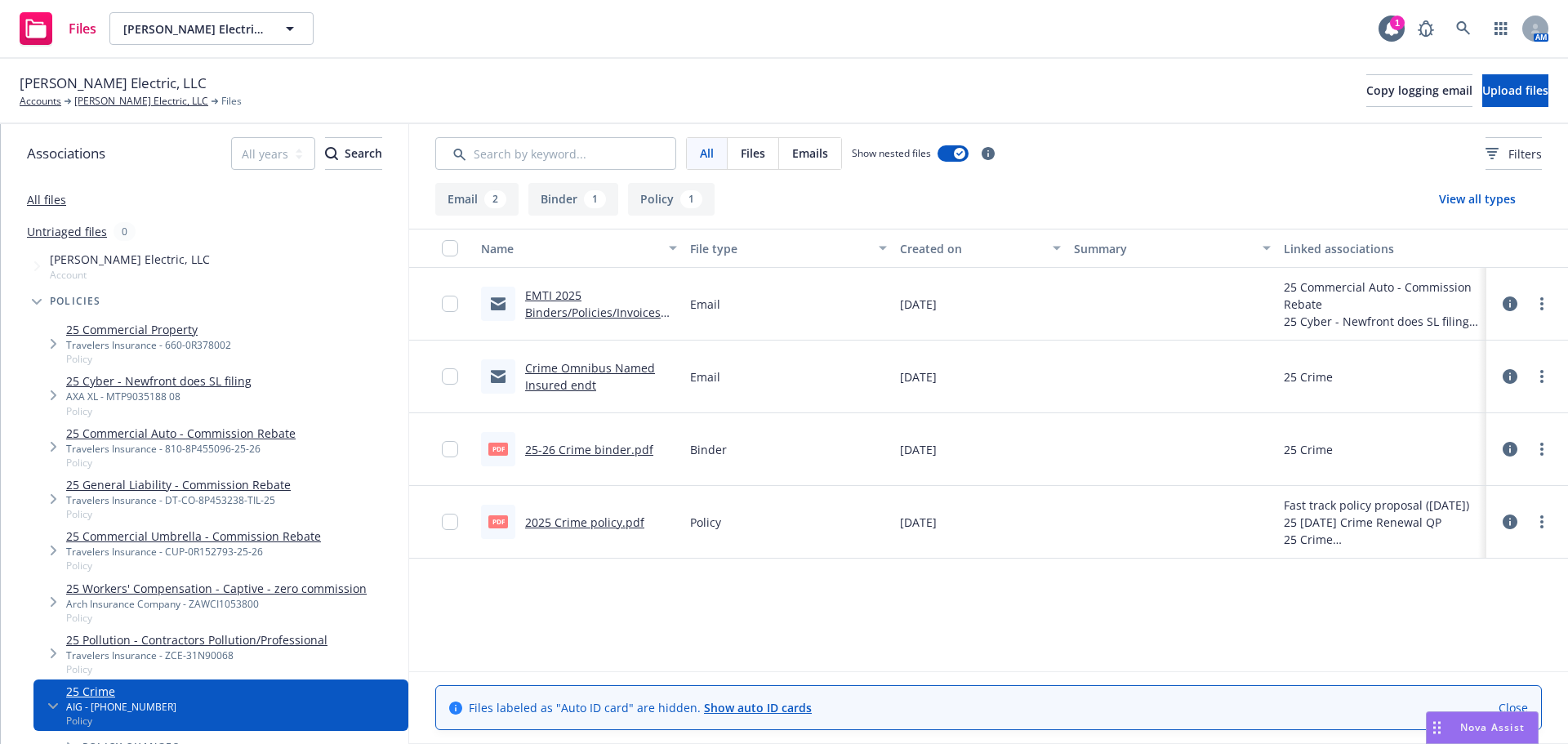
click at [553, 449] on link "25-26 Crime binder.pdf" at bounding box center [589, 449] width 128 height 16
